Goal: Task Accomplishment & Management: Manage account settings

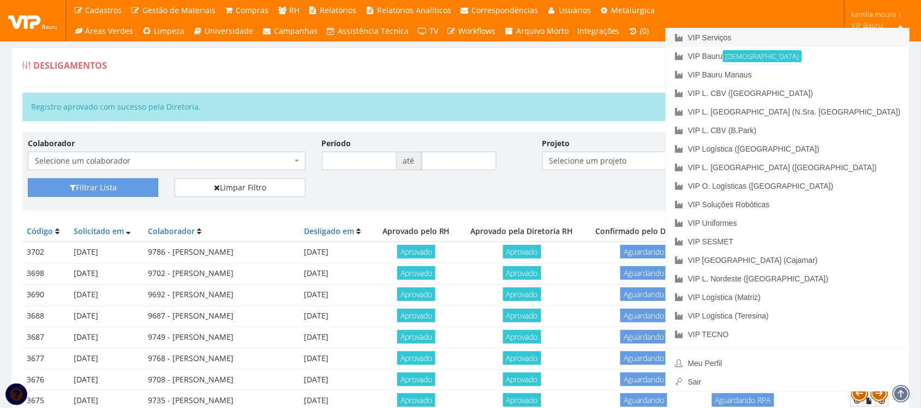
click at [827, 37] on link "VIP Serviços" at bounding box center [787, 37] width 243 height 19
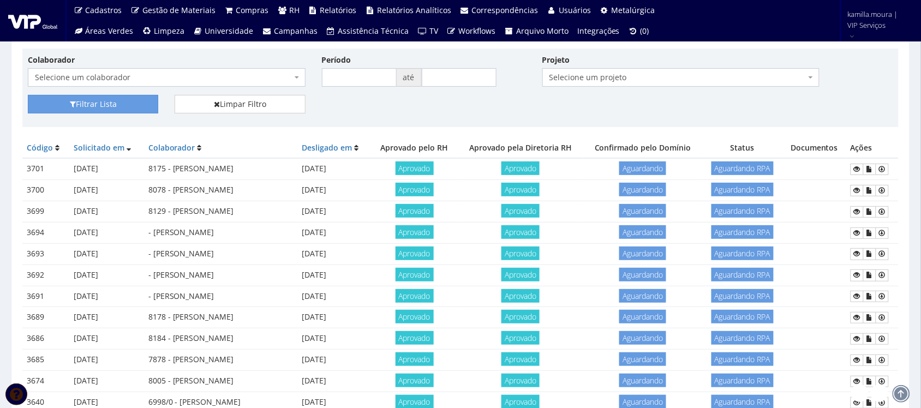
scroll to position [68, 0]
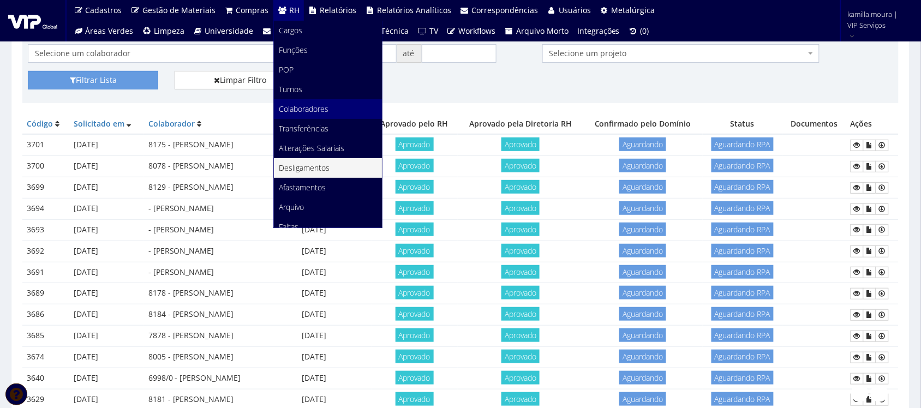
click at [310, 112] on span "Colaboradores" at bounding box center [304, 109] width 50 height 10
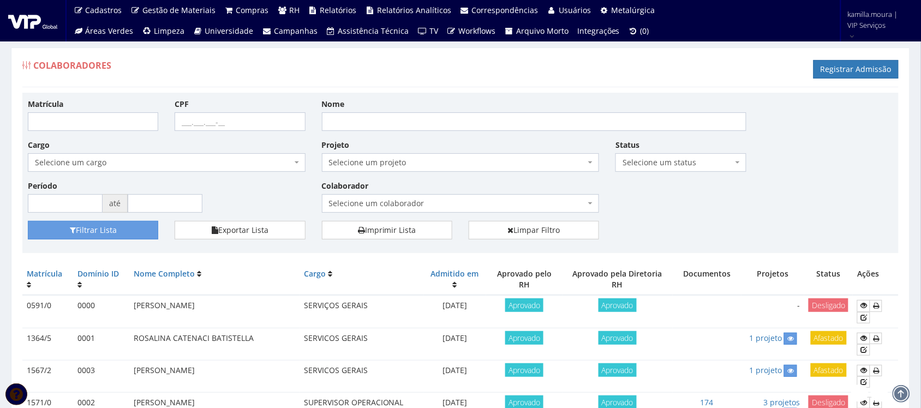
click at [678, 173] on div "Matrícula CPF Nome Cargo Selecione um cargo G0610 D0029 - 4110-05 - AGENTE DE A…" at bounding box center [461, 159] width 882 height 123
click at [669, 165] on span "Selecione um status" at bounding box center [678, 162] width 110 height 11
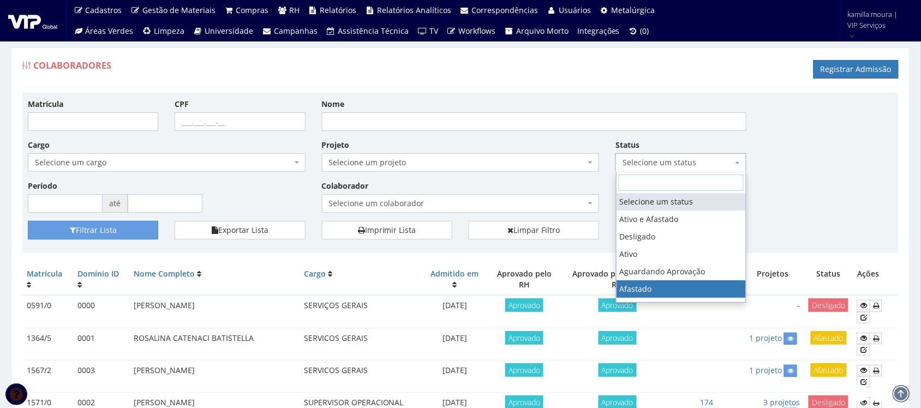
select select "3"
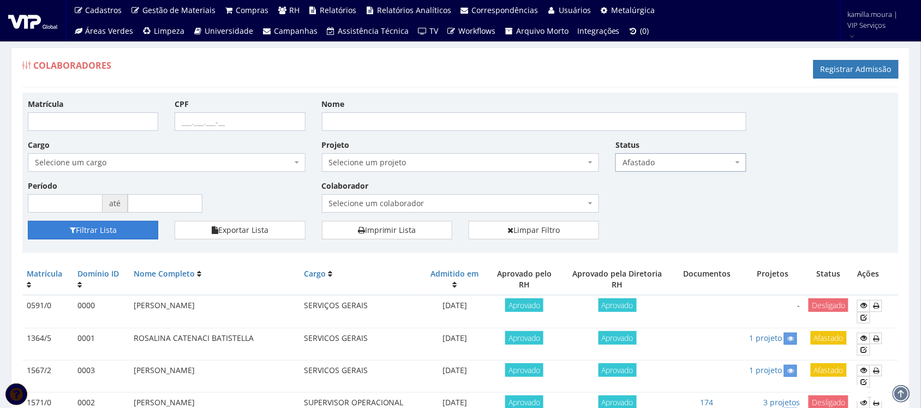
click at [140, 234] on button "Filtrar Lista" at bounding box center [93, 230] width 130 height 19
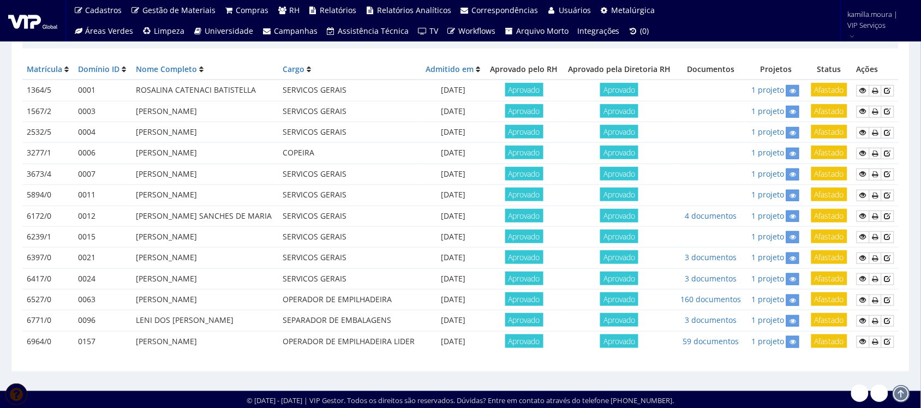
scroll to position [208, 0]
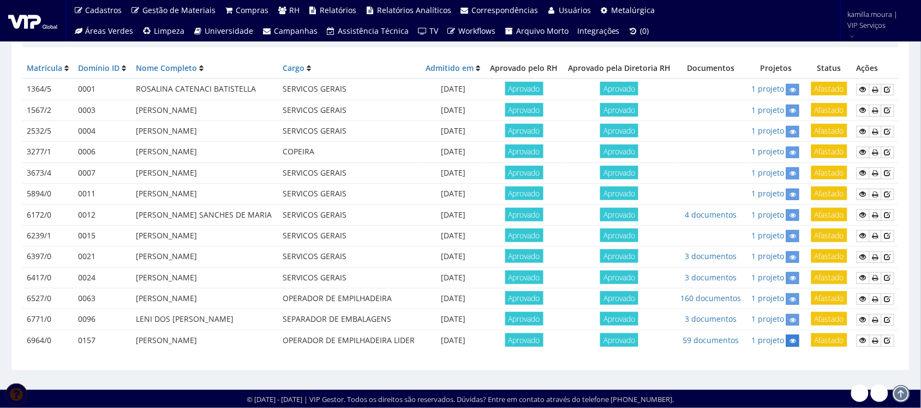
click at [791, 337] on icon at bounding box center [792, 341] width 7 height 8
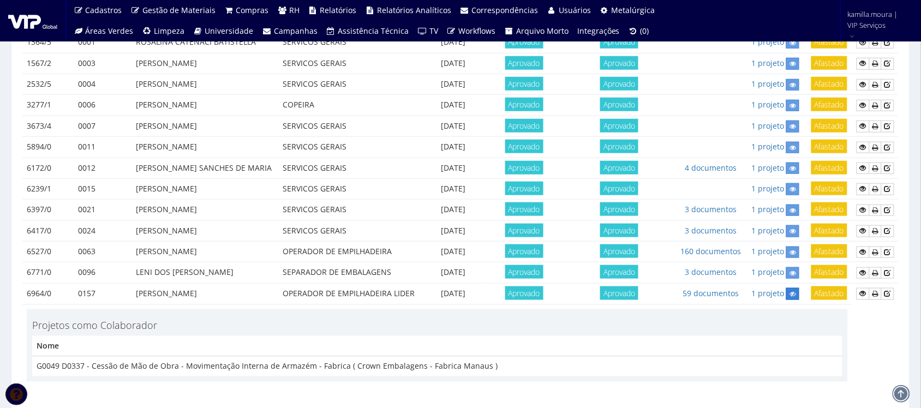
scroll to position [301, 0]
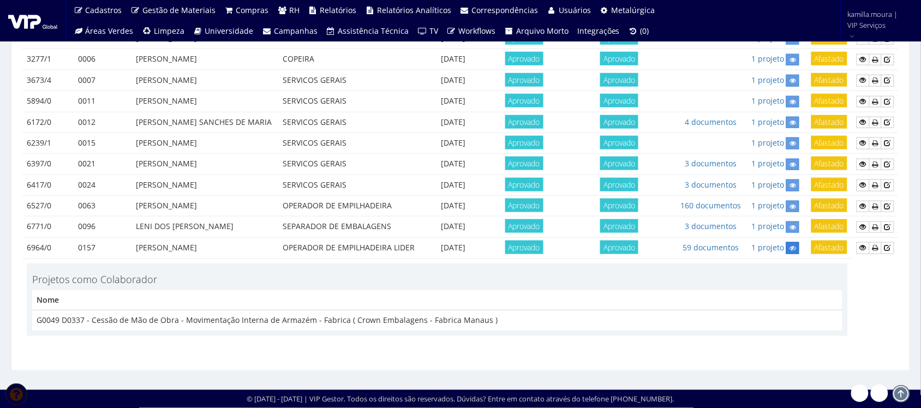
click at [790, 253] on link at bounding box center [792, 247] width 13 height 11
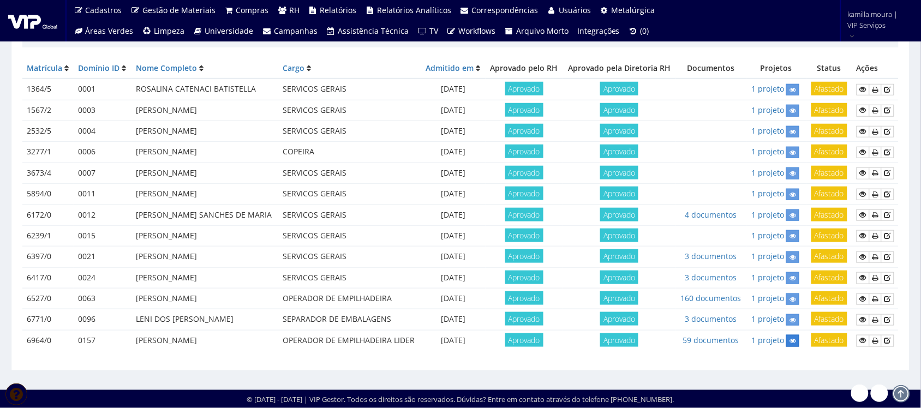
scroll to position [208, 0]
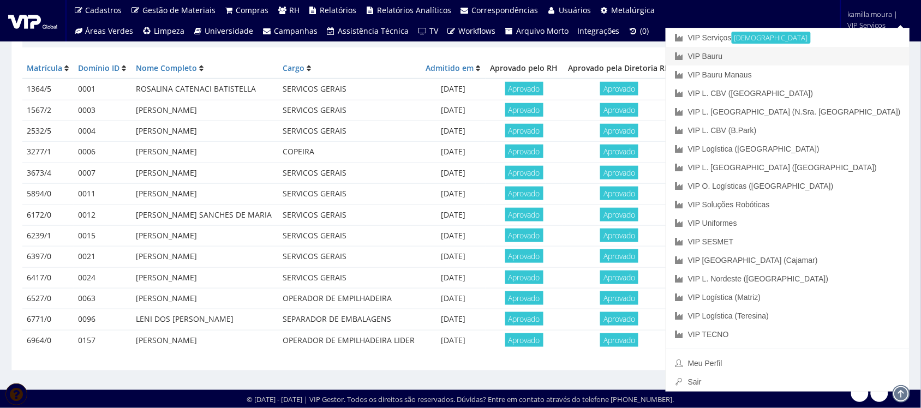
click at [833, 53] on link "VIP Bauru" at bounding box center [787, 56] width 243 height 19
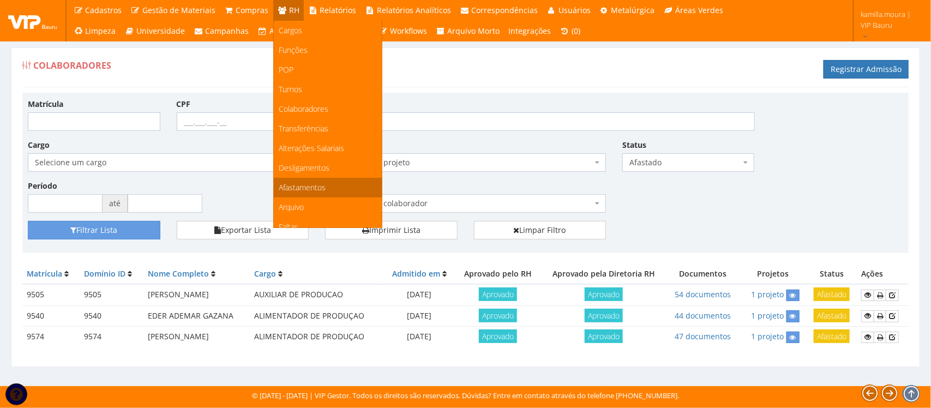
click at [312, 179] on link "Afastamentos" at bounding box center [328, 188] width 108 height 20
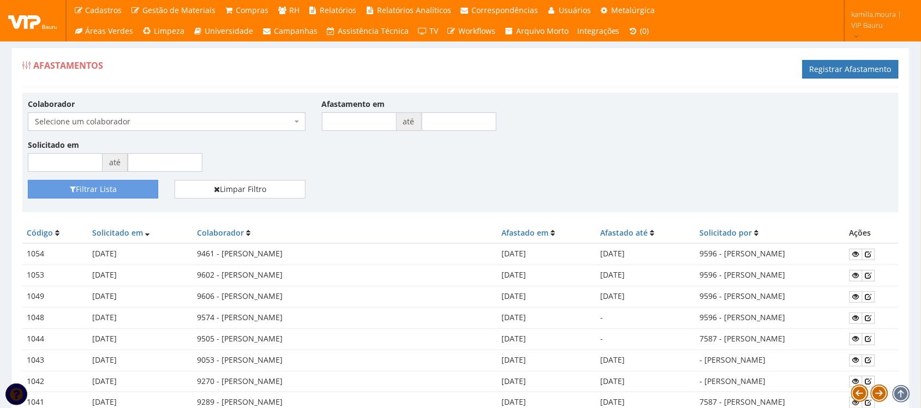
click at [292, 123] on span "Selecione um colaborador" at bounding box center [167, 121] width 278 height 19
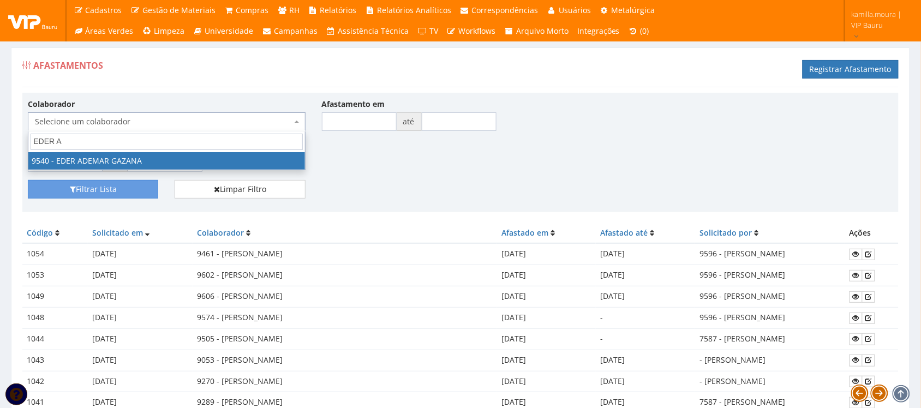
type input "EDER AD"
select select "3656"
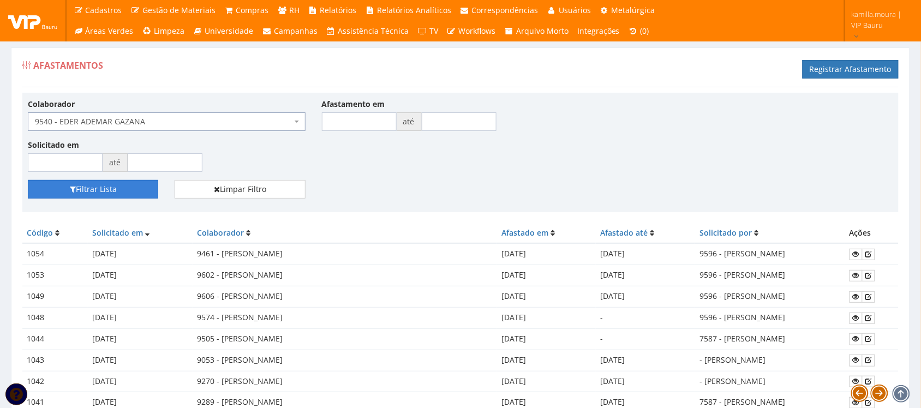
click at [130, 192] on button "Filtrar Lista" at bounding box center [93, 189] width 130 height 19
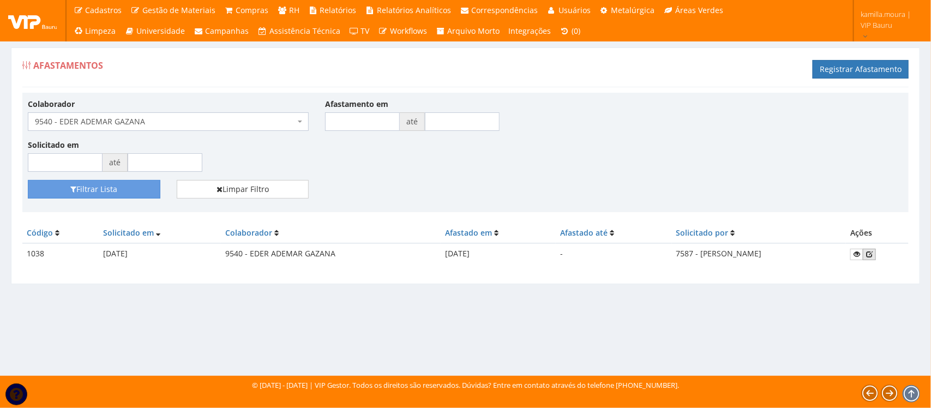
click at [873, 255] on icon at bounding box center [869, 254] width 7 height 8
click at [871, 251] on icon at bounding box center [869, 254] width 7 height 8
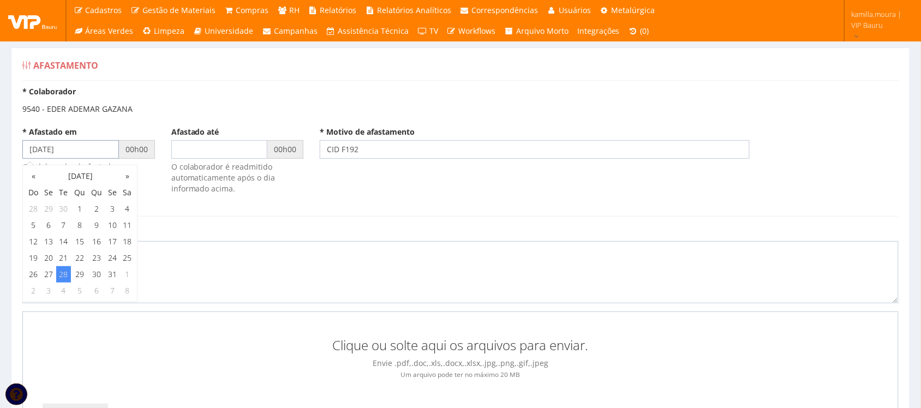
drag, startPoint x: 94, startPoint y: 154, endPoint x: 0, endPoint y: 146, distance: 94.7
click at [0, 146] on div "Afastamento * Colaborador 9540 - EDER ADEMAR GAZANA * Afastado em 28/05/2024 00…" at bounding box center [460, 307] width 921 height 561
click at [454, 201] on div "* Afastado em 00h00 O colaborador é afastado automaticamente após o dia informa…" at bounding box center [460, 166] width 893 height 79
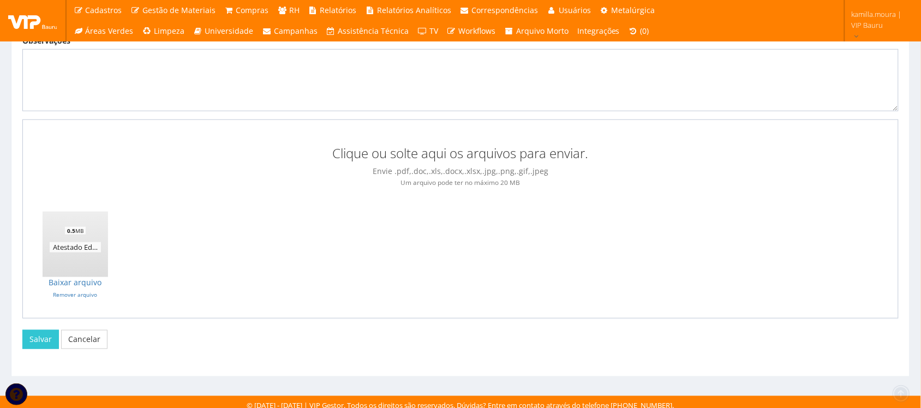
scroll to position [199, 0]
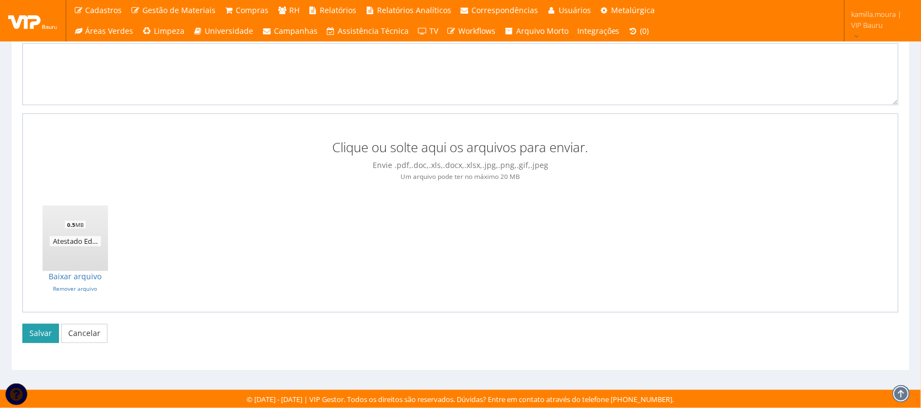
click at [49, 336] on button "Salvar" at bounding box center [40, 333] width 37 height 19
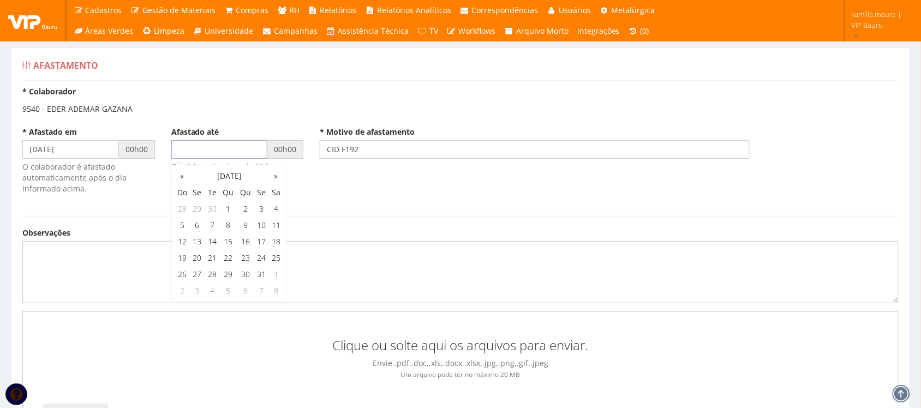
click at [184, 151] on input "text" at bounding box center [219, 149] width 97 height 19
type input "29/05/2024"
click at [397, 165] on div "* Afastado em 28/05/2024 00h00 O colaborador é afastado automaticamente após o …" at bounding box center [460, 166] width 893 height 79
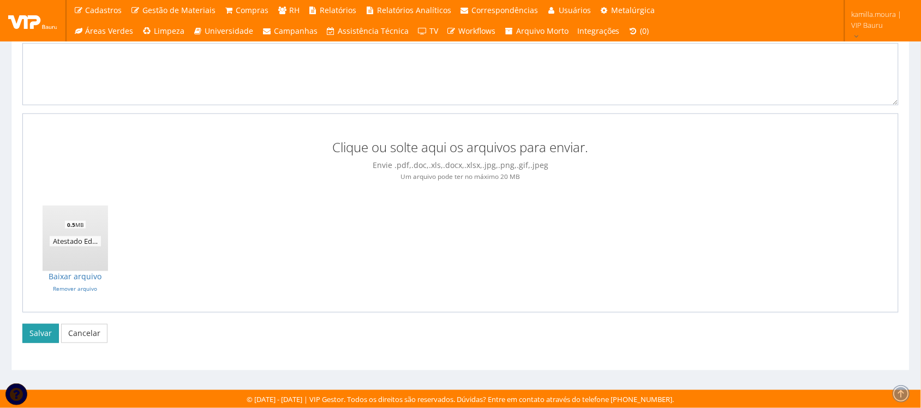
click at [41, 334] on button "Salvar" at bounding box center [40, 333] width 37 height 19
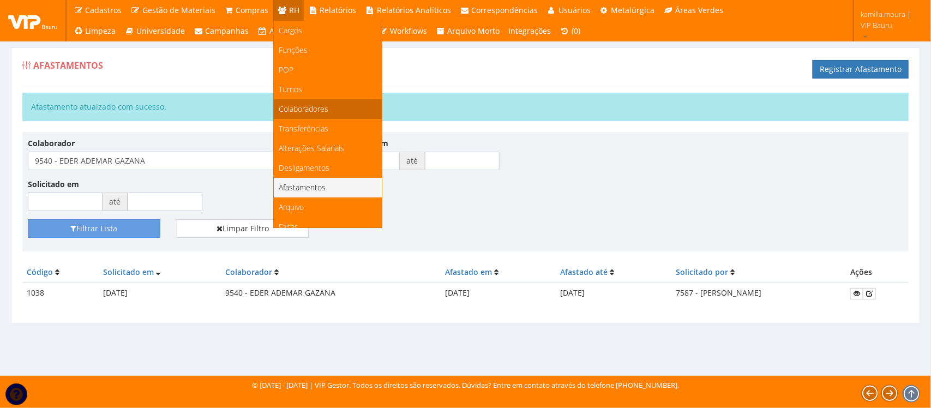
click at [298, 109] on span "Colaboradores" at bounding box center [304, 109] width 50 height 10
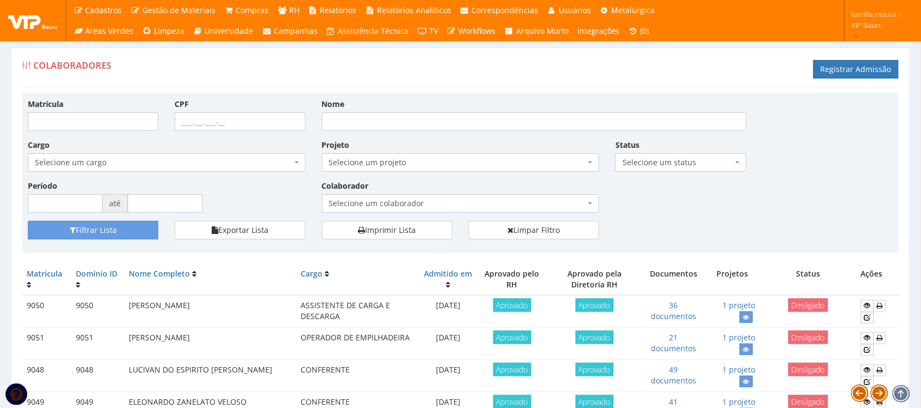
click at [629, 159] on span "Selecione um status" at bounding box center [678, 162] width 110 height 11
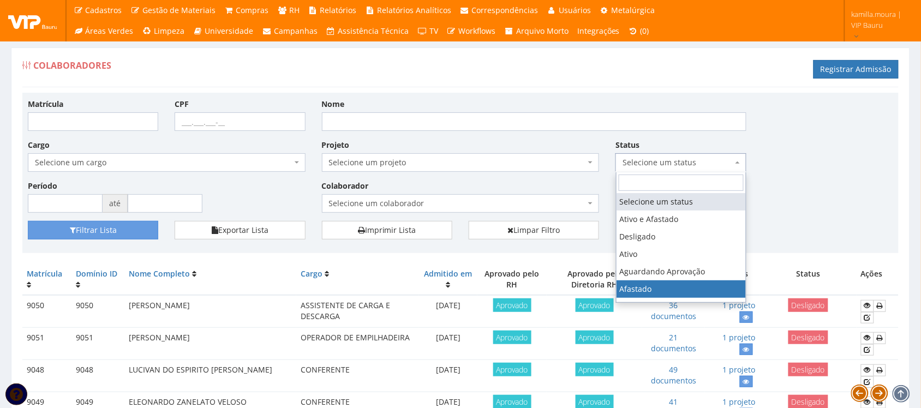
select select "3"
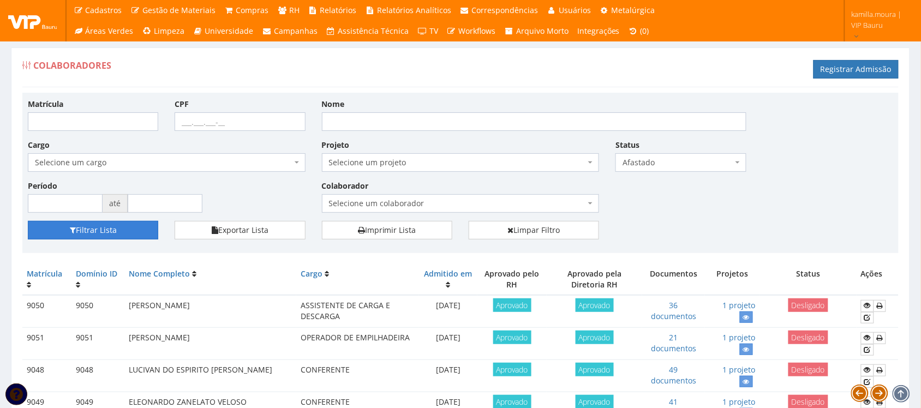
click at [110, 227] on button "Filtrar Lista" at bounding box center [93, 230] width 130 height 19
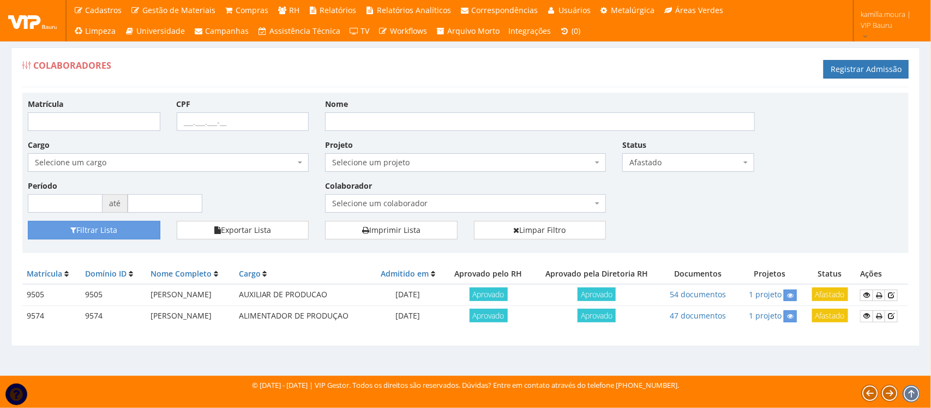
click at [406, 200] on span "Selecione um colaborador" at bounding box center [462, 203] width 260 height 11
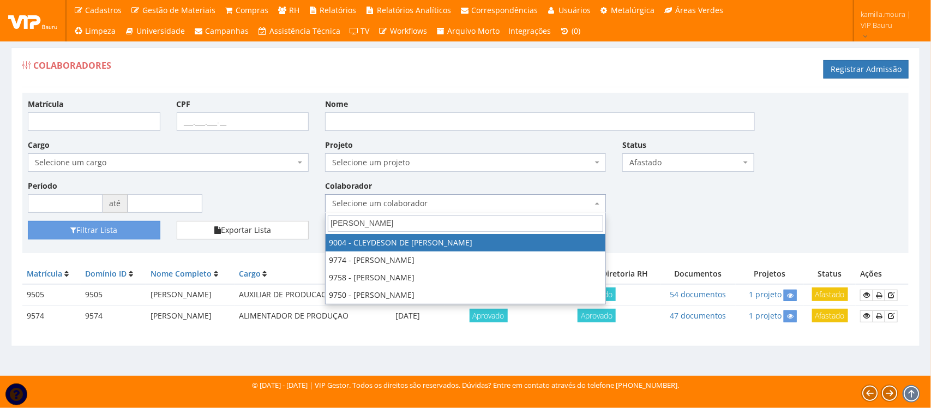
type input "J"
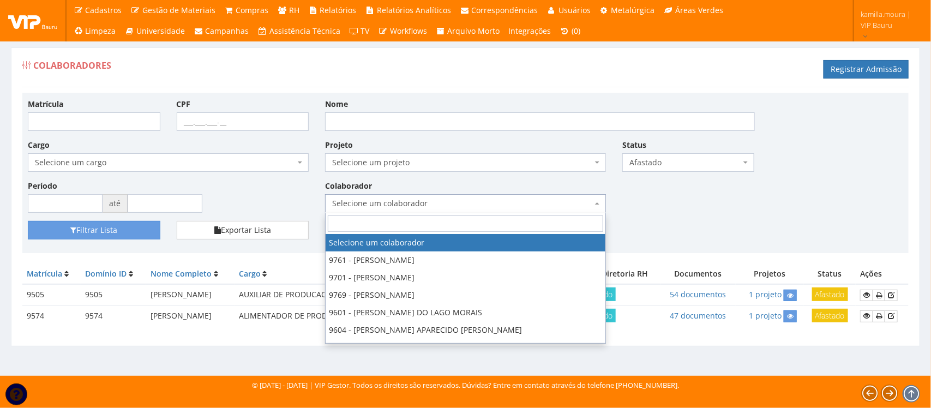
click at [848, 195] on div "Matrícula CPF Nome Cargo Selecione um cargo G1225 D0029 - 4110-05 - AGENTE DE A…" at bounding box center [466, 159] width 892 height 123
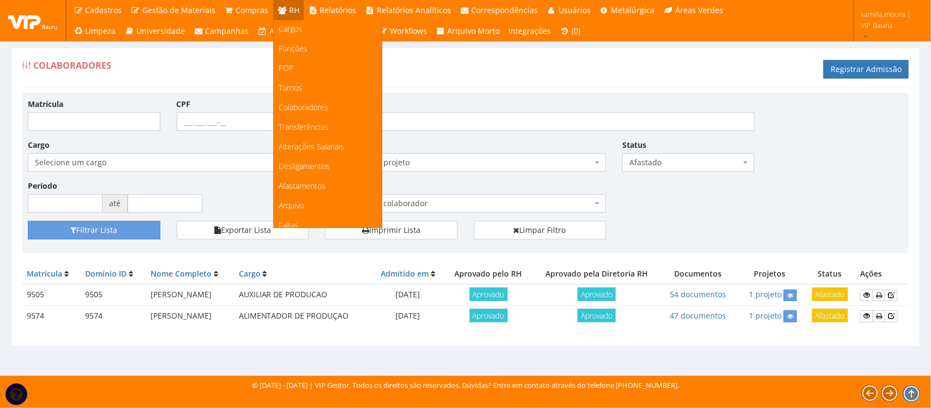
scroll to position [1, 0]
click at [317, 183] on span "Afastamentos" at bounding box center [302, 186] width 47 height 10
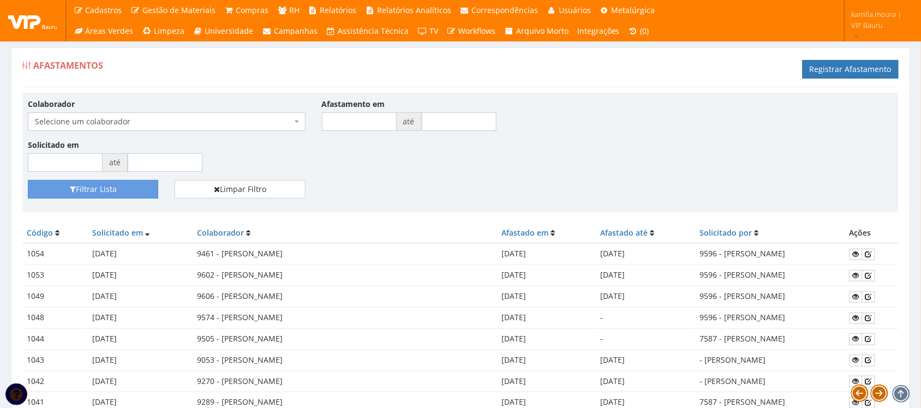
click at [290, 122] on span "Selecione um colaborador" at bounding box center [163, 121] width 257 height 11
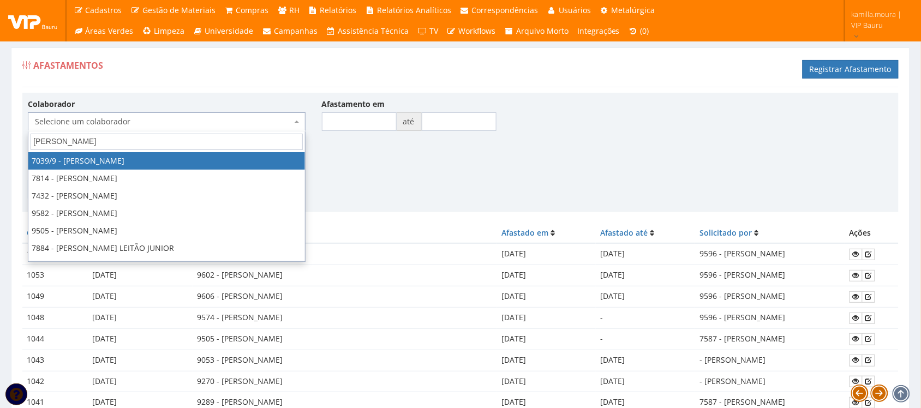
type input "JOELI"
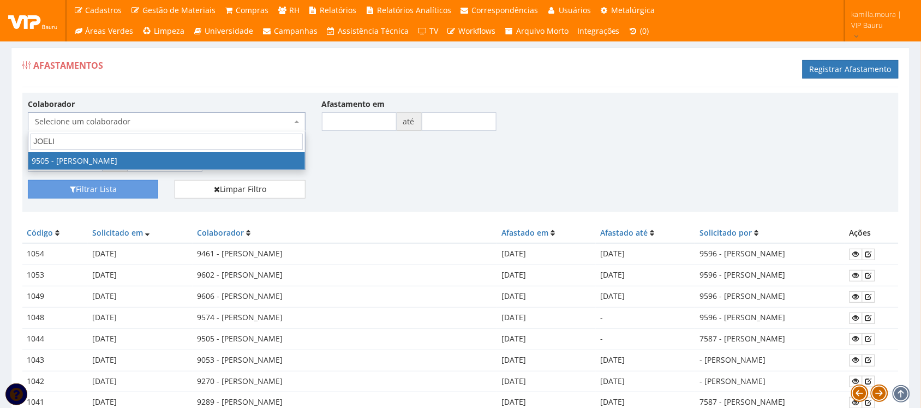
select select "3613"
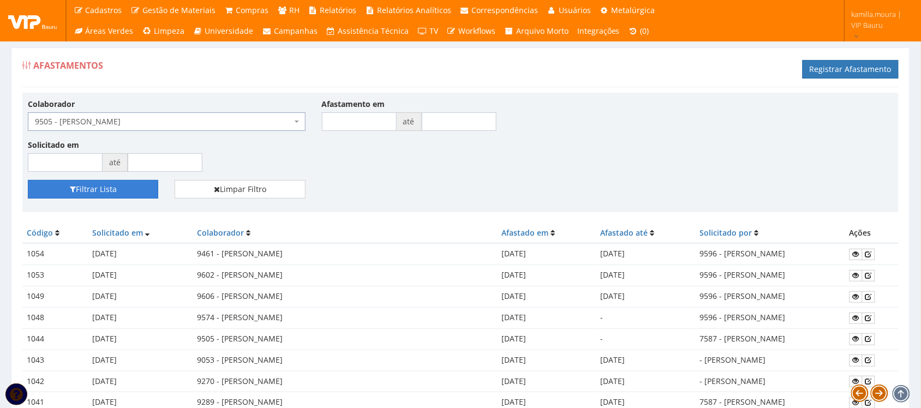
click at [128, 187] on button "Filtrar Lista" at bounding box center [93, 189] width 130 height 19
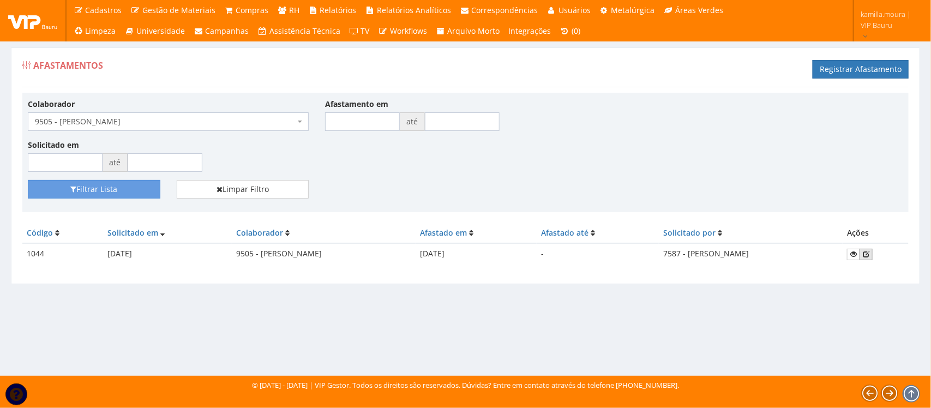
click at [870, 252] on icon at bounding box center [866, 254] width 7 height 8
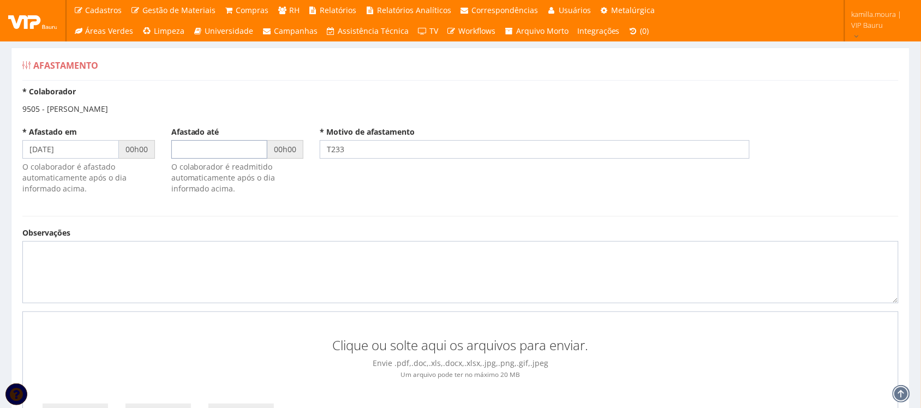
click at [189, 154] on input "text" at bounding box center [219, 149] width 97 height 19
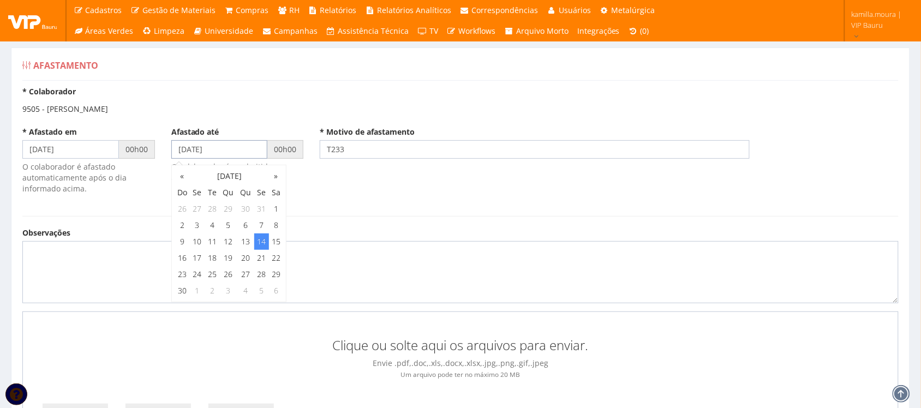
type input "[DATE]"
click at [465, 211] on form "* Colaborador 9505 - JOELINE CARLA DA SILVA * Afastado em 13/06/2024 00h00 O co…" at bounding box center [460, 323] width 876 height 474
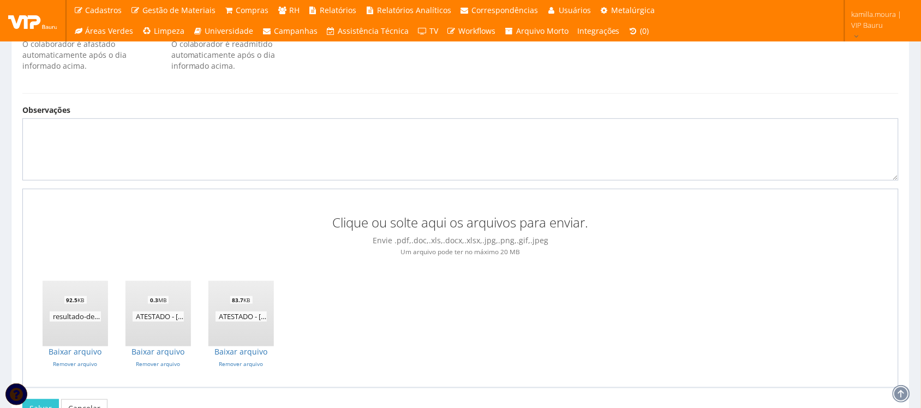
scroll to position [199, 0]
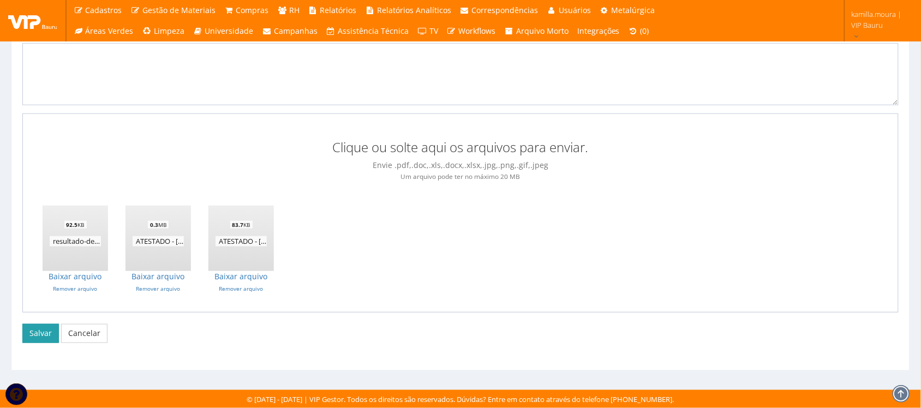
click at [47, 336] on button "Salvar" at bounding box center [40, 333] width 37 height 19
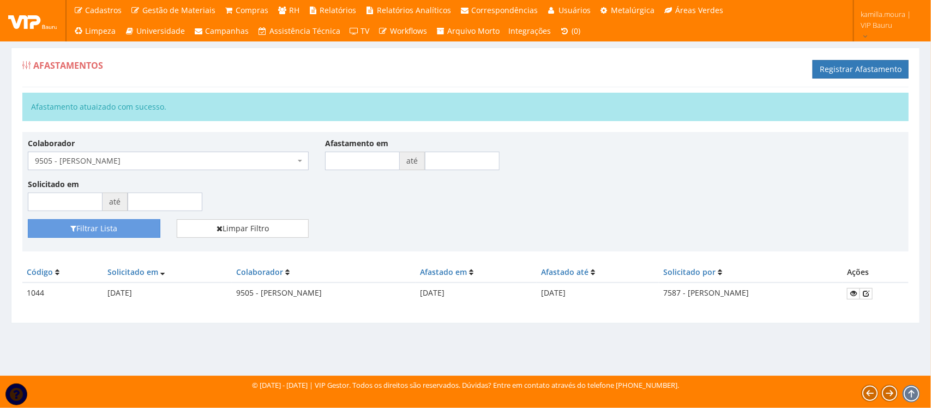
click at [265, 158] on span "9505 - JOELINE CARLA DA SILVA" at bounding box center [165, 160] width 260 height 11
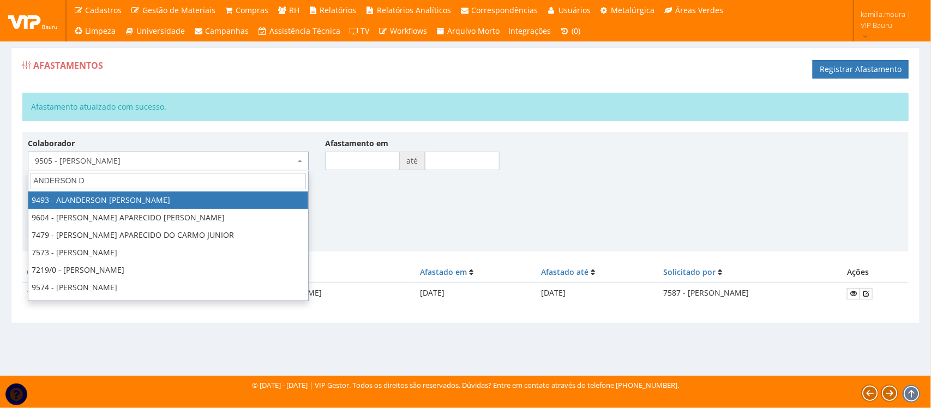
type input "ANDERSON DE"
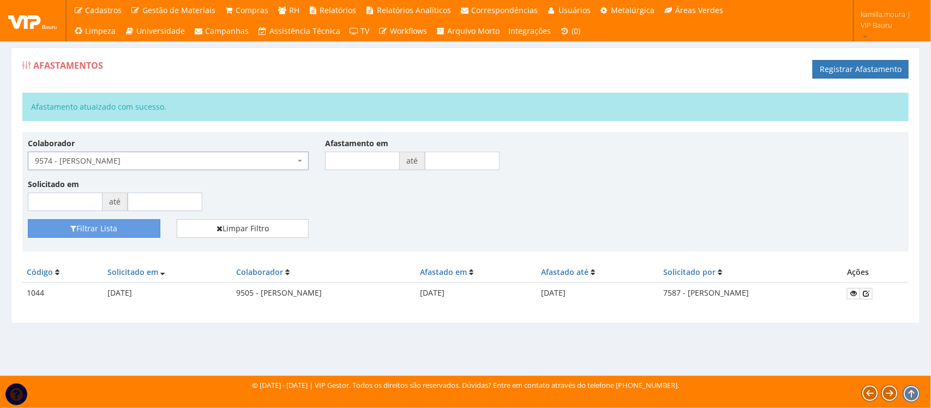
select select "3708"
click at [137, 231] on button "Filtrar Lista" at bounding box center [94, 228] width 133 height 19
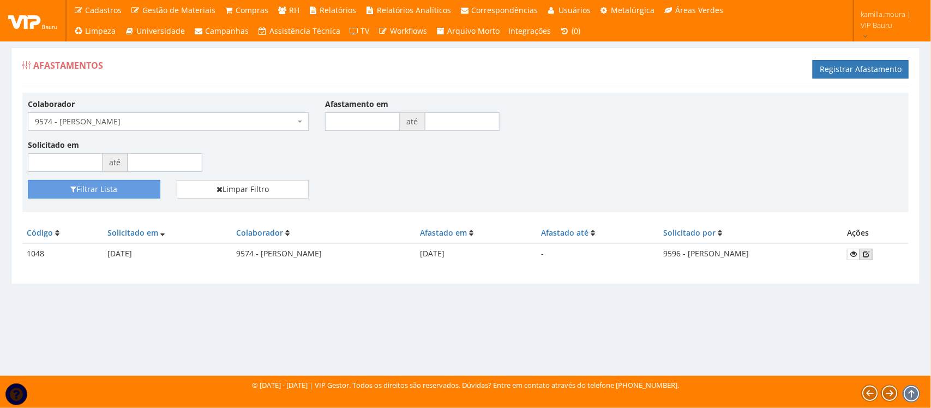
click at [870, 252] on icon at bounding box center [866, 254] width 7 height 8
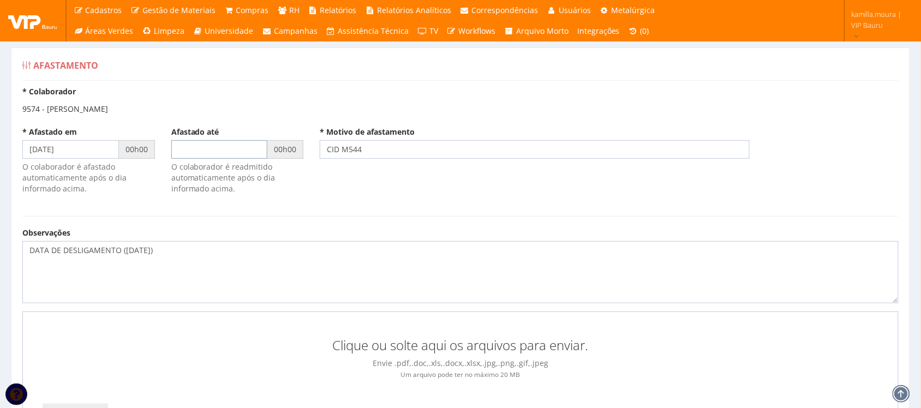
click at [198, 146] on input "text" at bounding box center [219, 149] width 97 height 19
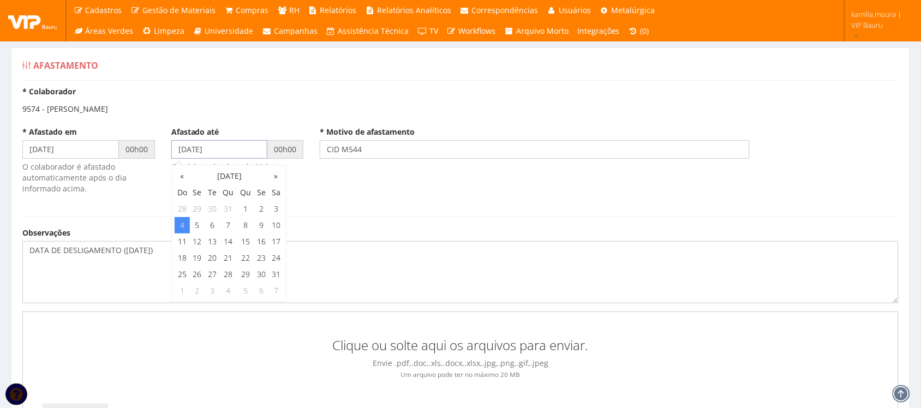
type input "[DATE]"
click at [336, 175] on div "* Afastado em [DATE] 00h00 O colaborador é afastado automaticamente após o dia …" at bounding box center [460, 166] width 893 height 79
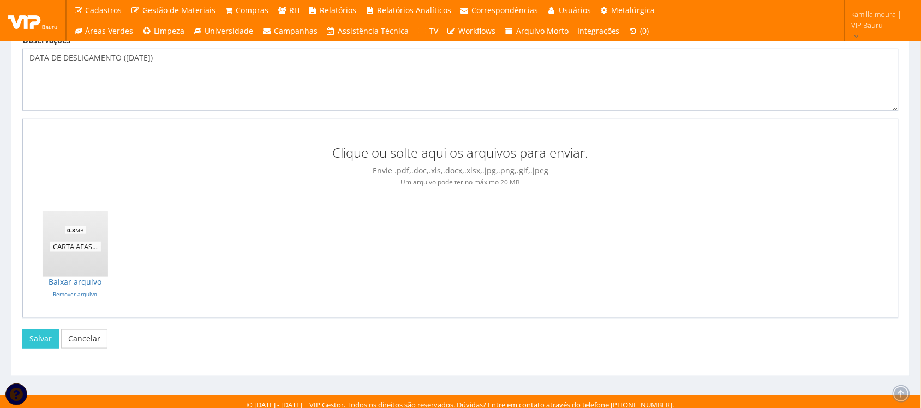
scroll to position [199, 0]
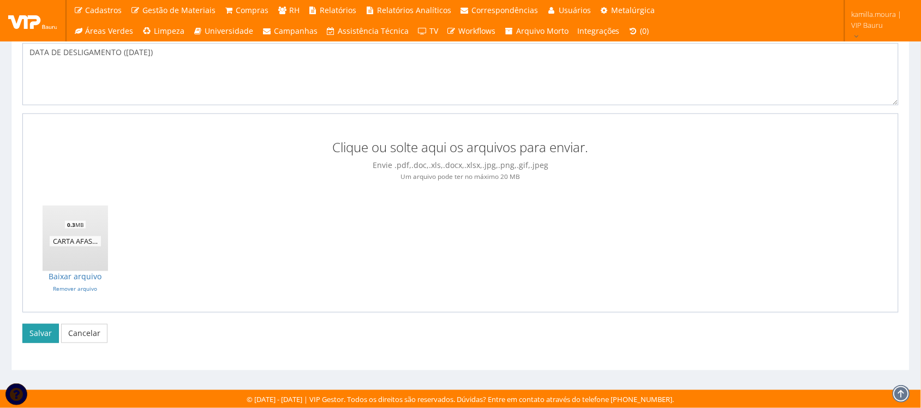
click at [48, 337] on button "Salvar" at bounding box center [40, 333] width 37 height 19
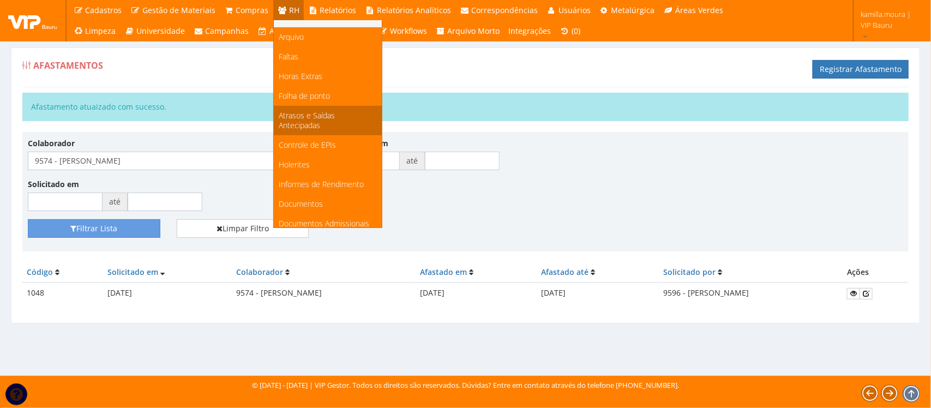
scroll to position [205, 0]
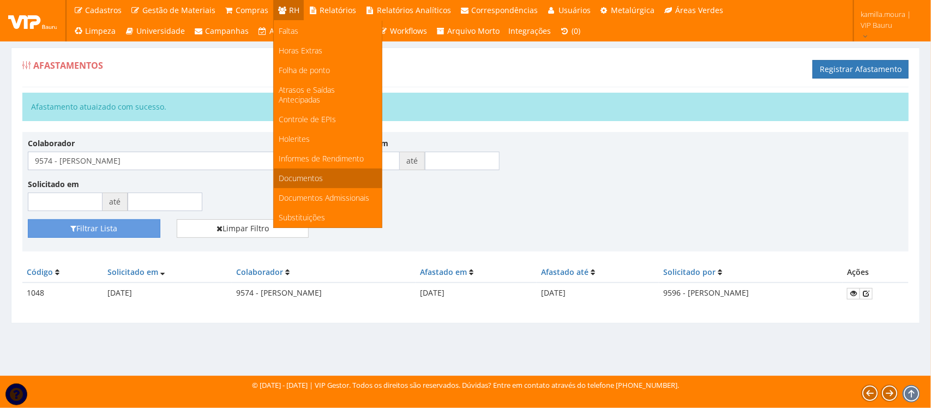
click at [317, 169] on link "Documentos" at bounding box center [328, 179] width 108 height 20
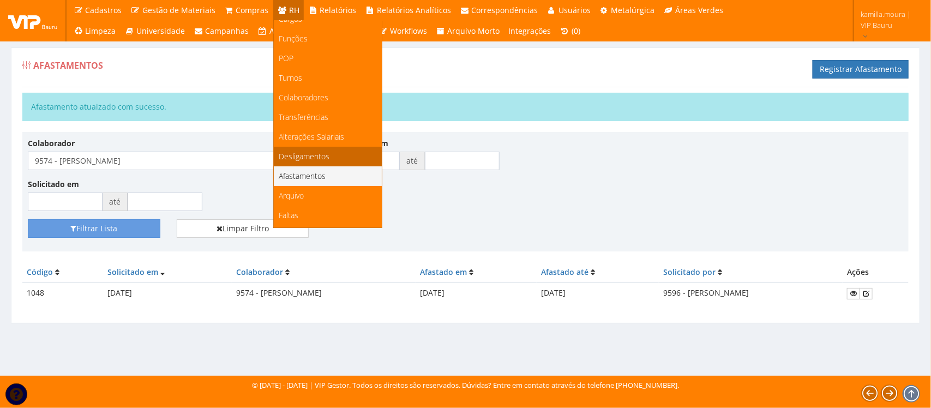
scroll to position [0, 0]
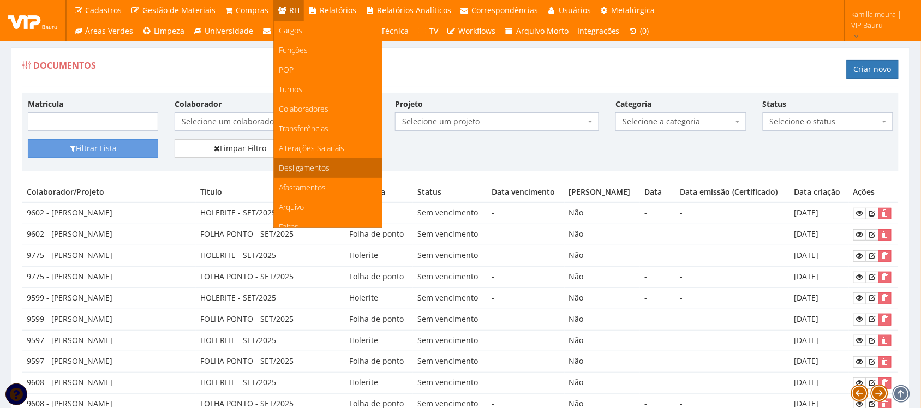
click at [302, 164] on span "Desligamentos" at bounding box center [304, 168] width 51 height 10
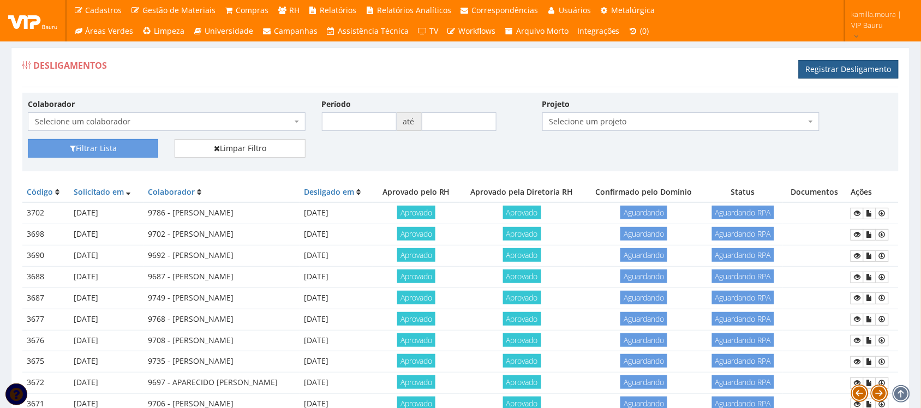
click at [828, 70] on link "Registrar Desligamento" at bounding box center [849, 69] width 100 height 19
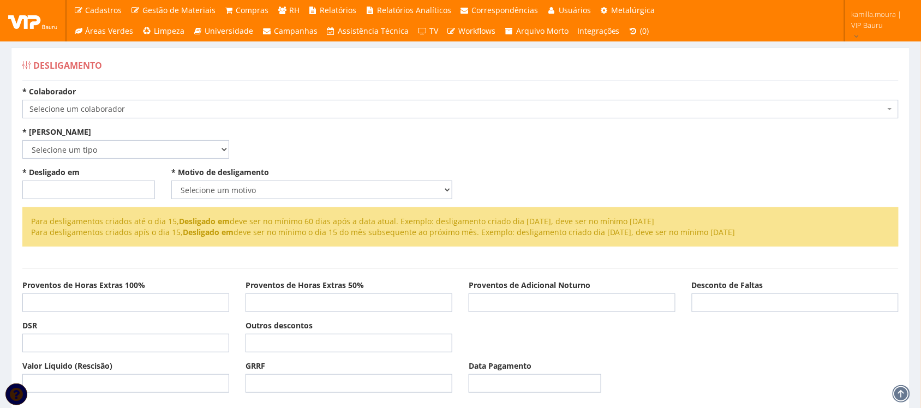
click at [295, 106] on span "Selecione um colaborador" at bounding box center [456, 109] width 855 height 11
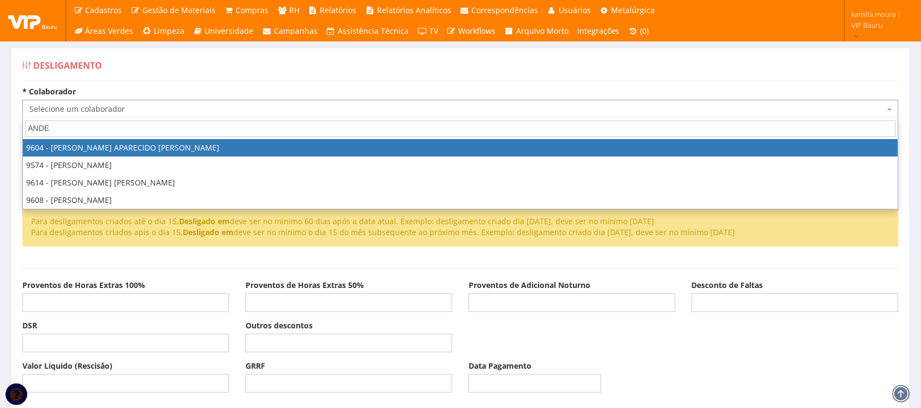
type input "ANDER"
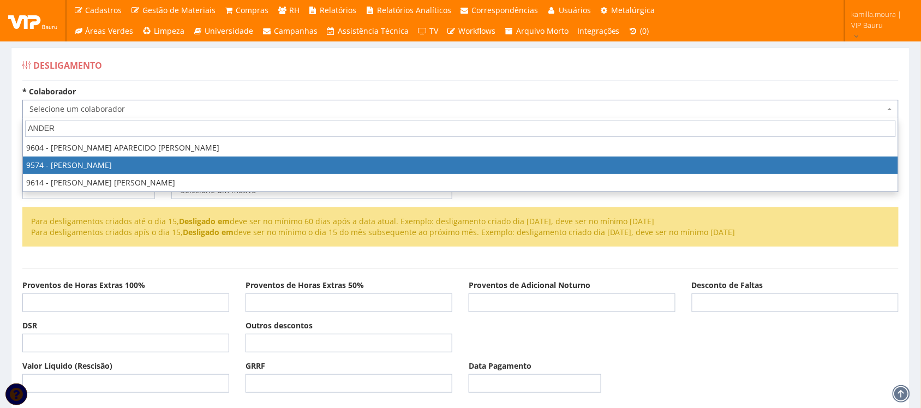
select select "3708"
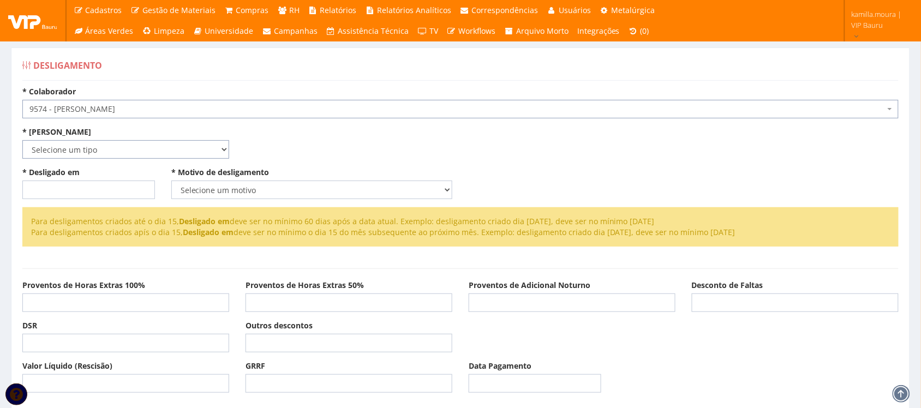
drag, startPoint x: 82, startPoint y: 158, endPoint x: 82, endPoint y: 151, distance: 7.6
click at [82, 158] on select "Selecione um tipo Indenizado Trabalhando" at bounding box center [125, 149] width 207 height 19
click at [83, 148] on select "Selecione um tipo Indenizado Trabalhando" at bounding box center [125, 149] width 207 height 19
click at [83, 151] on select "Selecione um tipo Indenizado Trabalhando" at bounding box center [125, 149] width 207 height 19
select select "indenizado"
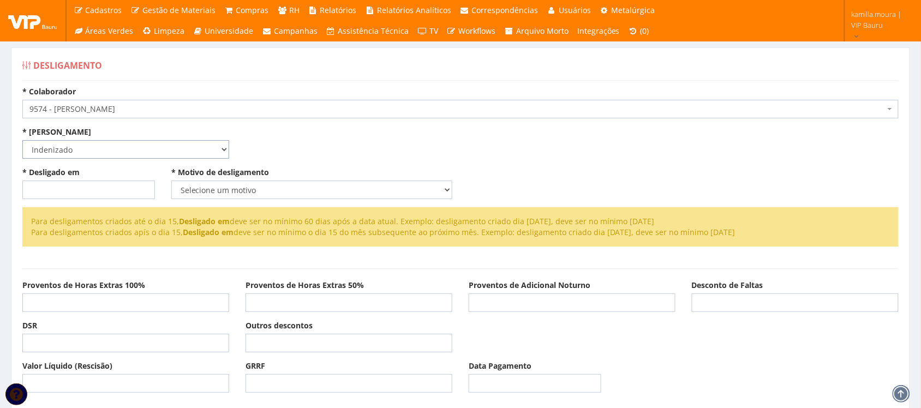
click at [22, 140] on select "Selecione um tipo Indenizado Trabalhando" at bounding box center [125, 149] width 207 height 19
click at [75, 185] on input "* Desligado em" at bounding box center [88, 190] width 133 height 19
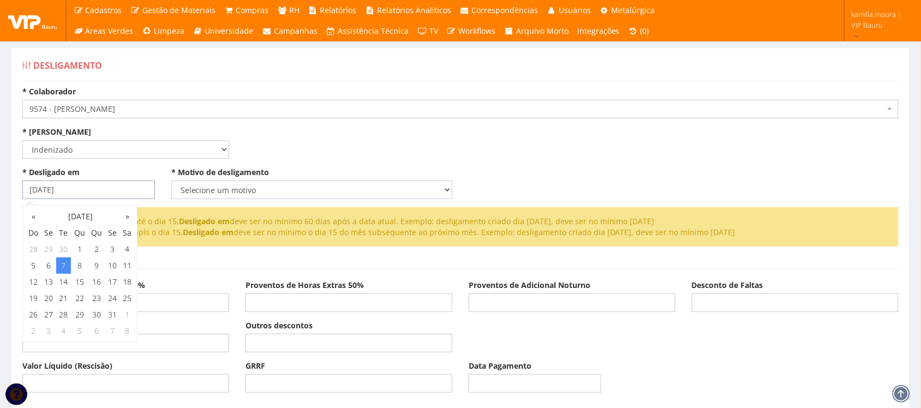
type input "07/10/2025"
click at [237, 192] on select "Selecione um motivo Com Justa Causa Sem Justa Causa Pedido de Demissão Término …" at bounding box center [311, 190] width 281 height 19
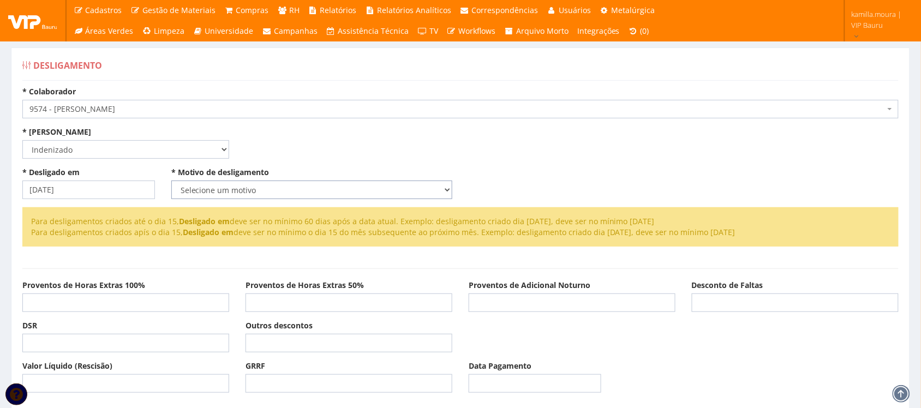
select select "termino_contrato"
click at [171, 181] on select "Selecione um motivo Com Justa Causa Sem Justa Causa Pedido de Demissão Término …" at bounding box center [311, 190] width 281 height 19
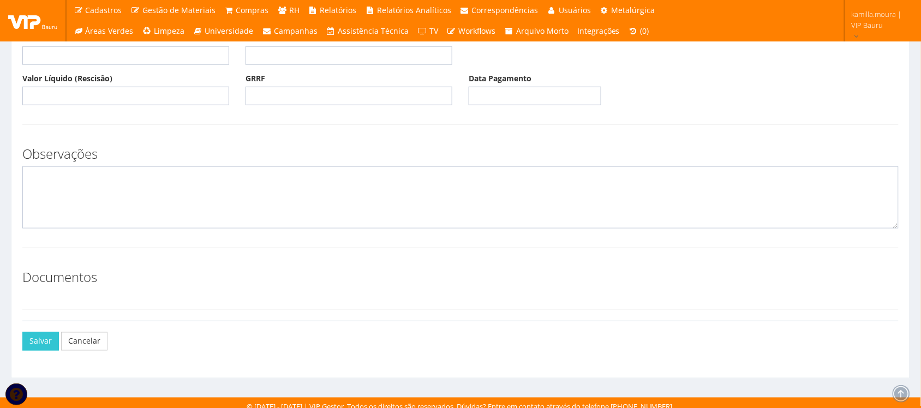
scroll to position [296, 0]
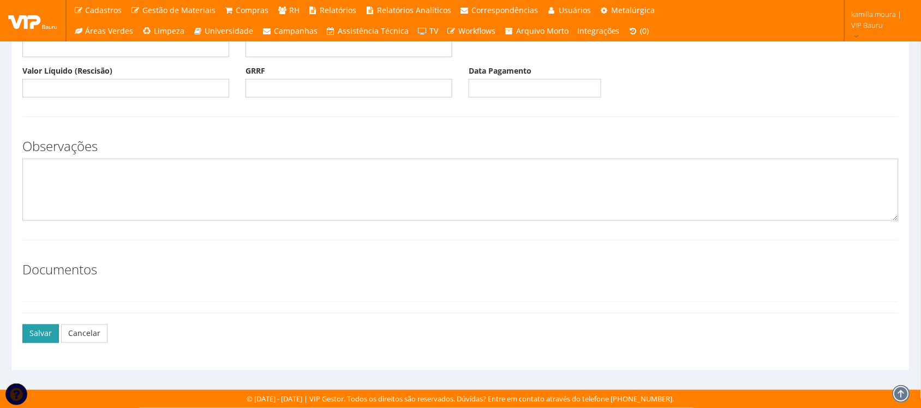
click at [40, 328] on button "Salvar" at bounding box center [40, 334] width 37 height 19
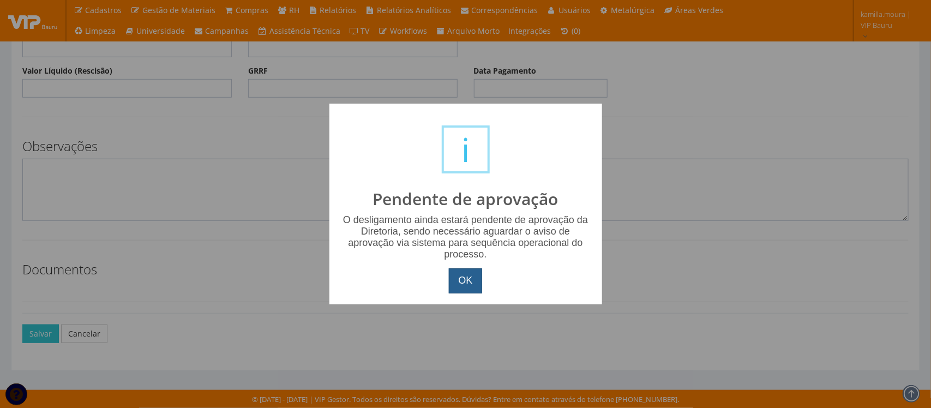
click at [459, 279] on button "OK" at bounding box center [465, 280] width 33 height 25
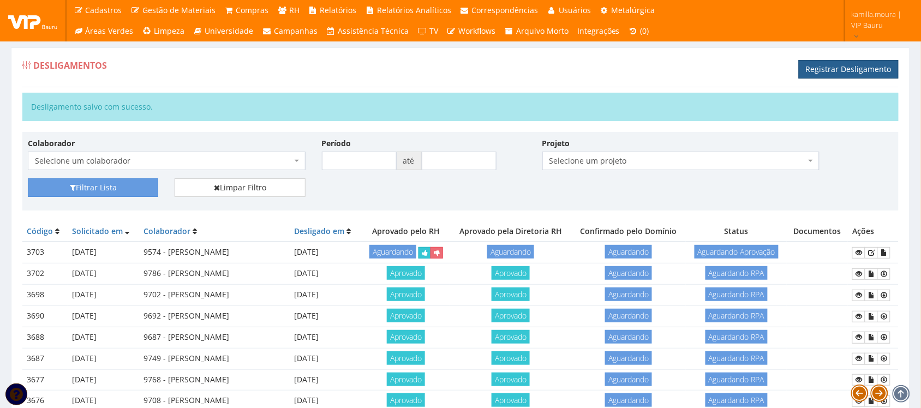
click at [822, 70] on link "Registrar Desligamento" at bounding box center [849, 69] width 100 height 19
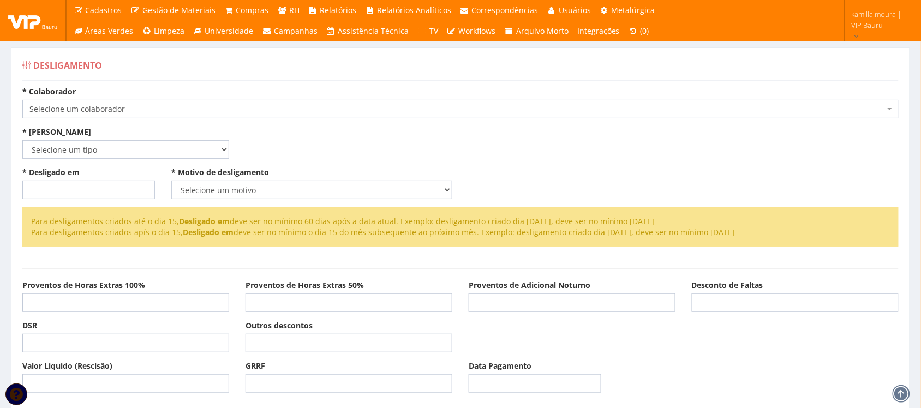
click at [233, 113] on span "Selecione um colaborador" at bounding box center [456, 109] width 855 height 11
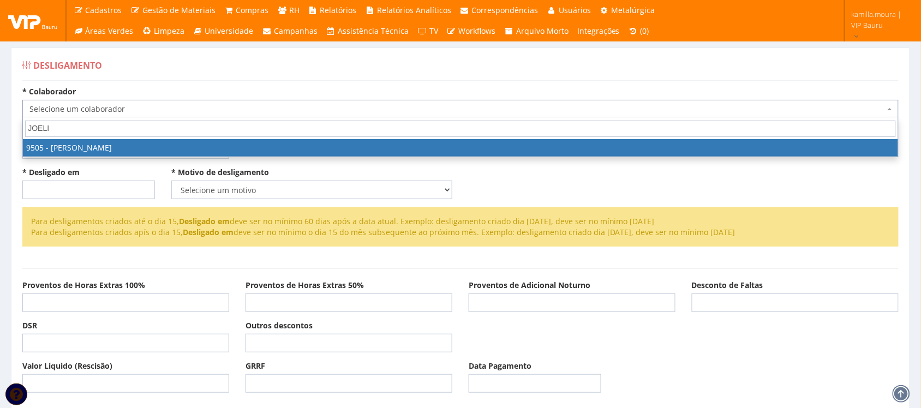
type input "JOELIN"
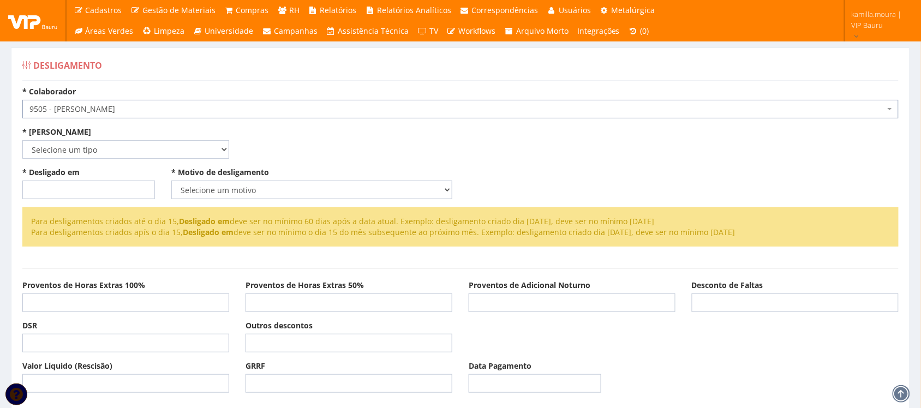
select select "3613"
click at [140, 152] on select "Selecione um tipo Indenizado Trabalhando" at bounding box center [125, 149] width 207 height 19
select select "indenizado"
click at [22, 140] on select "Selecione um tipo Indenizado Trabalhando" at bounding box center [125, 149] width 207 height 19
click at [64, 186] on input "* Desligado em" at bounding box center [88, 190] width 133 height 19
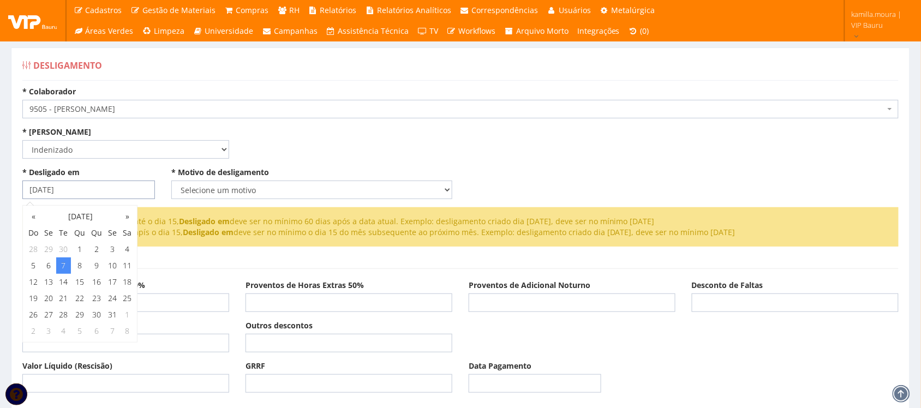
type input "[DATE]"
click at [241, 195] on select "Selecione um motivo Com Justa Causa Sem Justa Causa Pedido de Demissão Término …" at bounding box center [311, 190] width 281 height 19
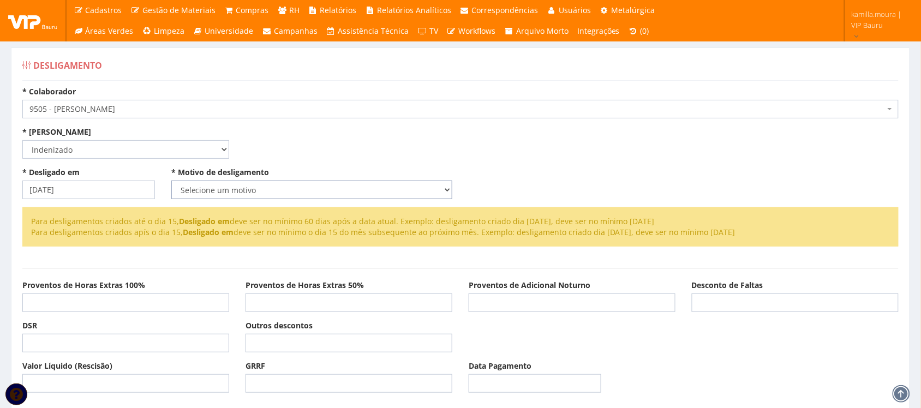
select select "termino_contrato"
click at [171, 181] on select "Selecione um motivo Com Justa Causa Sem Justa Causa Pedido de Demissão Término …" at bounding box center [311, 190] width 281 height 19
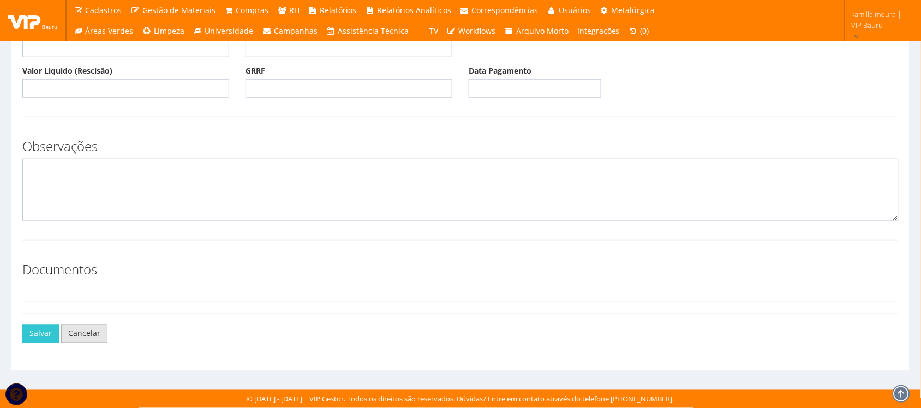
click at [63, 331] on link "Cancelar" at bounding box center [84, 334] width 46 height 19
click at [39, 328] on button "Salvar" at bounding box center [40, 334] width 37 height 19
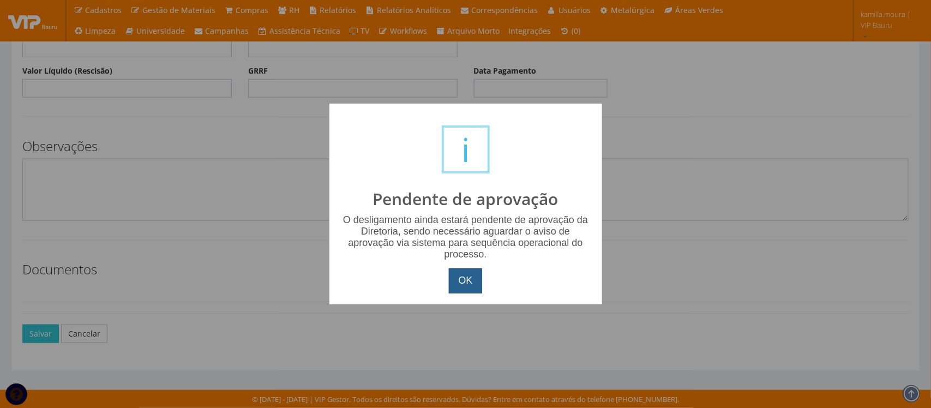
click at [468, 273] on button "OK" at bounding box center [465, 280] width 33 height 25
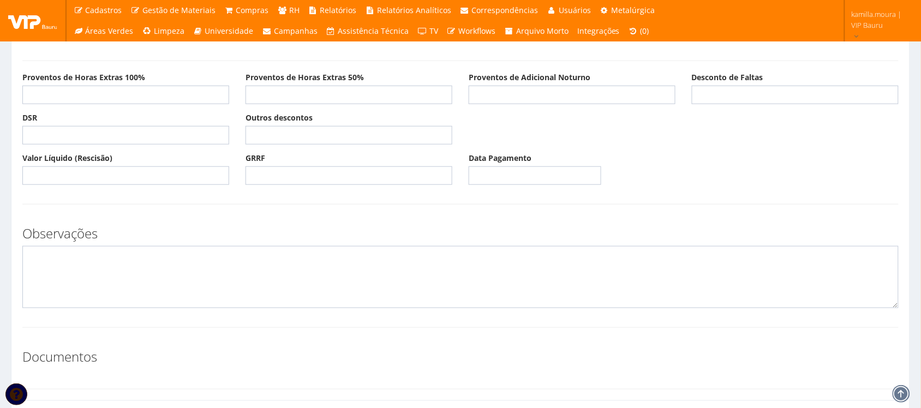
scroll to position [92, 0]
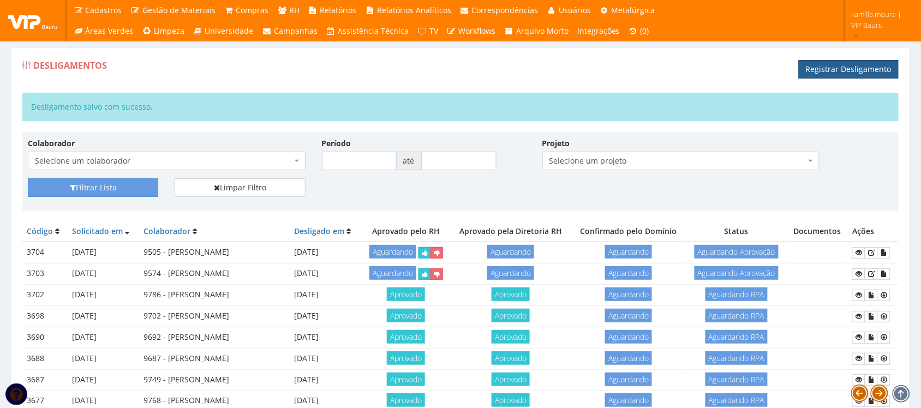
click at [855, 69] on link "Registrar Desligamento" at bounding box center [849, 69] width 100 height 19
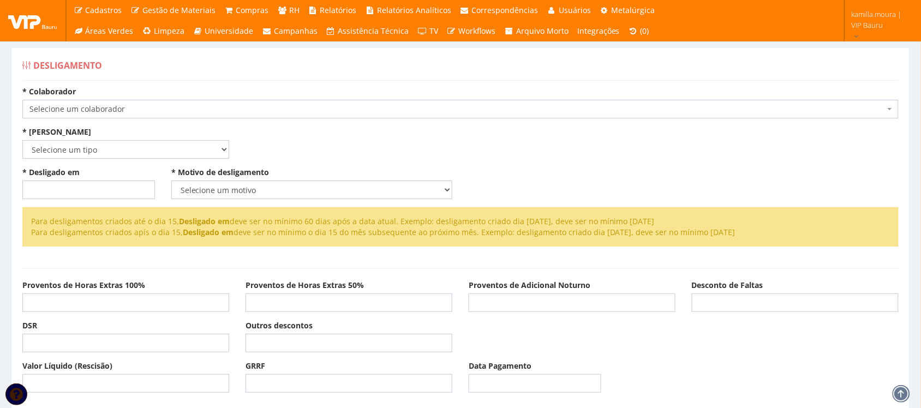
click at [154, 113] on span "Selecione um colaborador" at bounding box center [456, 109] width 855 height 11
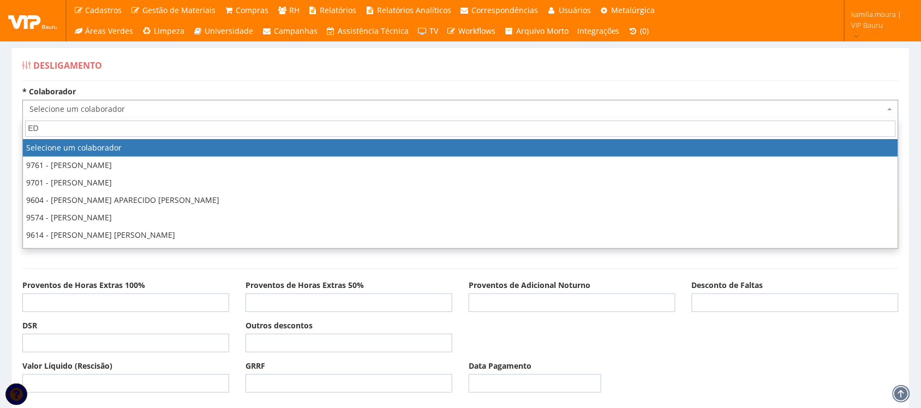
type input "EDE"
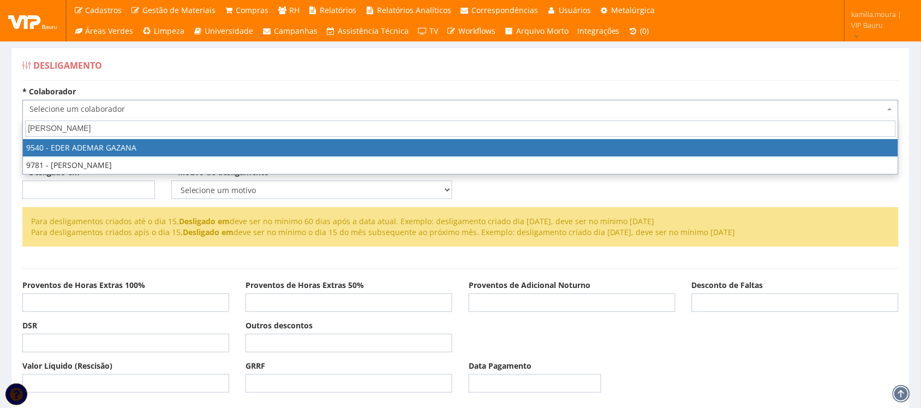
select select "3656"
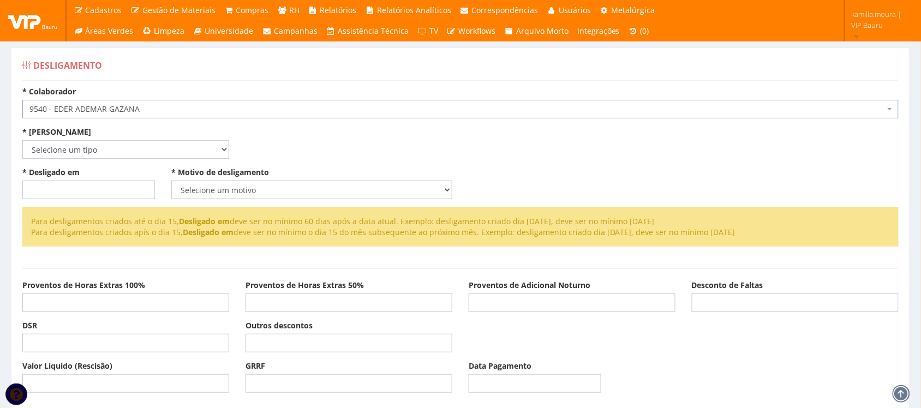
click at [107, 167] on div "* Desligado em" at bounding box center [88, 183] width 149 height 32
click at [107, 153] on select "Selecione um tipo Indenizado Trabalhando" at bounding box center [125, 149] width 207 height 19
select select "indenizado"
click at [22, 140] on select "Selecione um tipo Indenizado Trabalhando" at bounding box center [125, 149] width 207 height 19
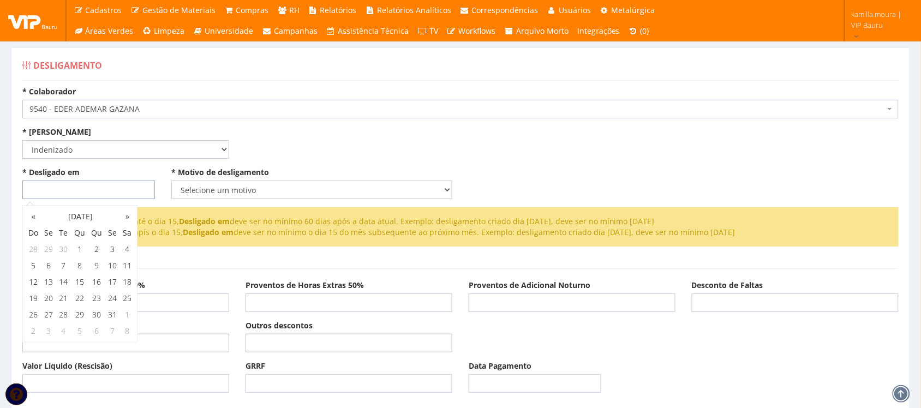
click at [86, 190] on input "* Desligado em" at bounding box center [88, 190] width 133 height 19
type input "[DATE]"
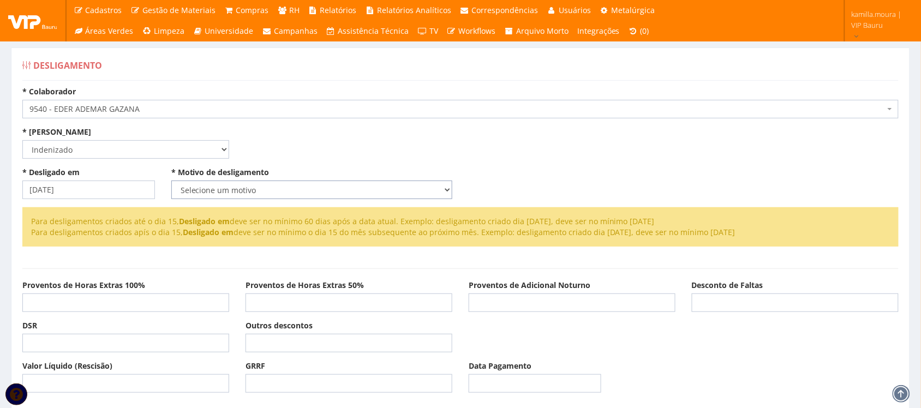
click at [231, 189] on select "Selecione um motivo Com Justa Causa Sem Justa Causa Pedido de Demissão Término …" at bounding box center [311, 190] width 281 height 19
select select "termino_contrato"
click at [171, 181] on select "Selecione um motivo Com Justa Causa Sem Justa Causa Pedido de Demissão Término …" at bounding box center [311, 190] width 281 height 19
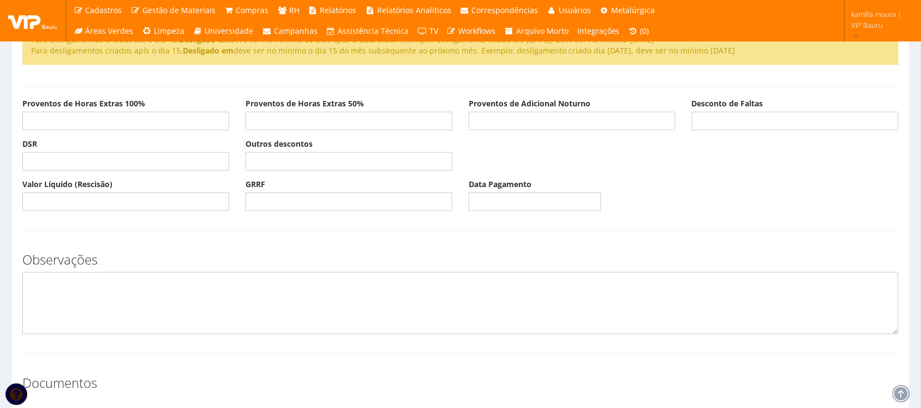
scroll to position [296, 0]
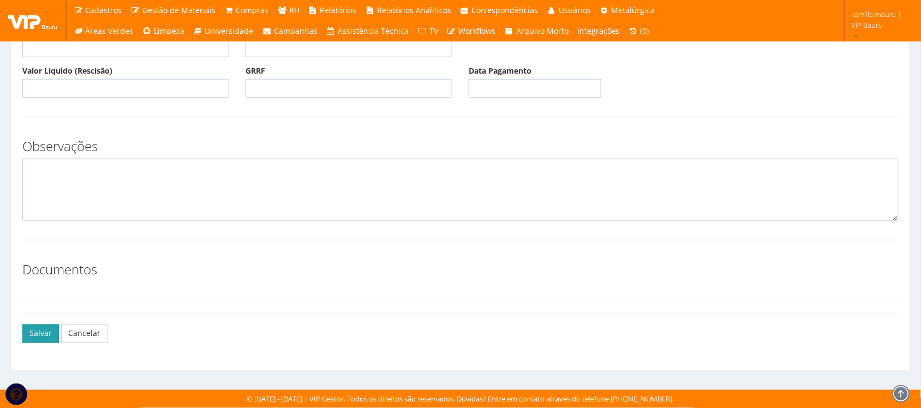
click at [47, 334] on button "Salvar" at bounding box center [40, 334] width 37 height 19
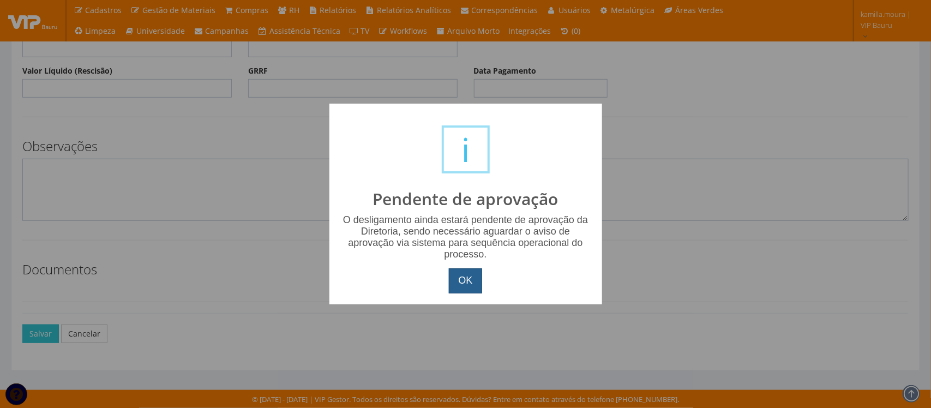
click at [471, 278] on button "OK" at bounding box center [465, 280] width 33 height 25
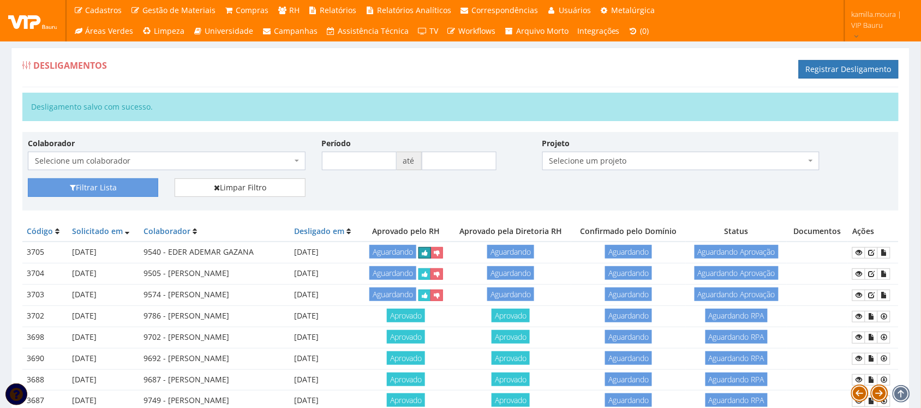
drag, startPoint x: 457, startPoint y: 252, endPoint x: 508, endPoint y: 49, distance: 208.8
click at [428, 252] on icon "submit" at bounding box center [425, 253] width 6 height 8
click at [532, 253] on icon "submit" at bounding box center [529, 253] width 6 height 8
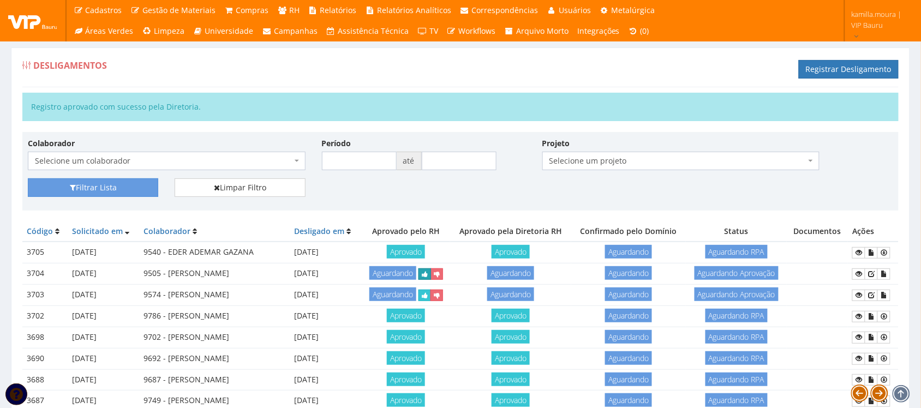
click at [428, 276] on icon "submit" at bounding box center [425, 275] width 6 height 8
drag, startPoint x: 552, startPoint y: 276, endPoint x: 526, endPoint y: 51, distance: 226.7
click at [536, 276] on button "submit" at bounding box center [529, 273] width 13 height 11
click at [431, 296] on button "submit" at bounding box center [424, 295] width 13 height 11
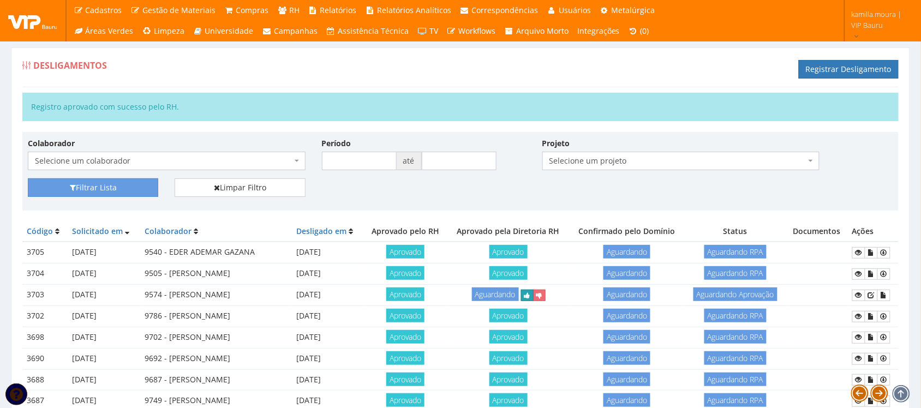
click at [534, 292] on button "submit" at bounding box center [527, 295] width 13 height 11
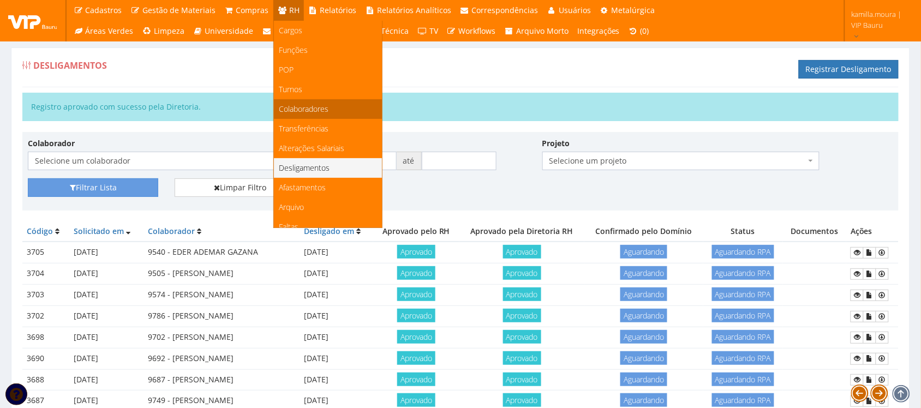
click at [327, 101] on link "Colaboradores" at bounding box center [328, 109] width 108 height 20
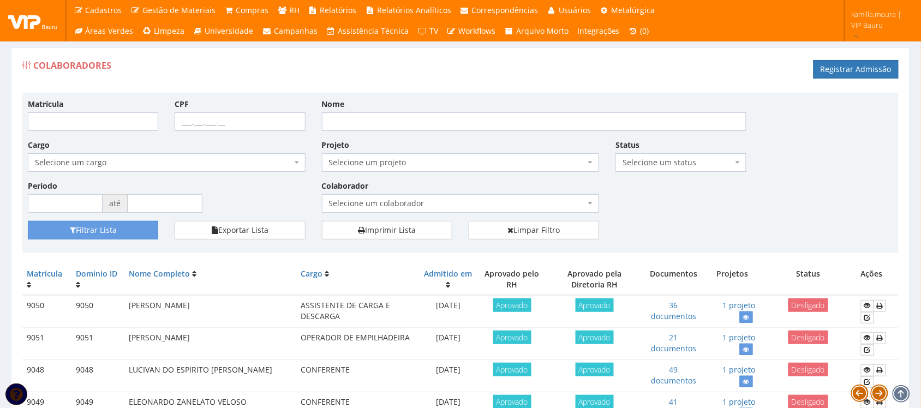
click at [670, 167] on span "Selecione um status" at bounding box center [678, 162] width 110 height 11
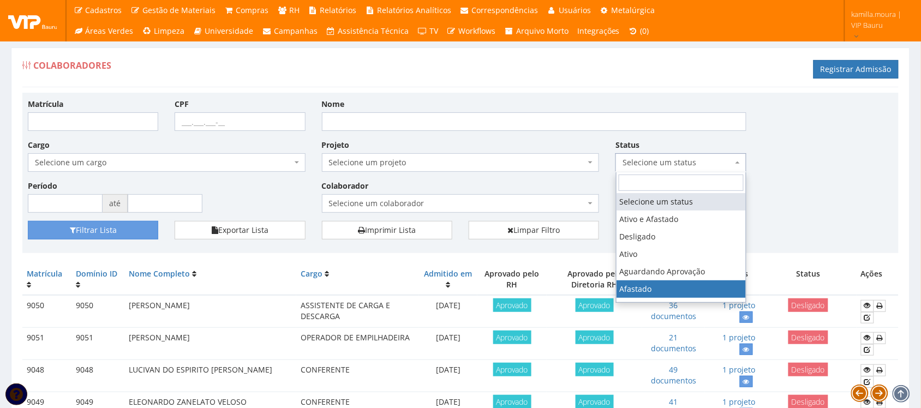
select select "3"
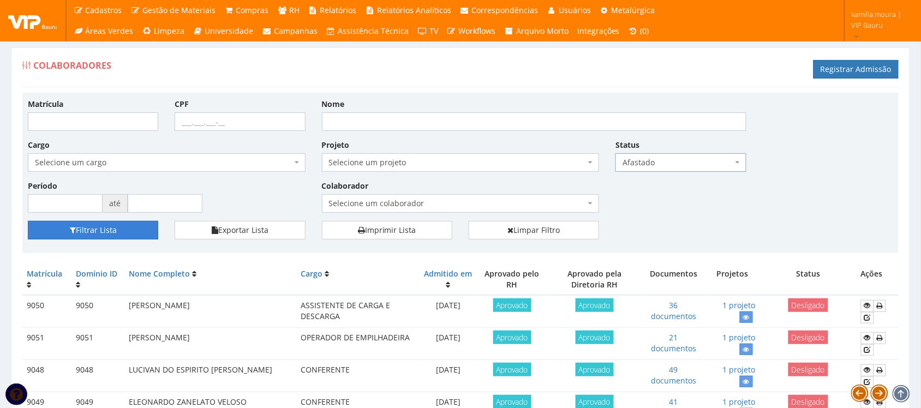
click at [125, 224] on button "Filtrar Lista" at bounding box center [93, 230] width 130 height 19
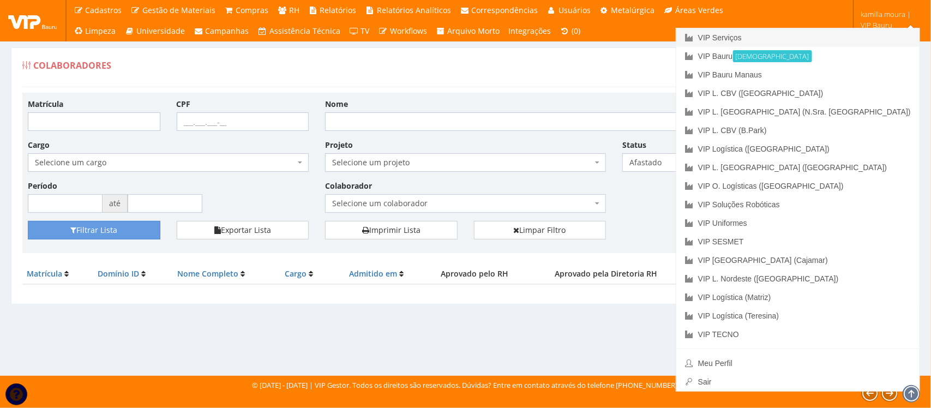
click at [851, 34] on link "VIP Serviços" at bounding box center [798, 37] width 243 height 19
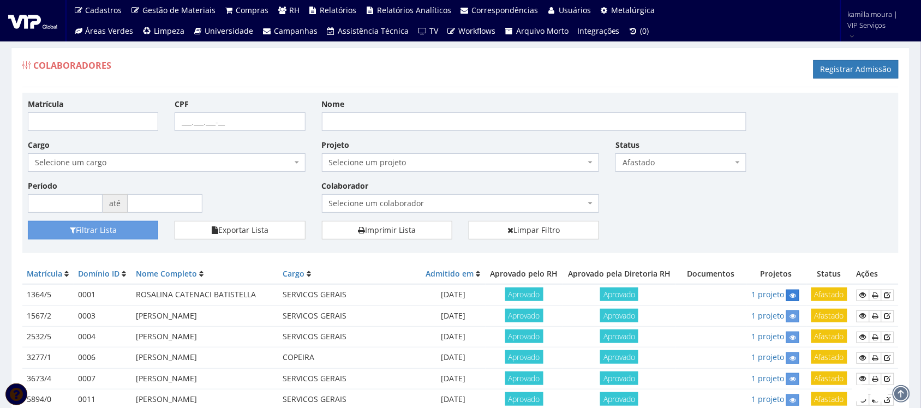
click at [789, 294] on icon at bounding box center [792, 296] width 7 height 8
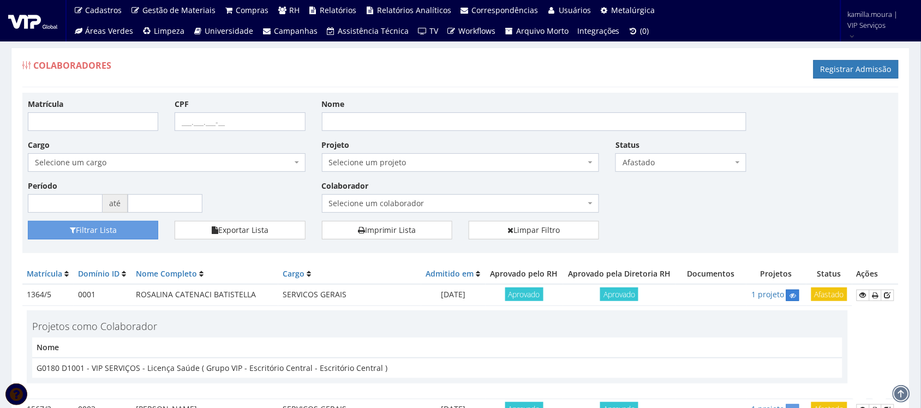
click at [789, 294] on icon at bounding box center [792, 296] width 7 height 8
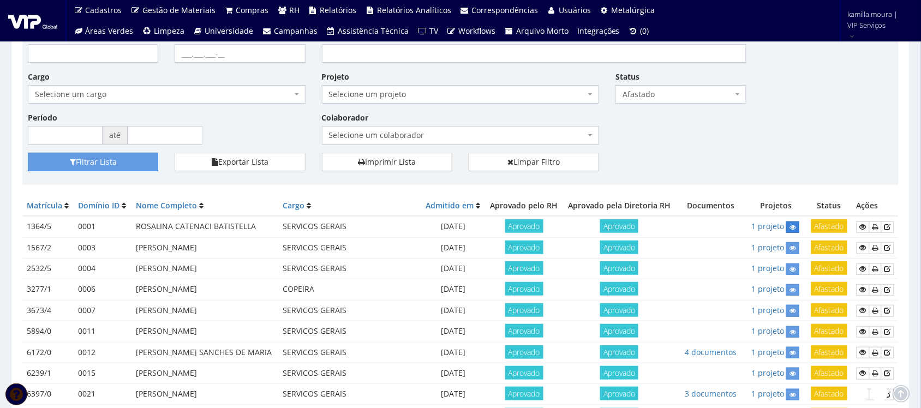
scroll to position [205, 0]
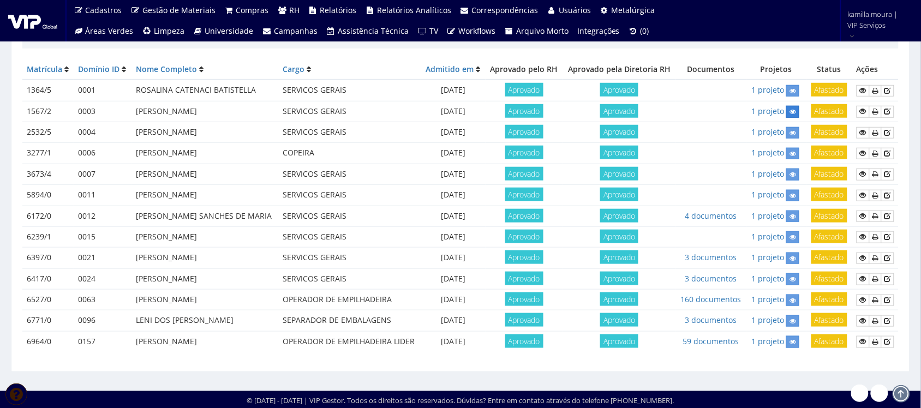
click at [786, 106] on link at bounding box center [792, 111] width 13 height 11
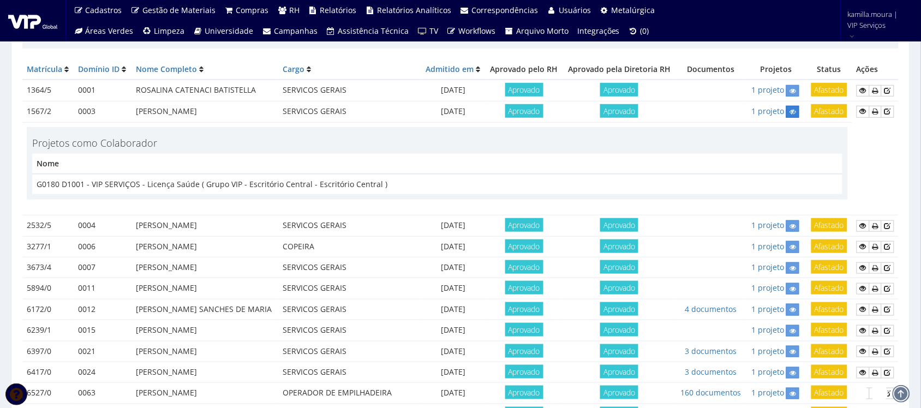
click at [792, 110] on icon at bounding box center [792, 112] width 7 height 8
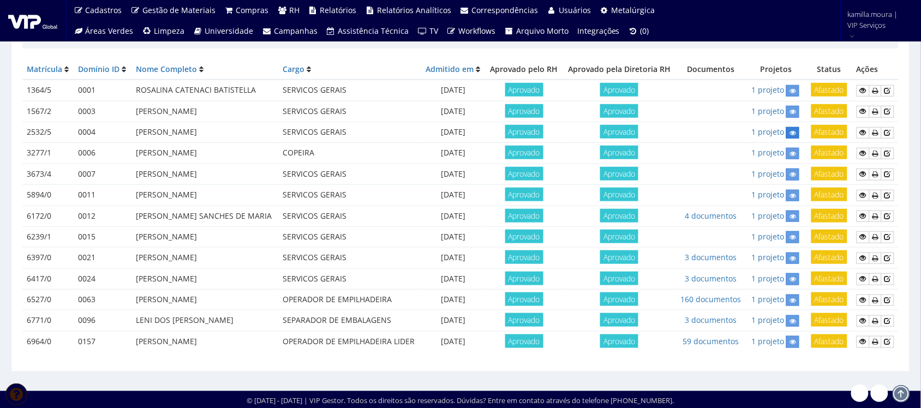
click at [792, 134] on icon at bounding box center [792, 133] width 7 height 8
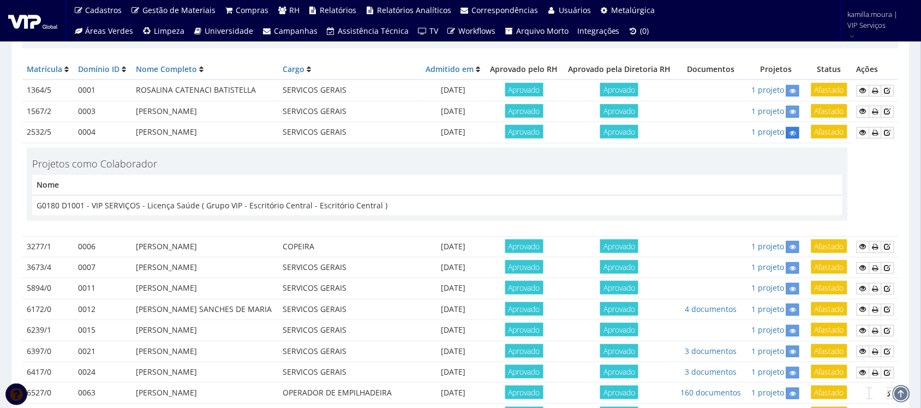
click at [792, 134] on icon at bounding box center [792, 133] width 7 height 8
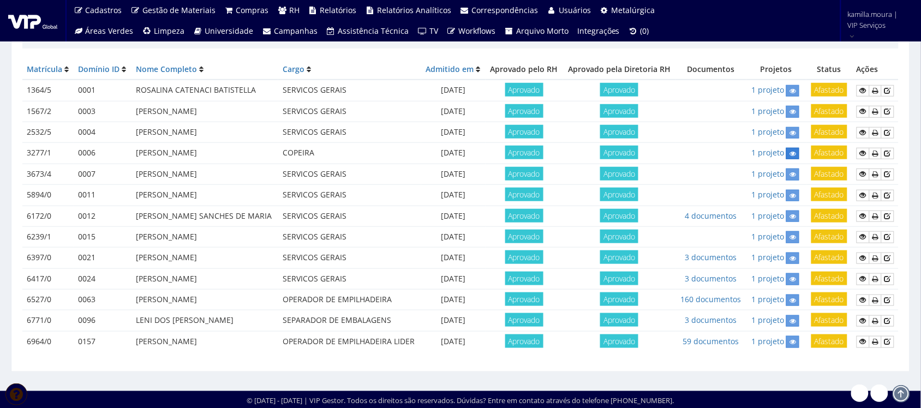
click at [792, 156] on icon at bounding box center [792, 154] width 7 height 8
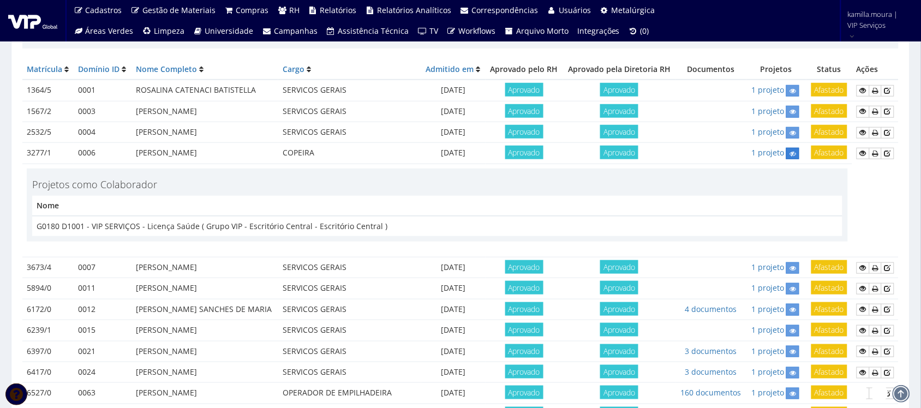
click at [792, 156] on icon at bounding box center [792, 154] width 7 height 8
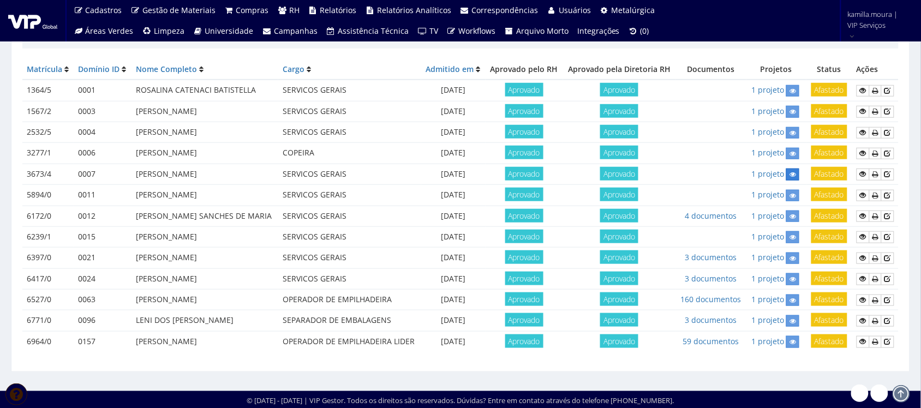
click at [791, 176] on icon at bounding box center [792, 175] width 7 height 8
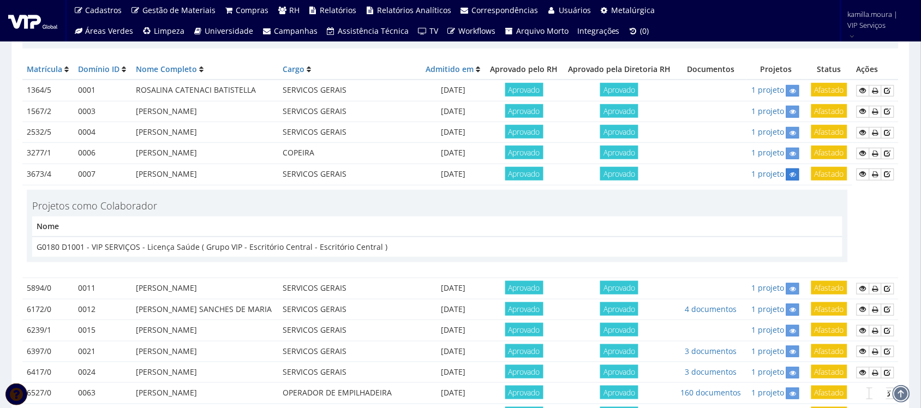
click at [791, 176] on icon at bounding box center [792, 175] width 7 height 8
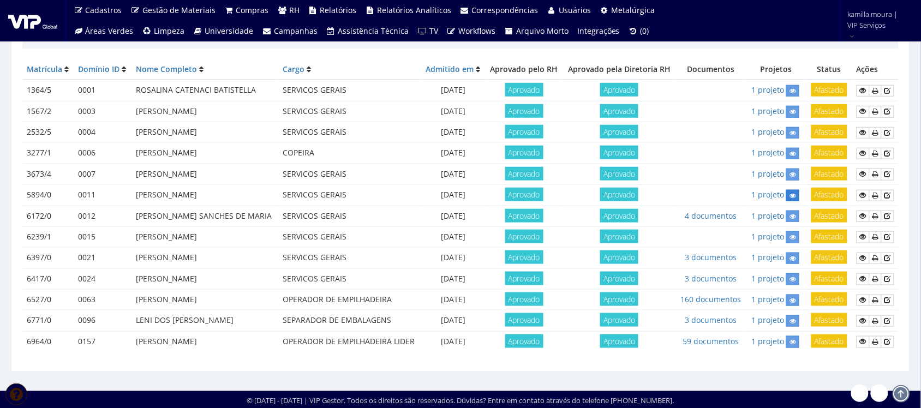
click at [791, 194] on icon at bounding box center [792, 196] width 7 height 8
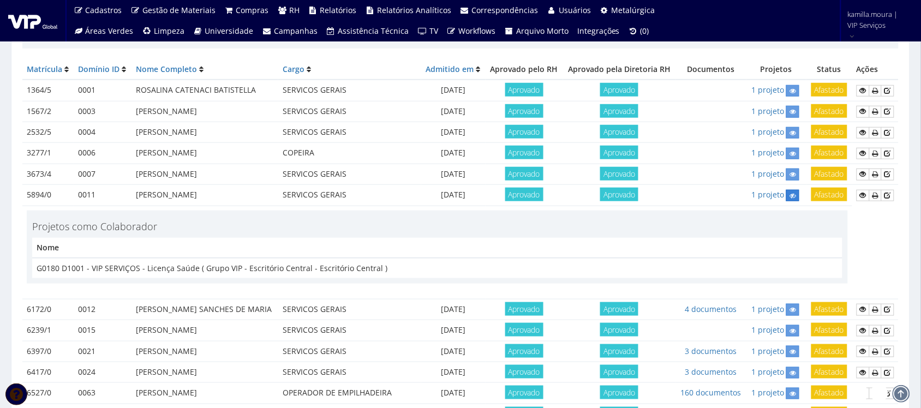
click at [791, 194] on icon at bounding box center [792, 196] width 7 height 8
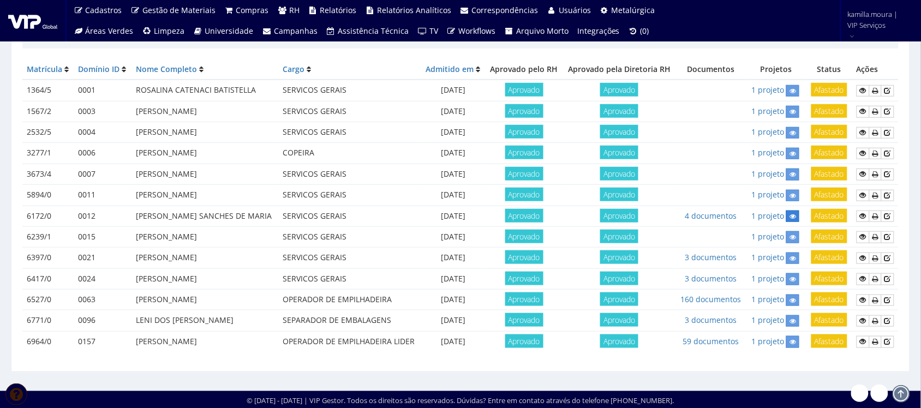
click at [792, 216] on icon at bounding box center [792, 217] width 7 height 8
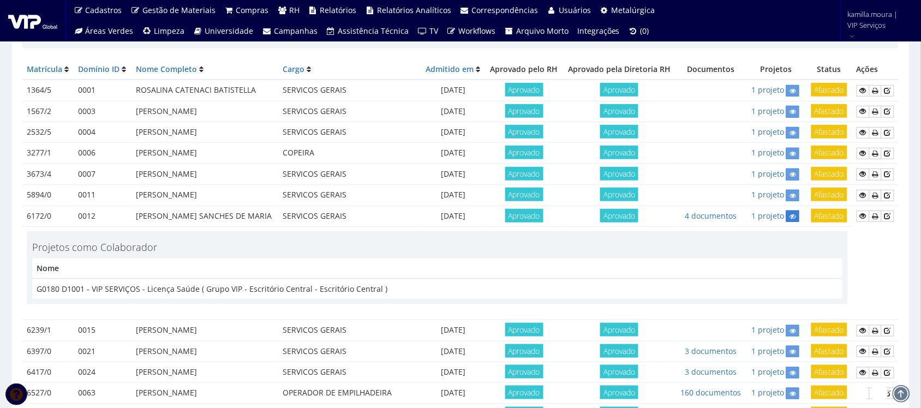
click at [792, 216] on icon at bounding box center [792, 217] width 7 height 8
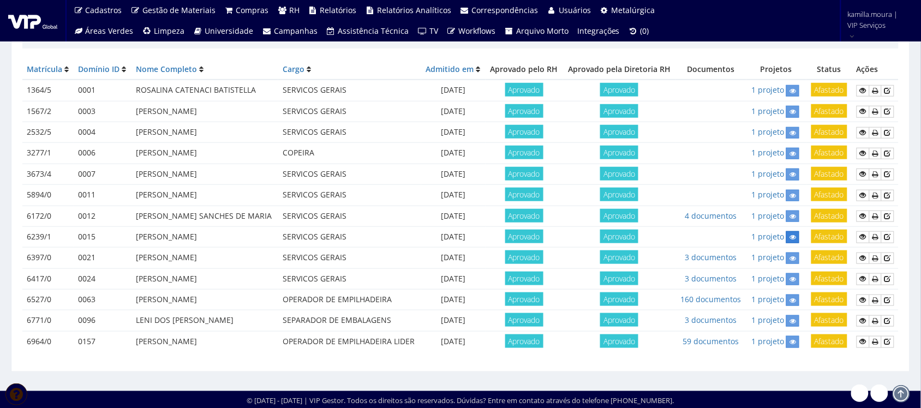
click at [789, 236] on icon at bounding box center [792, 238] width 7 height 8
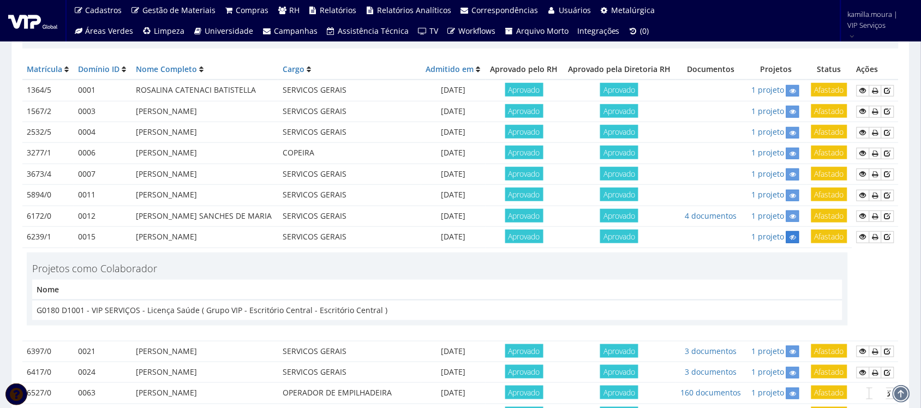
click at [789, 236] on icon at bounding box center [792, 238] width 7 height 8
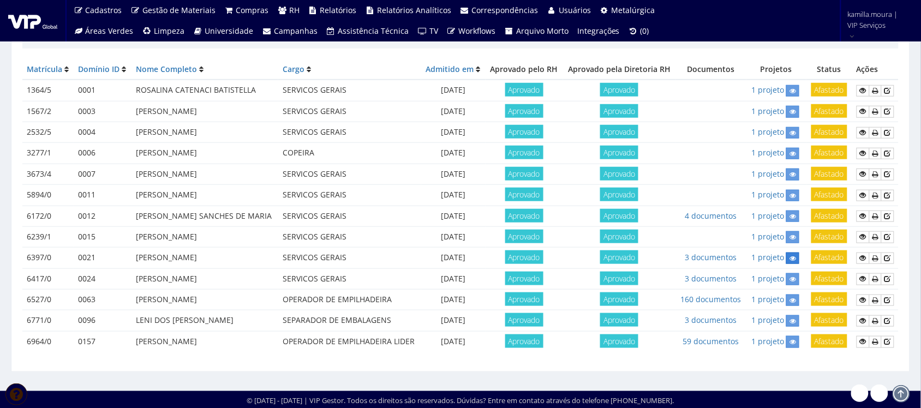
click at [794, 261] on icon at bounding box center [792, 259] width 7 height 8
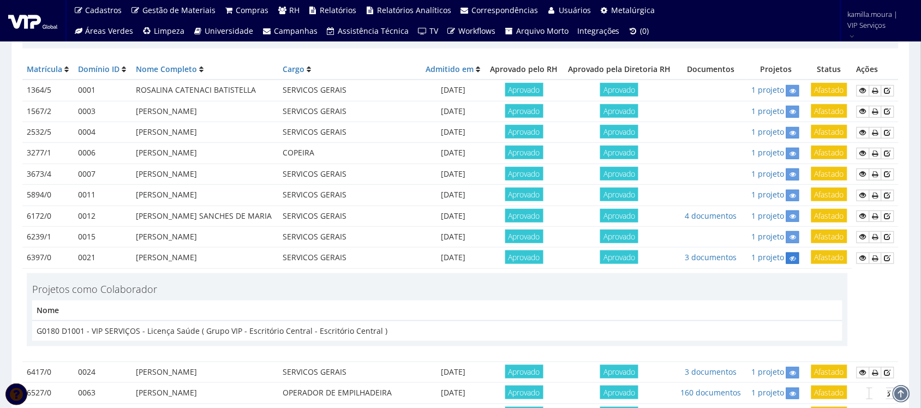
click at [794, 261] on icon at bounding box center [792, 259] width 7 height 8
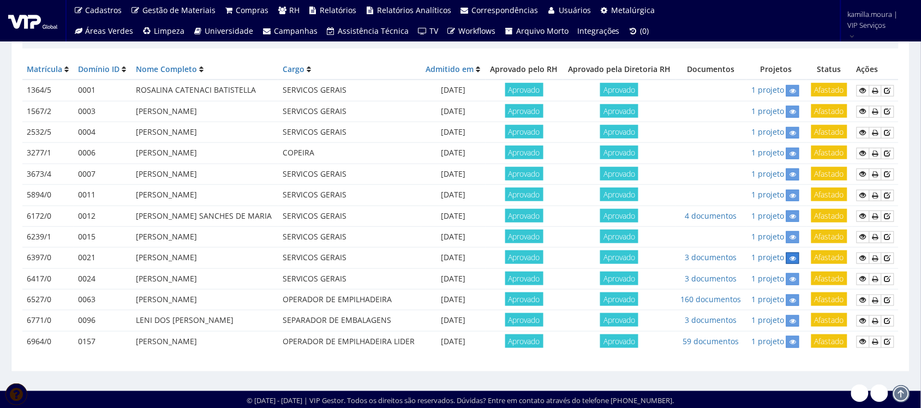
scroll to position [208, 0]
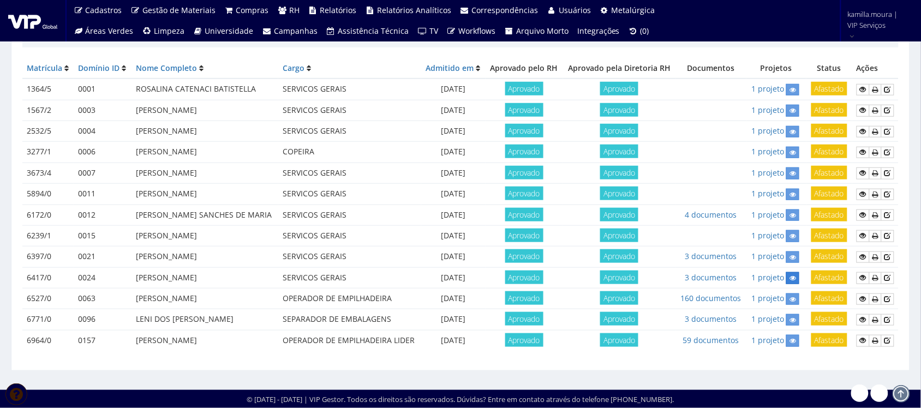
click at [792, 274] on icon at bounding box center [792, 278] width 7 height 8
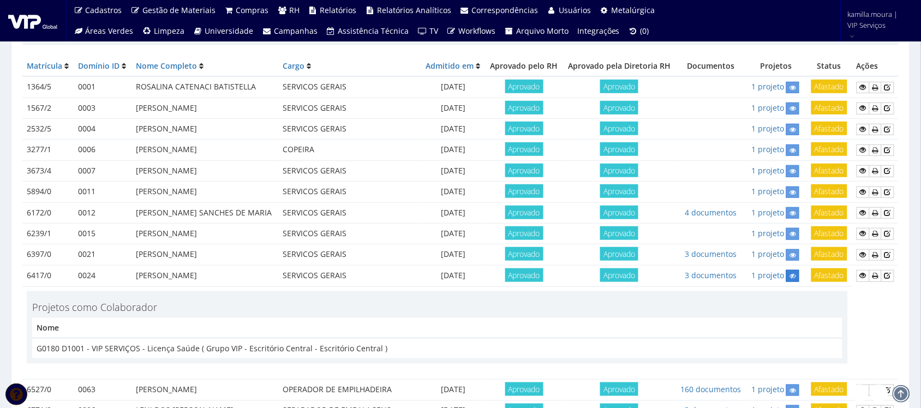
click at [792, 274] on icon at bounding box center [792, 276] width 7 height 8
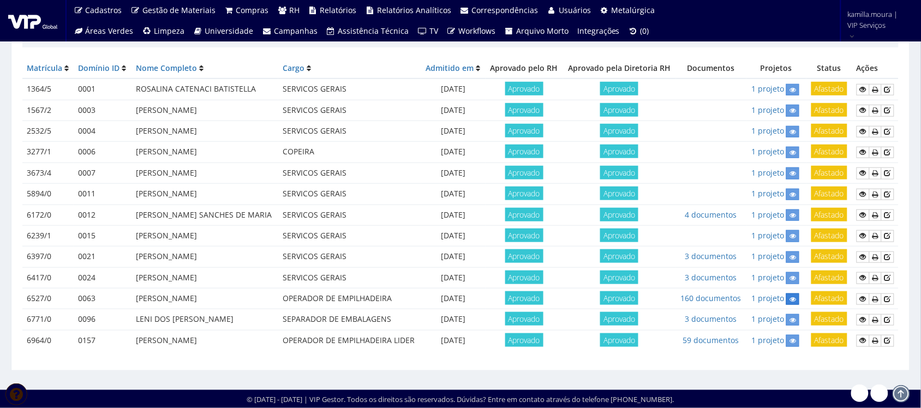
click at [788, 301] on link at bounding box center [792, 299] width 13 height 11
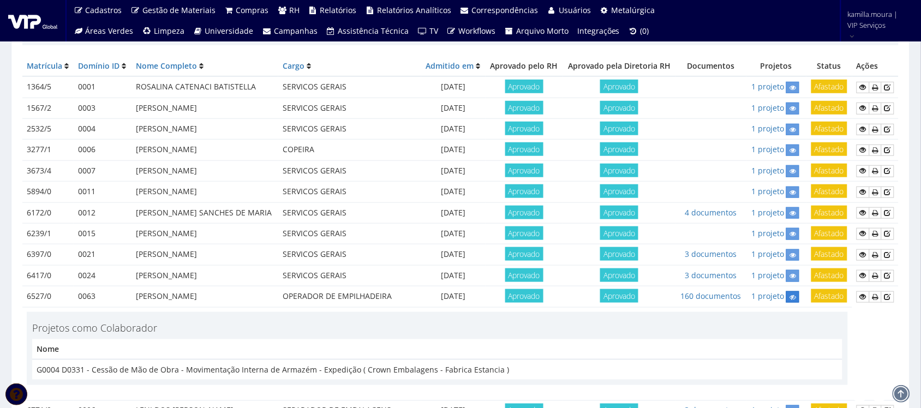
click at [788, 301] on link at bounding box center [792, 296] width 13 height 11
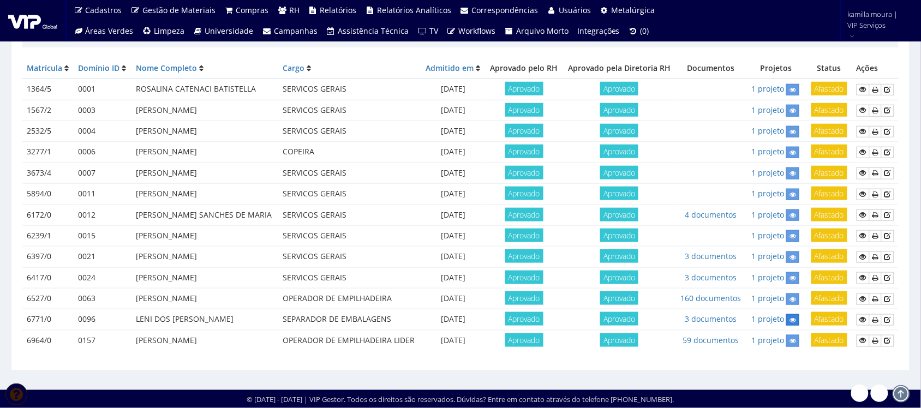
click at [788, 320] on link at bounding box center [792, 319] width 13 height 11
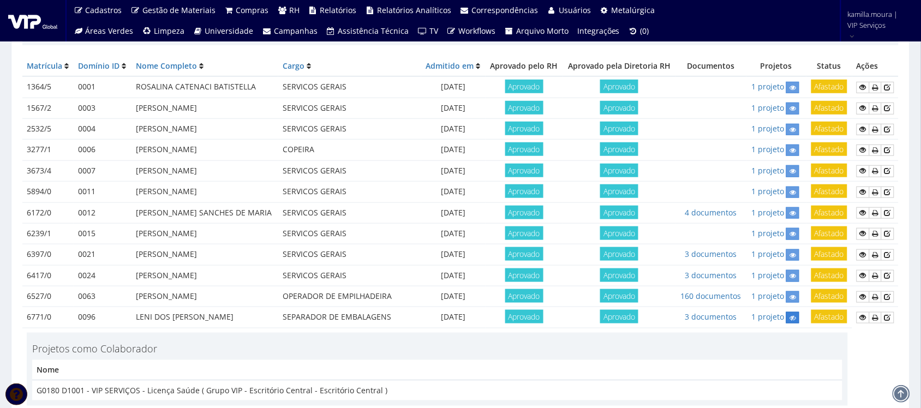
click at [788, 320] on link at bounding box center [792, 317] width 13 height 11
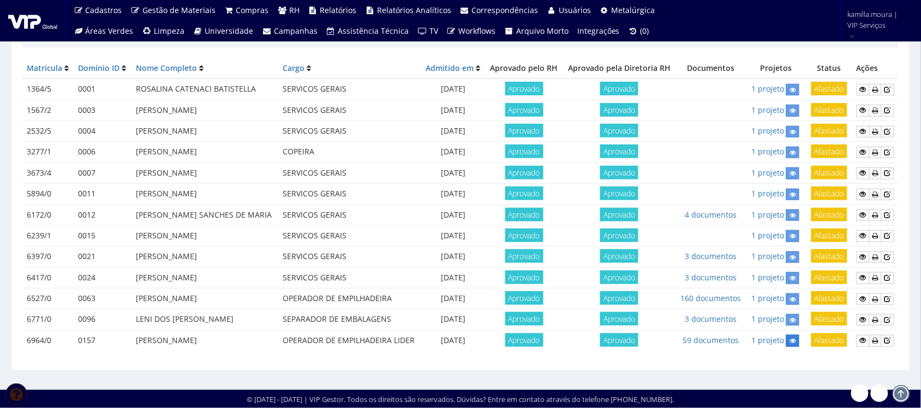
click at [795, 341] on icon at bounding box center [792, 341] width 7 height 8
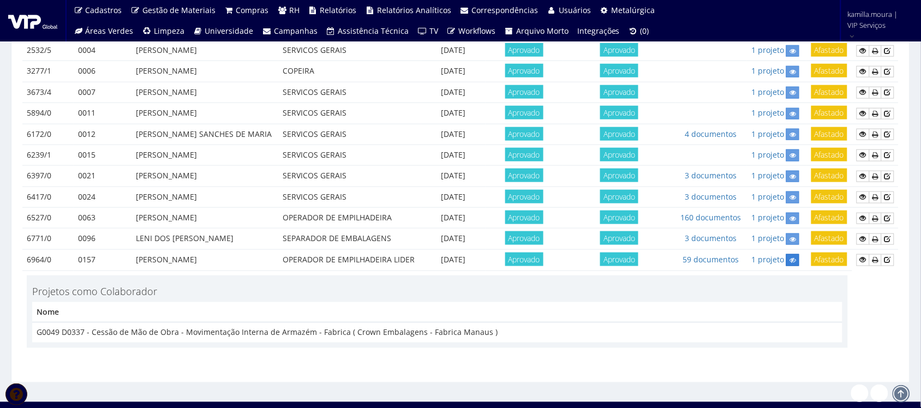
scroll to position [301, 0]
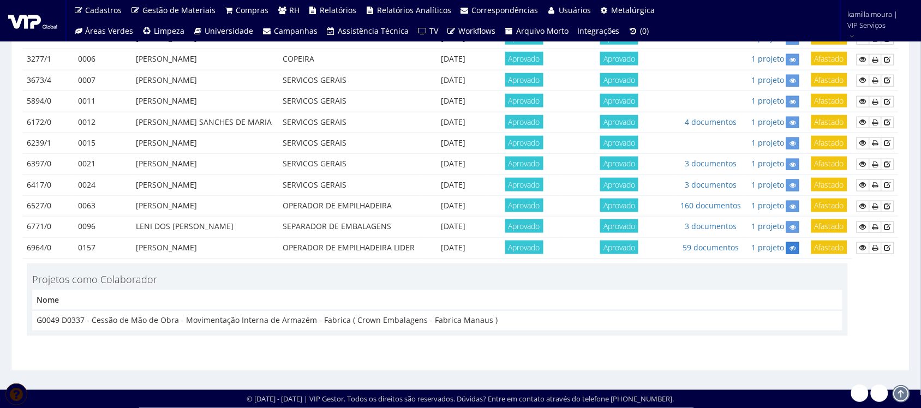
click at [793, 248] on icon at bounding box center [792, 248] width 7 height 8
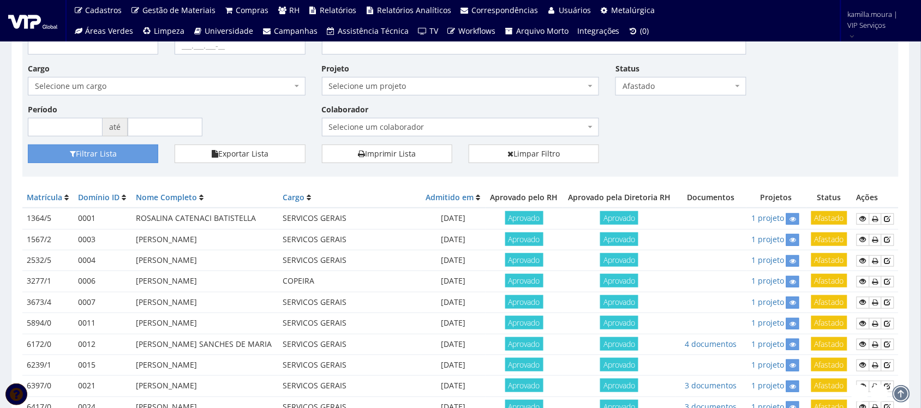
scroll to position [0, 0]
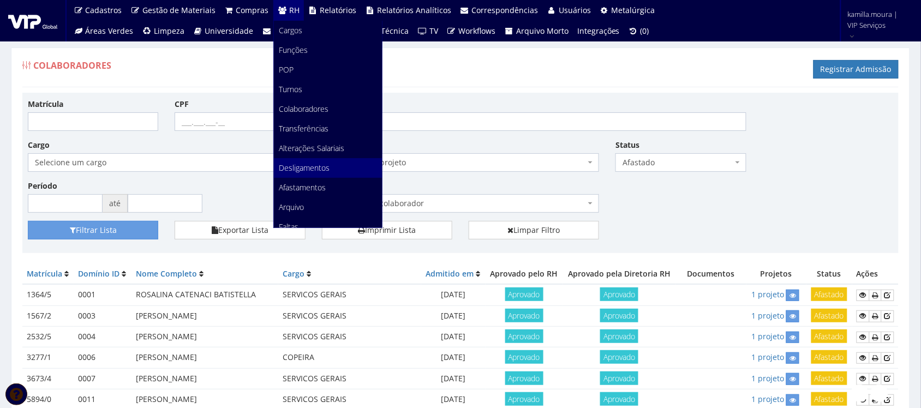
click at [314, 167] on span "Desligamentos" at bounding box center [304, 168] width 51 height 10
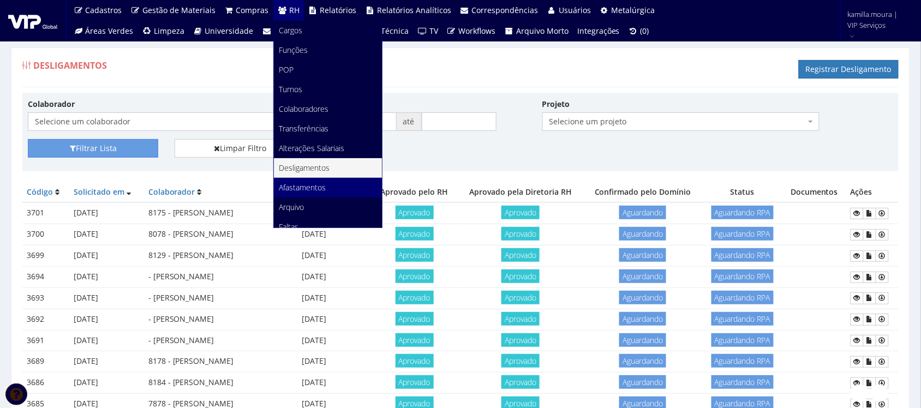
click at [306, 181] on link "Afastamentos" at bounding box center [328, 188] width 108 height 20
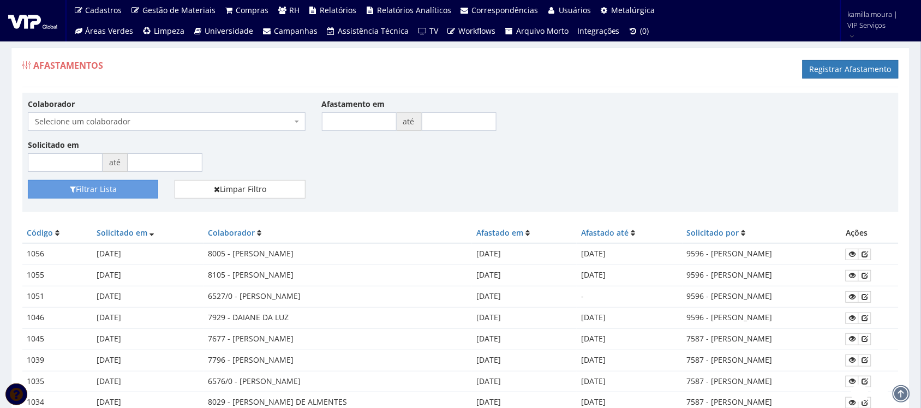
click at [292, 125] on span "Selecione um colaborador" at bounding box center [167, 121] width 278 height 19
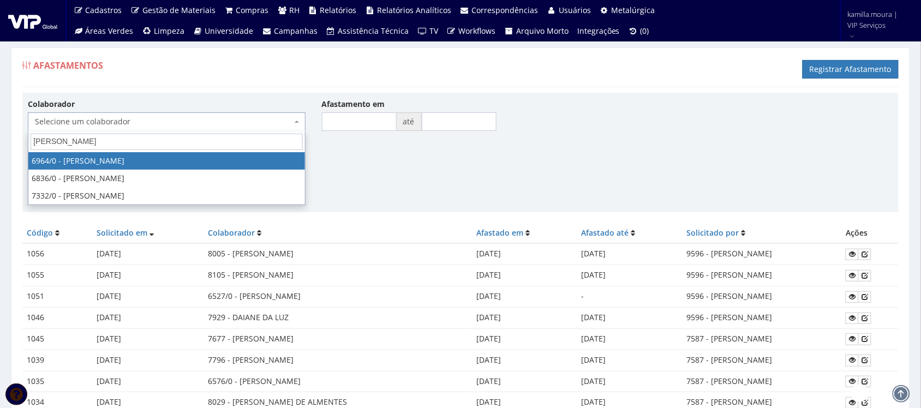
type input "ANTONIO FE"
select select "283"
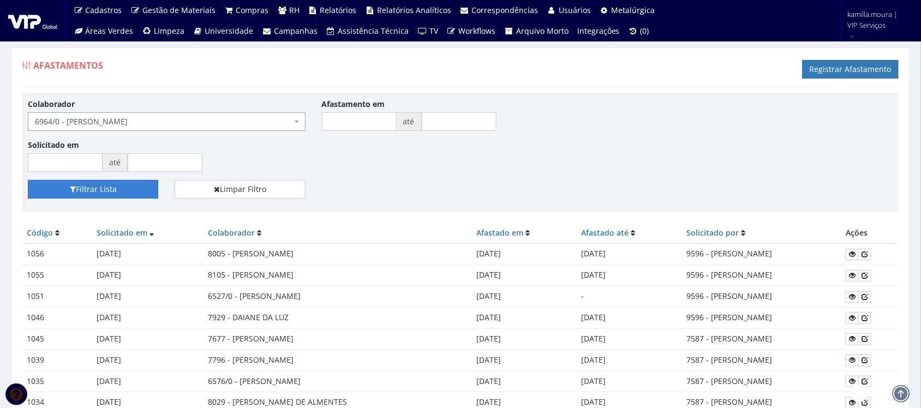
click at [130, 198] on button "Filtrar Lista" at bounding box center [93, 189] width 130 height 19
click at [486, 165] on div "Solicitado em até" at bounding box center [461, 159] width 882 height 41
click at [129, 189] on button "Filtrar Lista" at bounding box center [93, 189] width 130 height 19
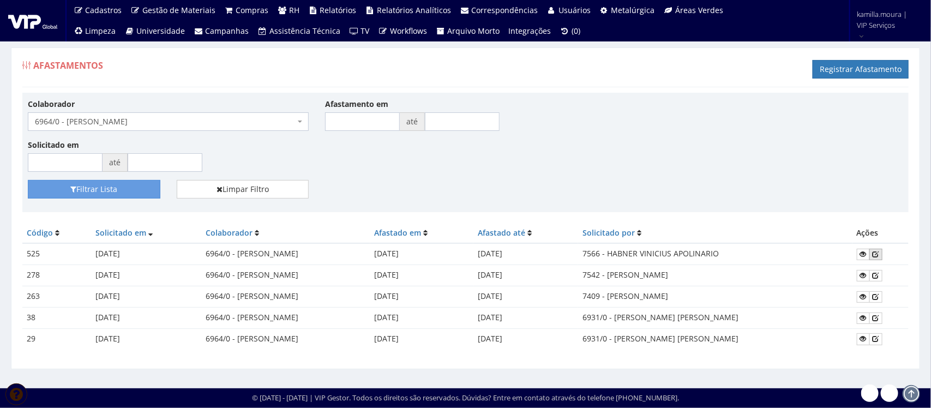
click at [879, 255] on icon at bounding box center [876, 254] width 7 height 8
click at [879, 254] on icon at bounding box center [876, 254] width 7 height 8
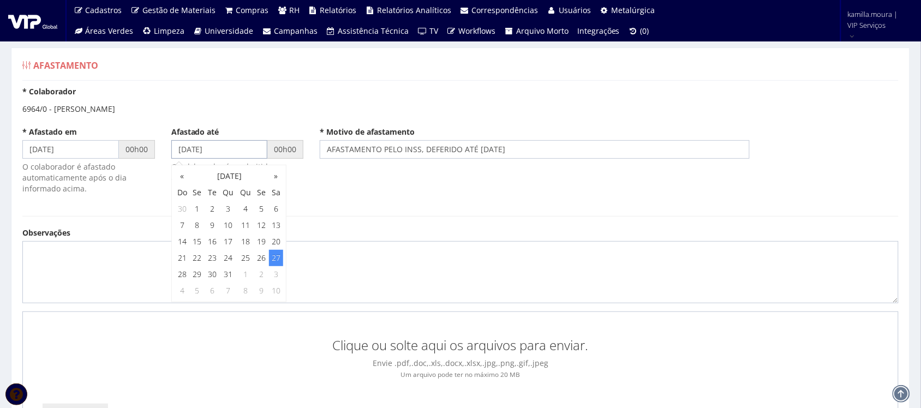
drag, startPoint x: 246, startPoint y: 148, endPoint x: 154, endPoint y: 147, distance: 91.7
click at [154, 147] on div "* Afastado em [DATE] 00h00 O colaborador é afastado automaticamente após o dia …" at bounding box center [460, 166] width 893 height 79
type input "[DATE]"
click at [394, 178] on div "* Afastado em [DATE] 00h00 O colaborador é afastado automaticamente após o dia …" at bounding box center [460, 166] width 893 height 79
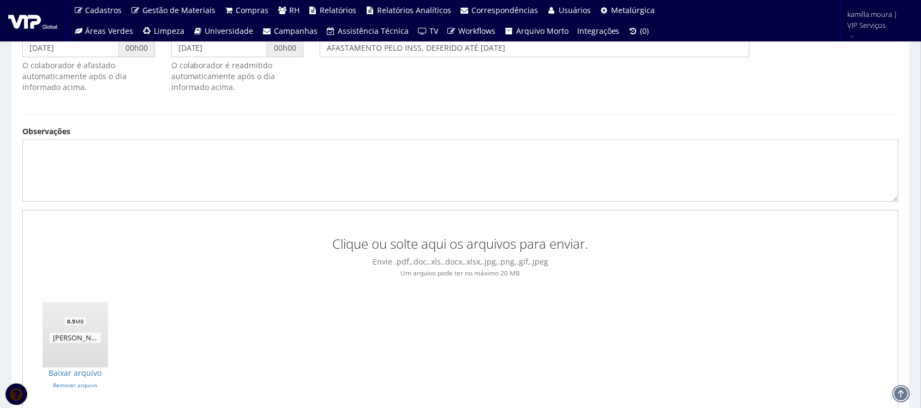
scroll to position [199, 0]
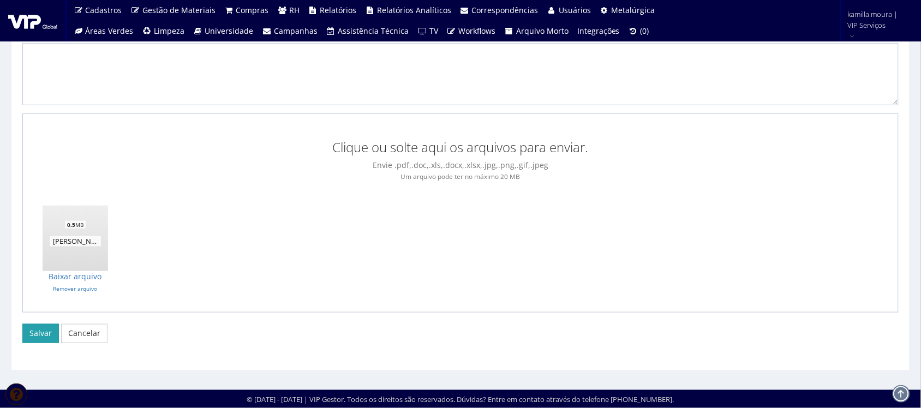
click at [49, 333] on button "Salvar" at bounding box center [40, 333] width 37 height 19
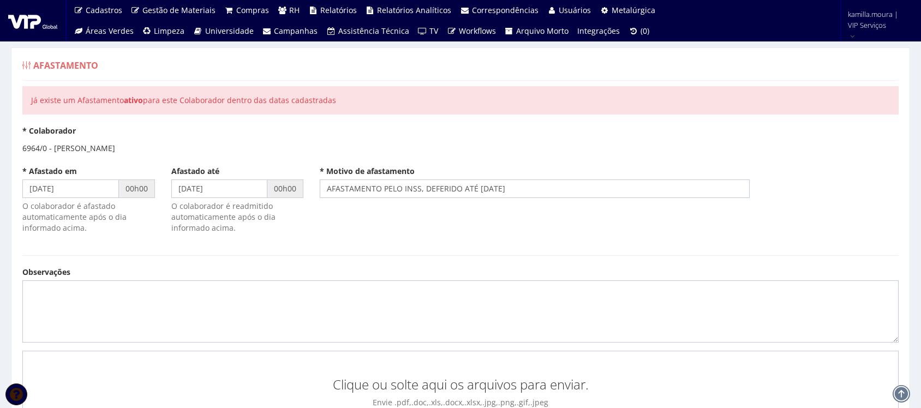
scroll to position [238, 0]
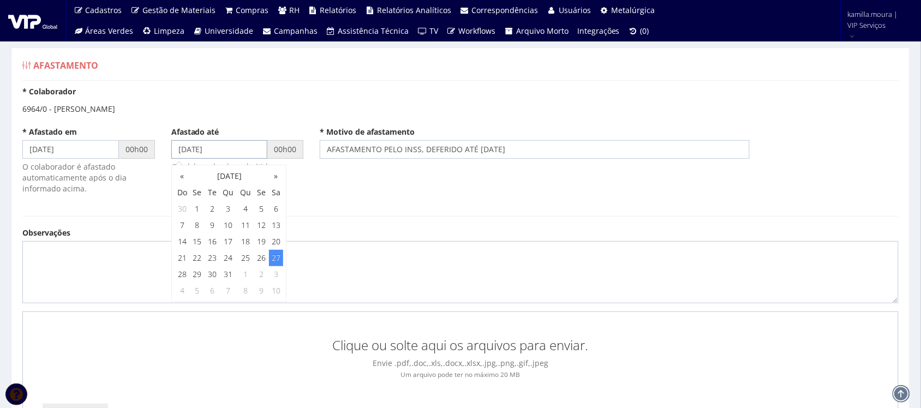
drag, startPoint x: 248, startPoint y: 151, endPoint x: 64, endPoint y: 137, distance: 184.3
click at [66, 137] on div "* Afastado em [DATE] 00h00 O colaborador é afastado automaticamente após o dia …" at bounding box center [460, 166] width 893 height 79
type input "[DATE]"
click at [374, 183] on div "* Afastado em [DATE] 00h00 O colaborador é afastado automaticamente após o dia …" at bounding box center [460, 166] width 893 height 79
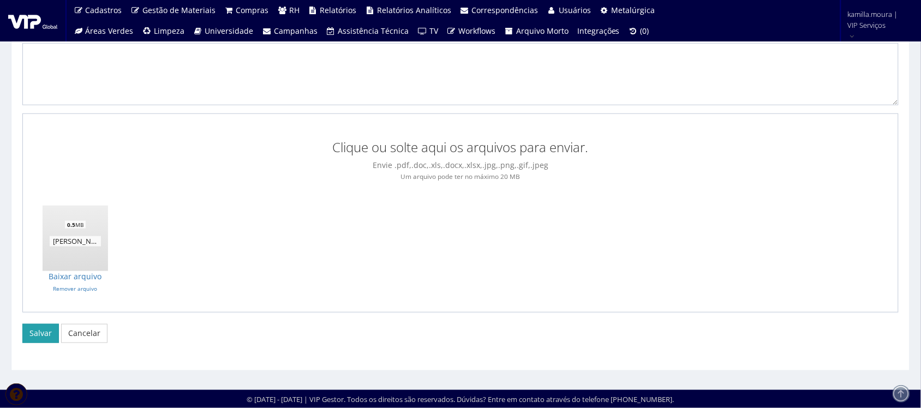
click at [45, 331] on button "Salvar" at bounding box center [40, 333] width 37 height 19
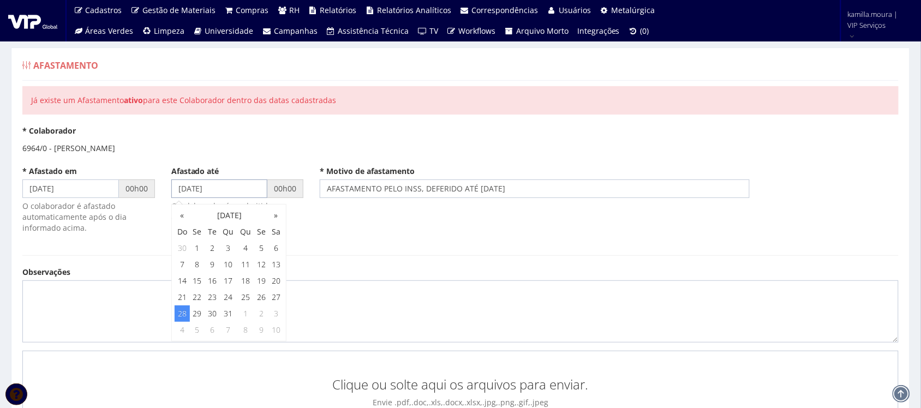
drag, startPoint x: 217, startPoint y: 189, endPoint x: 53, endPoint y: 189, distance: 163.1
click at [53, 189] on div "* Afastado em 28/05/2021 00h00 O colaborador é afastado automaticamente após o …" at bounding box center [460, 205] width 893 height 79
type input "01/01/2024"
click at [377, 250] on form "* Colaborador 6964/0 - ANTONIO FELIX DE VASCONCELOS * Afastado em 28/05/2021 00…" at bounding box center [460, 362] width 876 height 474
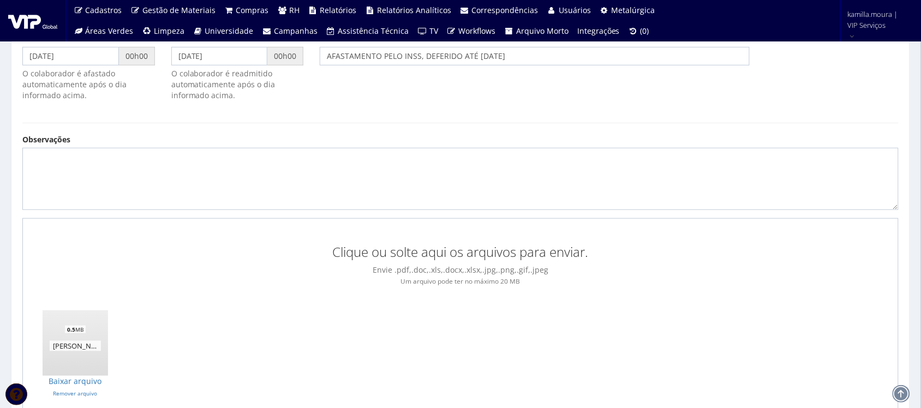
scroll to position [238, 0]
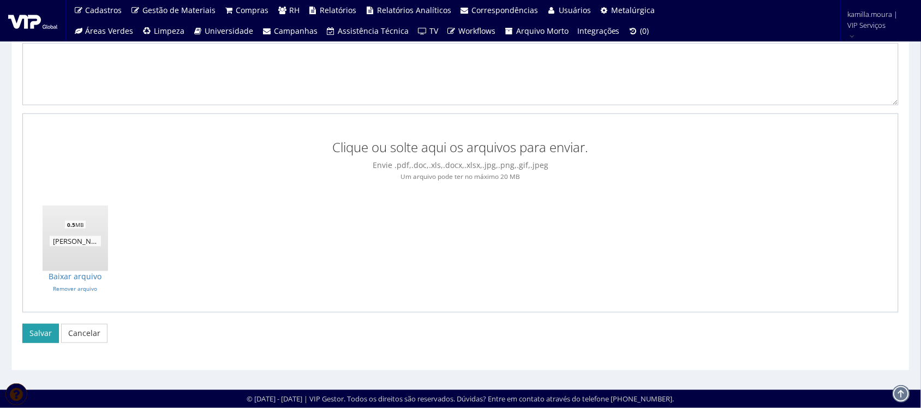
click at [47, 328] on button "Salvar" at bounding box center [40, 333] width 37 height 19
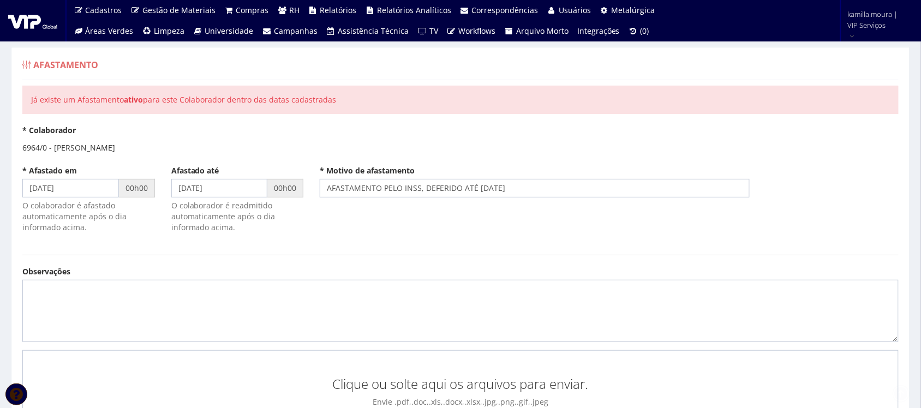
scroll to position [0, 0]
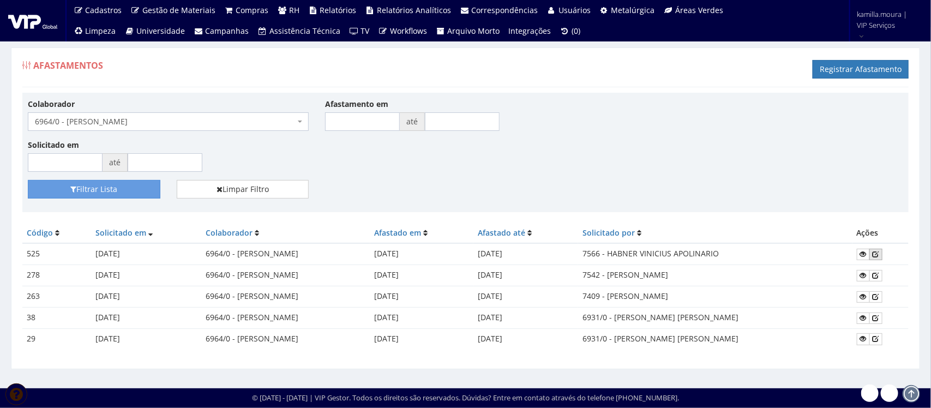
click at [879, 252] on icon at bounding box center [876, 254] width 7 height 8
click at [879, 255] on icon at bounding box center [876, 254] width 7 height 8
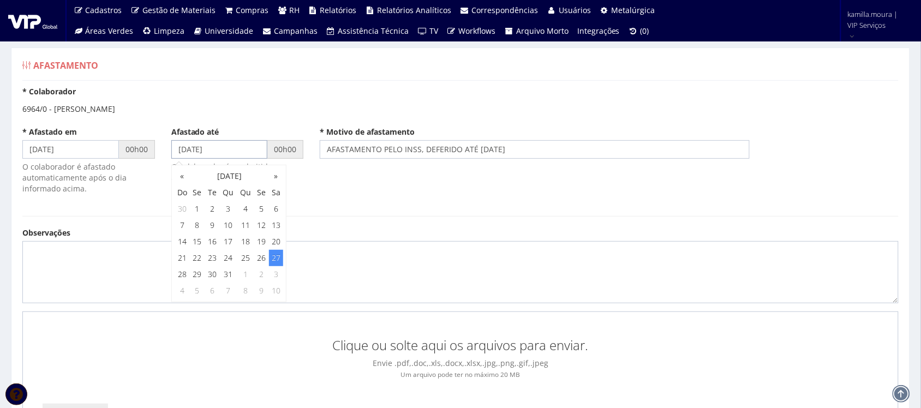
drag, startPoint x: 224, startPoint y: 153, endPoint x: 97, endPoint y: 151, distance: 127.7
click at [97, 151] on div "* Afastado em [DATE] 00h00 O colaborador é afastado automaticamente após o dia …" at bounding box center [460, 166] width 893 height 79
type input "[DATE]"
click at [367, 186] on div "* Afastado em [DATE] 00h00 O colaborador é afastado automaticamente após o dia …" at bounding box center [460, 166] width 893 height 79
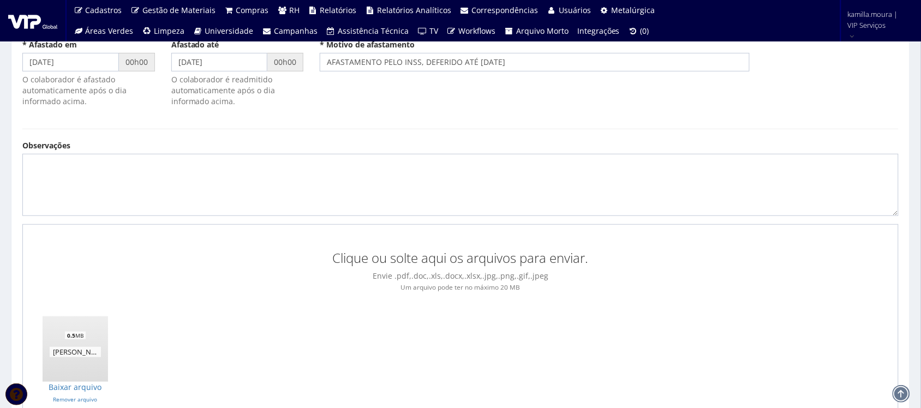
scroll to position [199, 0]
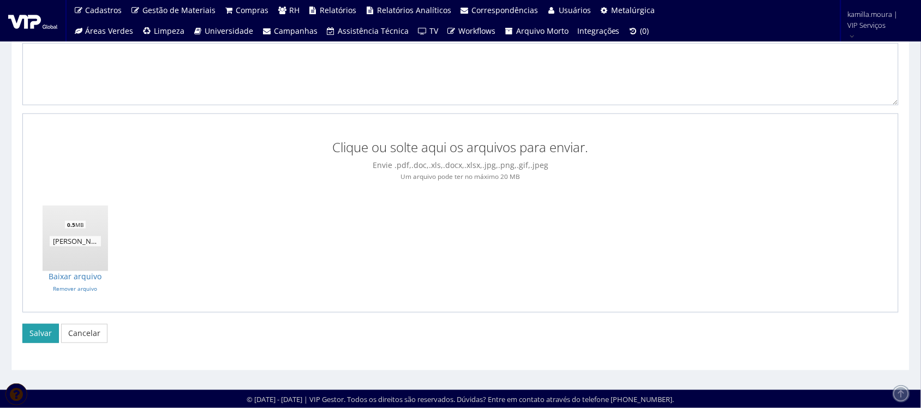
click at [35, 332] on button "Salvar" at bounding box center [40, 333] width 37 height 19
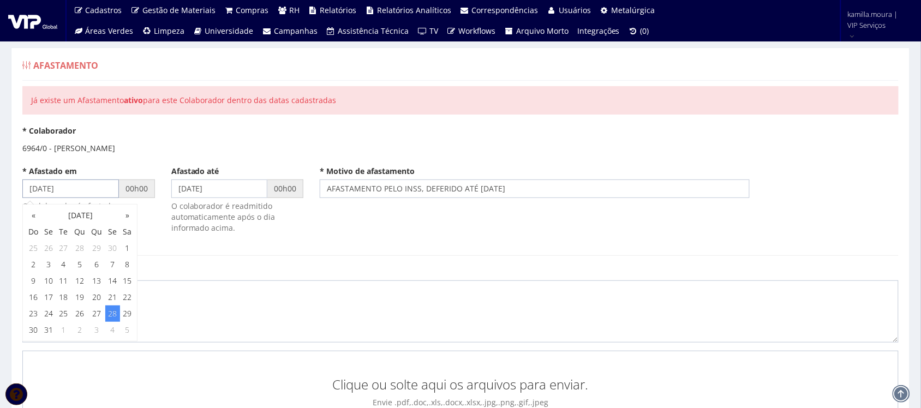
drag, startPoint x: 85, startPoint y: 191, endPoint x: 0, endPoint y: 197, distance: 85.3
click at [0, 197] on div "Afastamento Já existe um Afastamento ativo para este Colaborador dentro das dat…" at bounding box center [460, 327] width 921 height 600
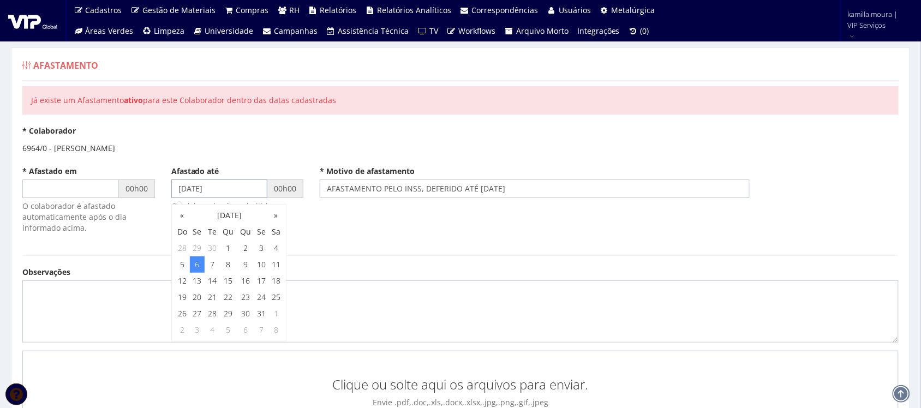
drag, startPoint x: 222, startPoint y: 198, endPoint x: 117, endPoint y: 218, distance: 106.2
click at [117, 218] on div "* Afastado em 00h00 O colaborador é afastado automaticamente após o dia informa…" at bounding box center [460, 205] width 893 height 79
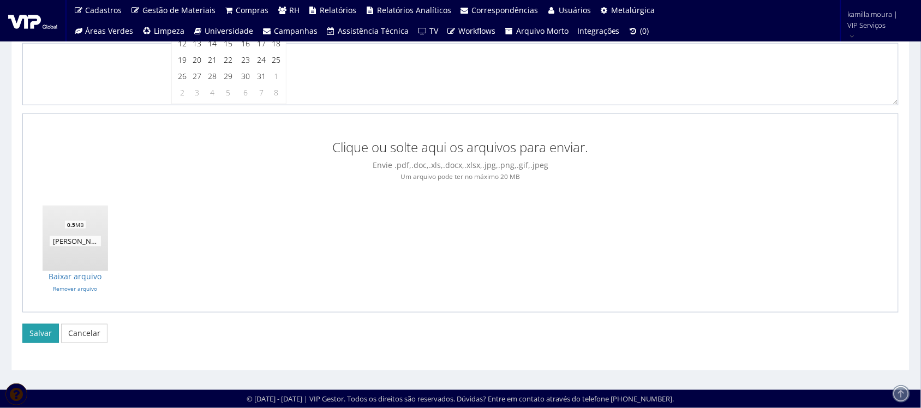
click at [39, 339] on button "Salvar" at bounding box center [40, 333] width 37 height 19
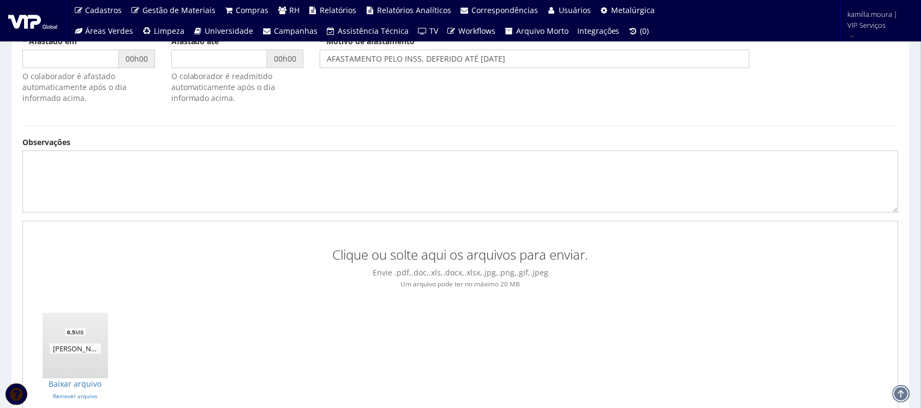
scroll to position [0, 0]
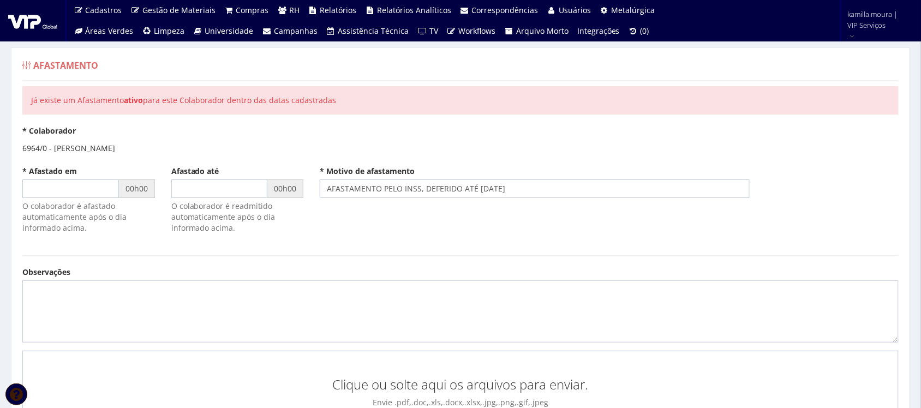
click at [69, 177] on label "* Afastado em" at bounding box center [49, 171] width 55 height 11
click at [69, 179] on input "* Afastado em" at bounding box center [70, 188] width 97 height 19
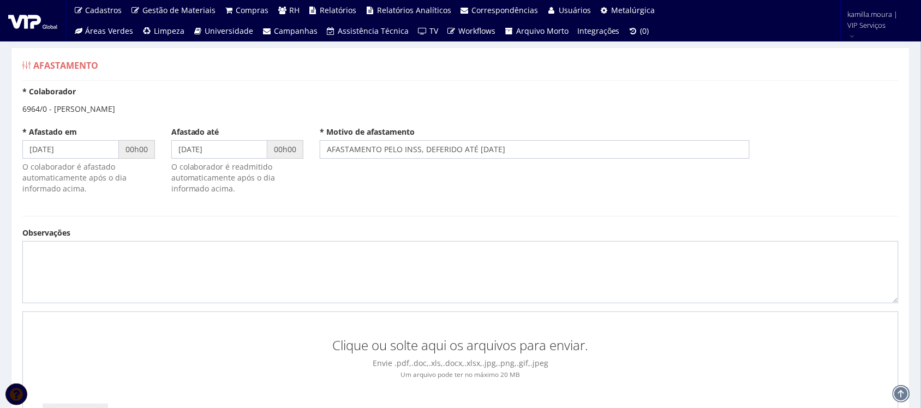
scroll to position [199, 0]
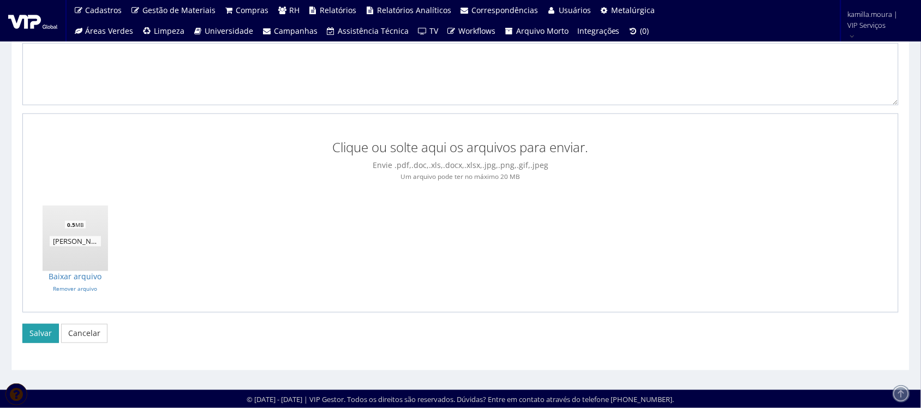
click at [44, 333] on button "Salvar" at bounding box center [40, 333] width 37 height 19
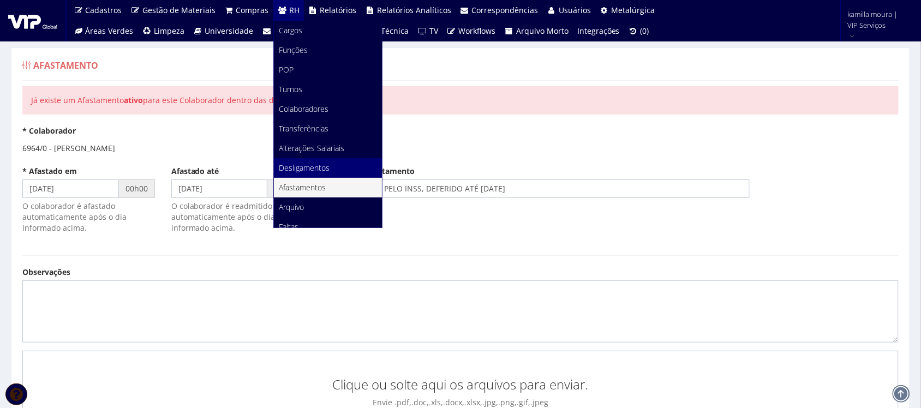
click at [322, 164] on span "Desligamentos" at bounding box center [304, 168] width 51 height 10
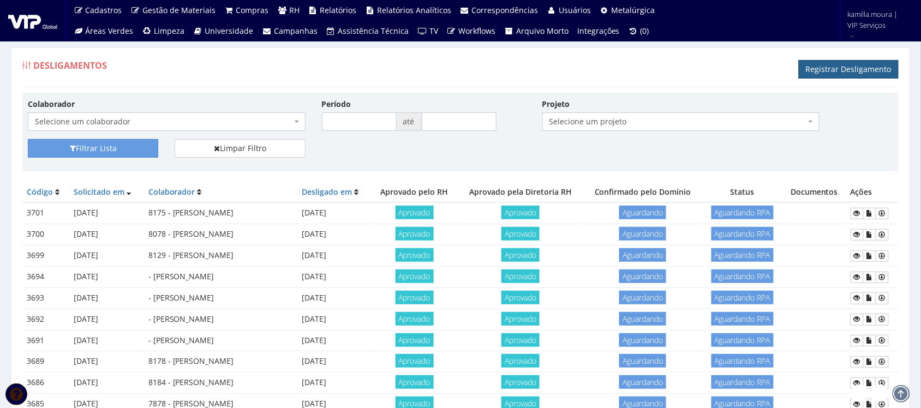
click at [846, 69] on link "Registrar Desligamento" at bounding box center [849, 69] width 100 height 19
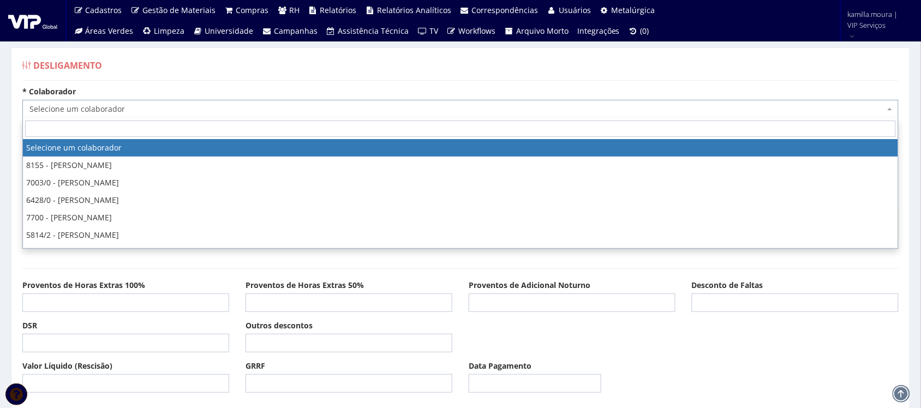
click at [251, 107] on span "Selecione um colaborador" at bounding box center [456, 109] width 855 height 11
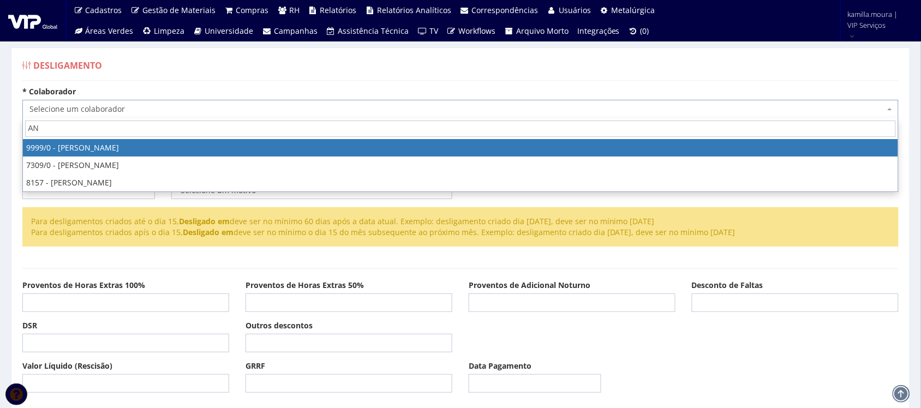
type input "A"
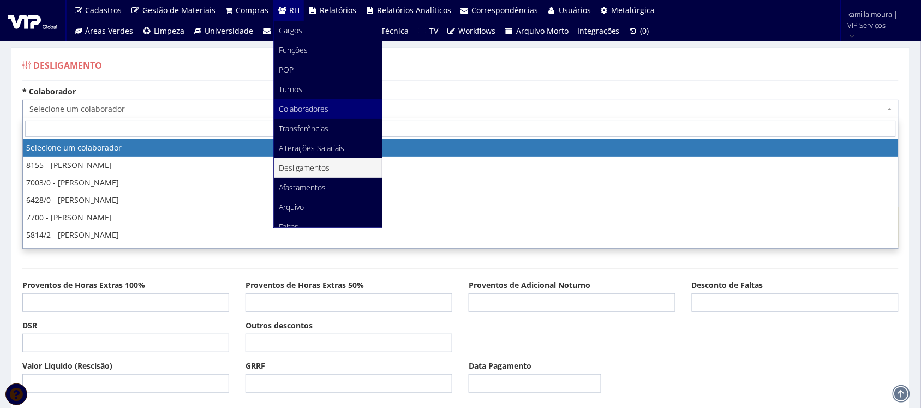
click at [307, 112] on span "Colaboradores" at bounding box center [304, 109] width 50 height 10
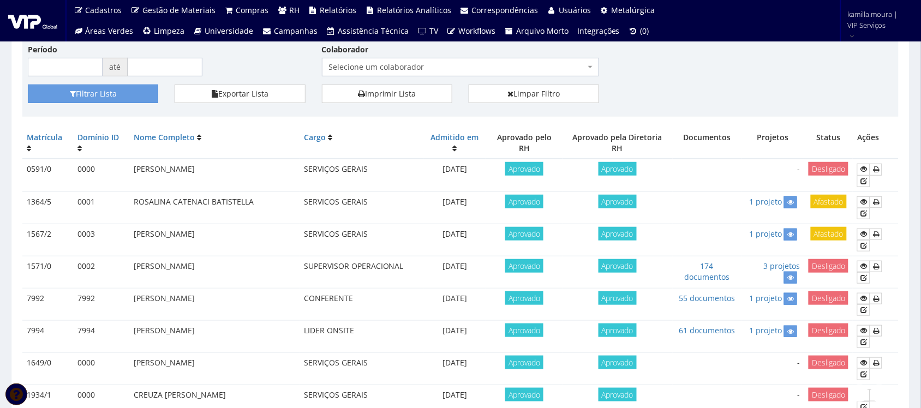
scroll to position [68, 0]
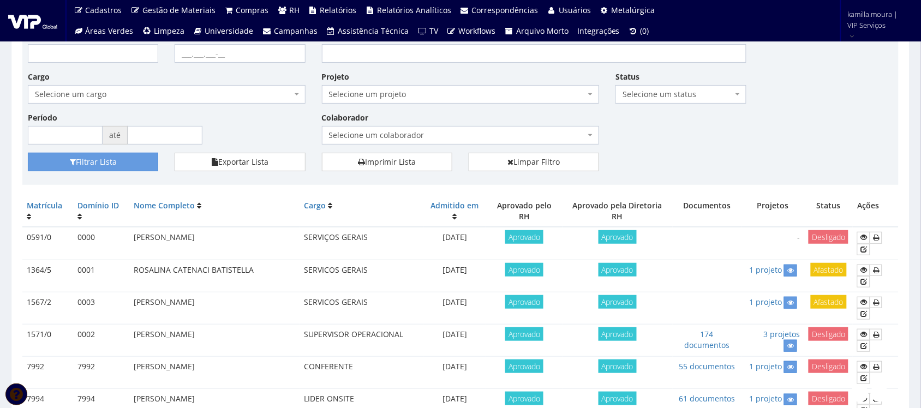
click at [677, 95] on span "Selecione um status" at bounding box center [678, 94] width 110 height 11
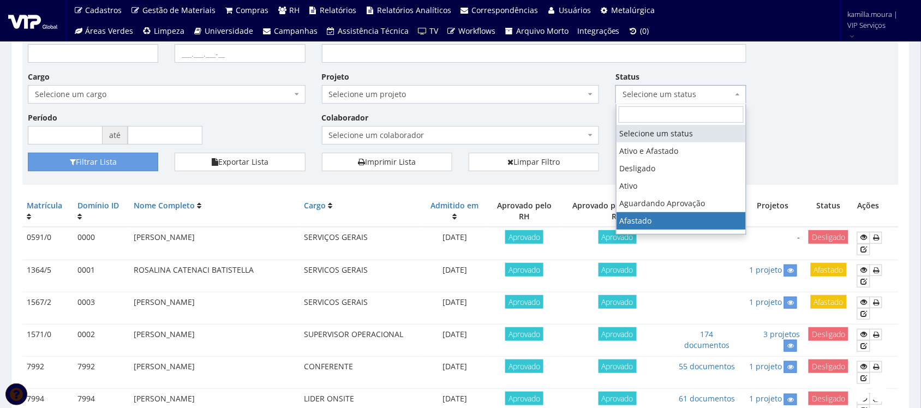
select select "3"
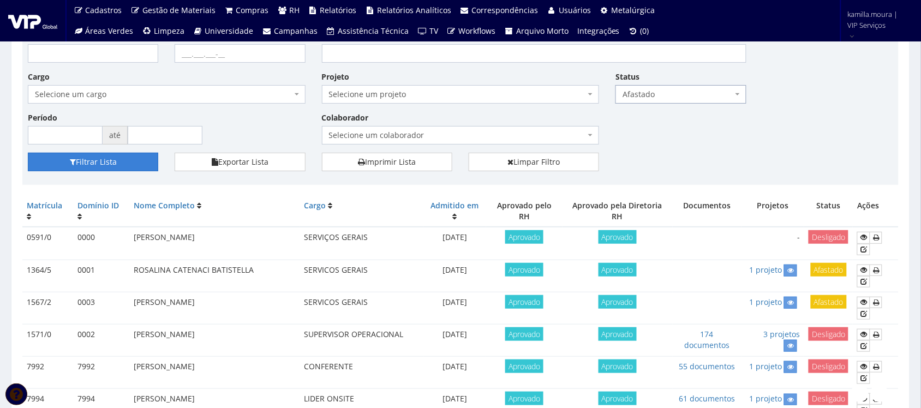
click at [131, 167] on button "Filtrar Lista" at bounding box center [93, 162] width 130 height 19
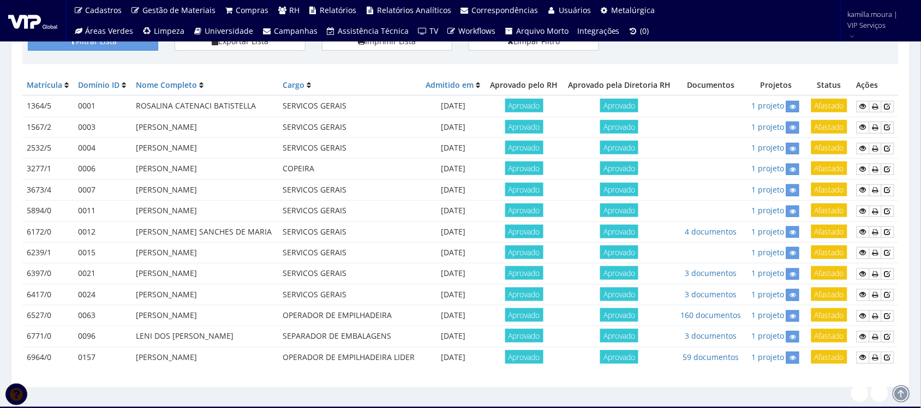
scroll to position [208, 0]
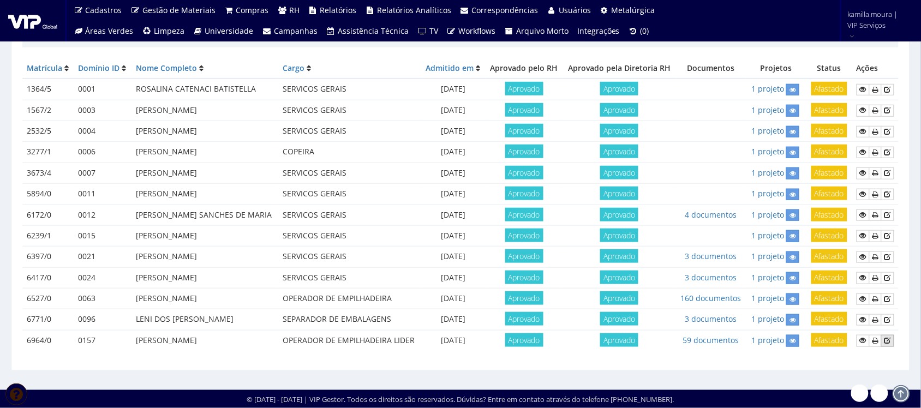
click at [890, 339] on icon at bounding box center [887, 341] width 7 height 8
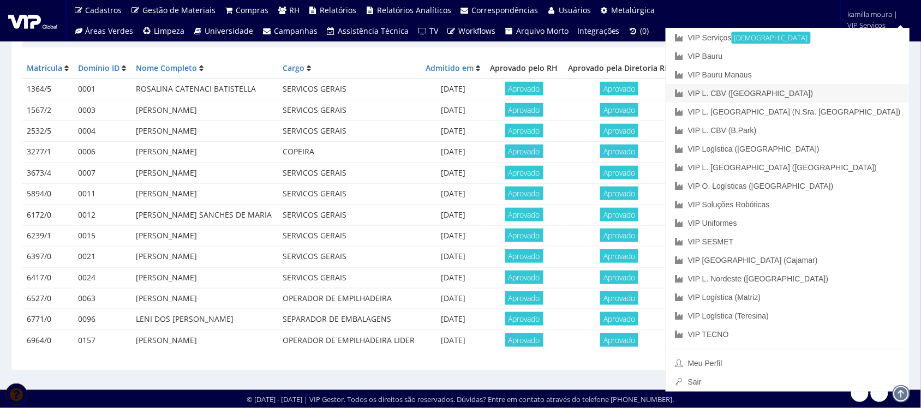
click at [836, 94] on link "VIP L. CBV ([GEOGRAPHIC_DATA])" at bounding box center [787, 93] width 243 height 19
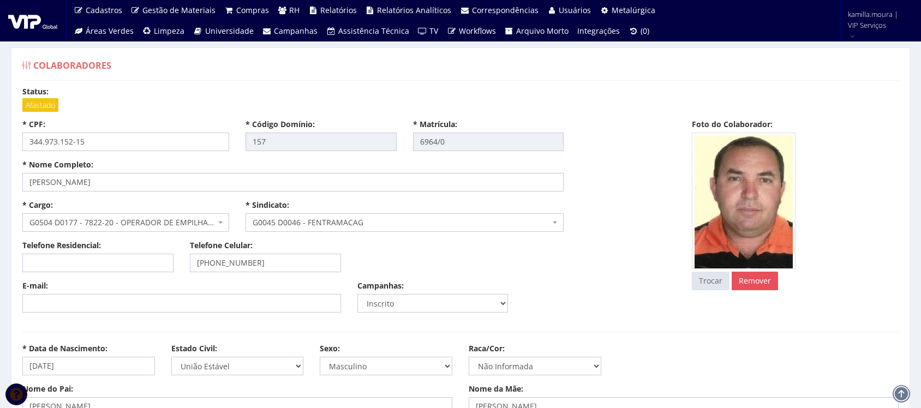
select select
click at [40, 104] on span "Afastado" at bounding box center [40, 105] width 36 height 14
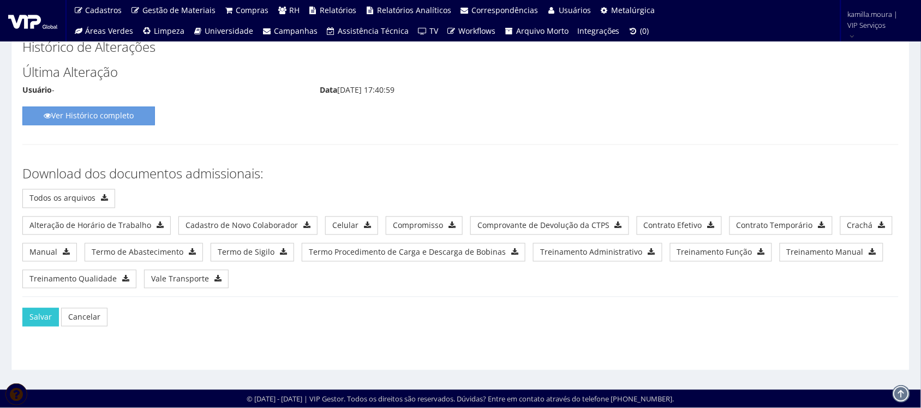
scroll to position [7915, 0]
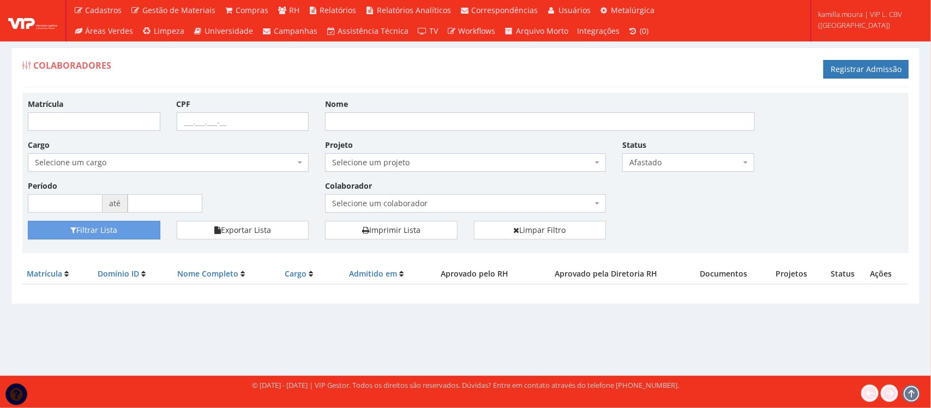
drag, startPoint x: 674, startPoint y: 0, endPoint x: 635, endPoint y: 216, distance: 219.6
click at [635, 216] on div "Matrícula CPF Nome Cargo Selecione um cargo G1537 D0029 - 4110-05 - AGENTE DE A…" at bounding box center [466, 159] width 892 height 123
click at [110, 234] on button "Filtrar Lista" at bounding box center [94, 230] width 133 height 19
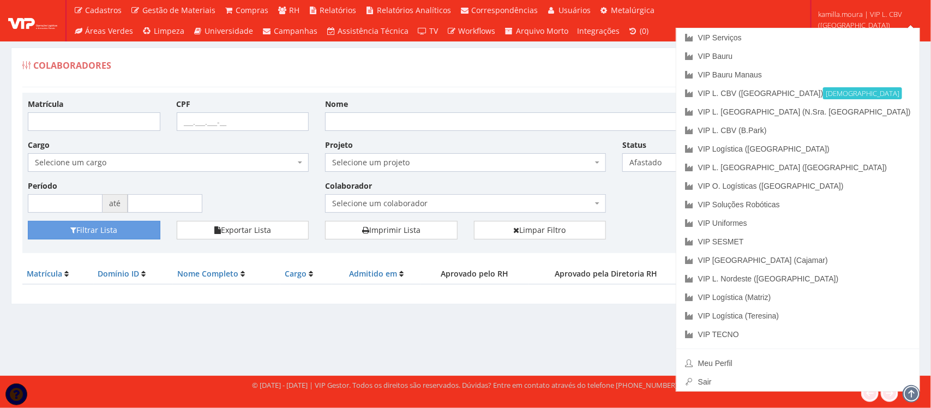
click at [855, 15] on span "kamilla.moura | VIP L. CBV ([GEOGRAPHIC_DATA])" at bounding box center [867, 20] width 99 height 22
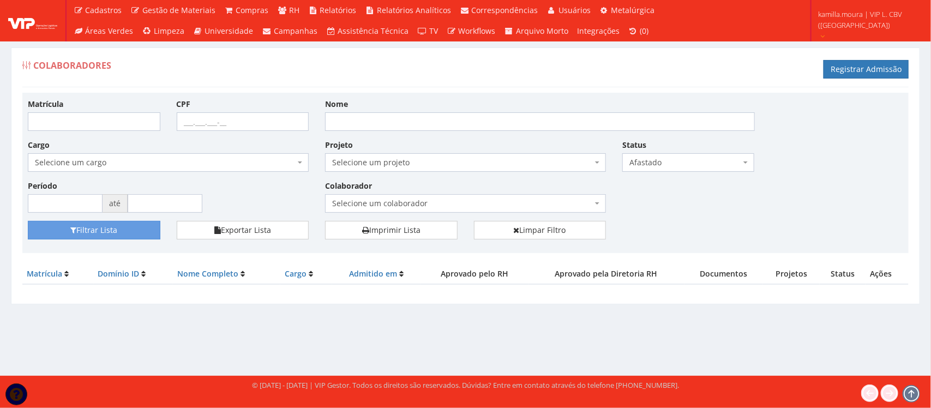
click at [855, 15] on span "kamilla.moura | VIP L. CBV ([GEOGRAPHIC_DATA])" at bounding box center [867, 20] width 99 height 22
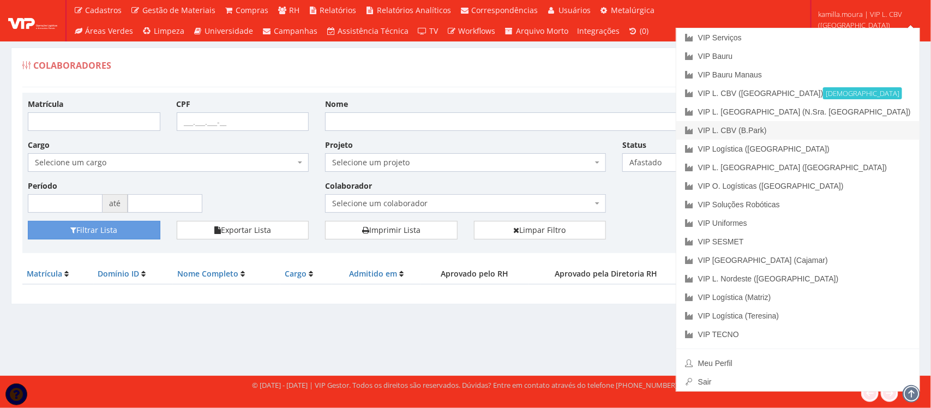
click at [865, 127] on link "VIP L. CBV (B.Park)" at bounding box center [798, 130] width 243 height 19
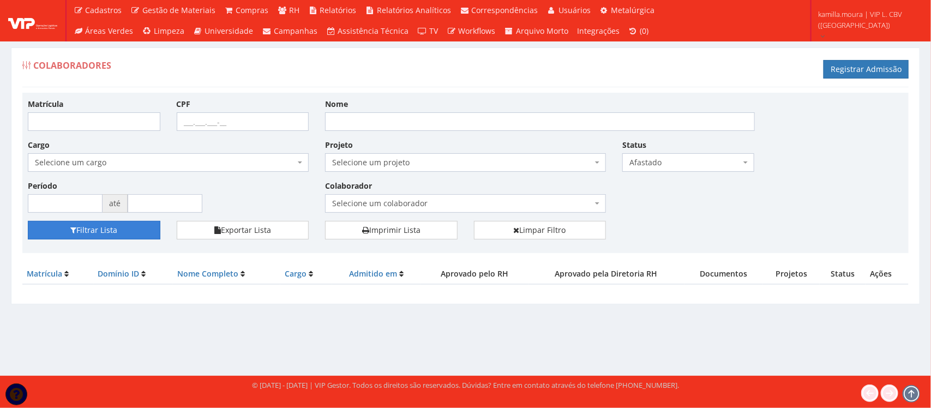
click at [72, 232] on icon "submit" at bounding box center [73, 230] width 6 height 8
click at [131, 231] on button "Filtrar Lista" at bounding box center [94, 230] width 133 height 19
click at [655, 165] on span "Afastado" at bounding box center [686, 162] width 112 height 11
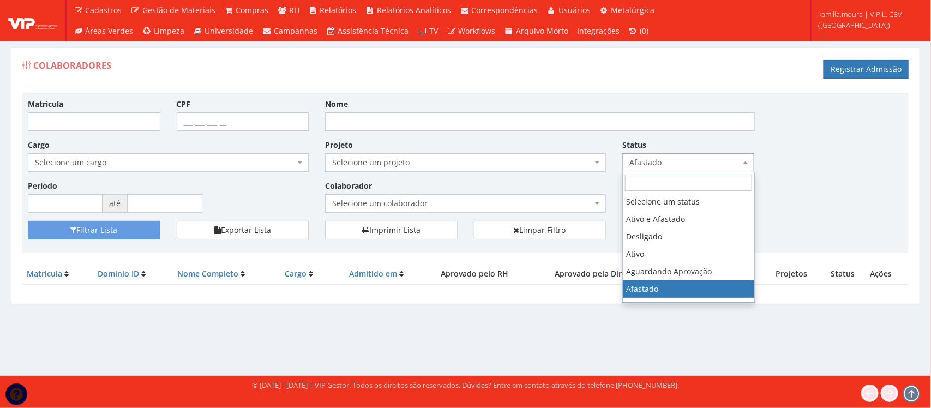
click at [806, 163] on div "Matrícula CPF Nome Cargo Selecione um cargo G1401 D0029 - 4110-05 - AGENTE DE A…" at bounding box center [466, 159] width 892 height 123
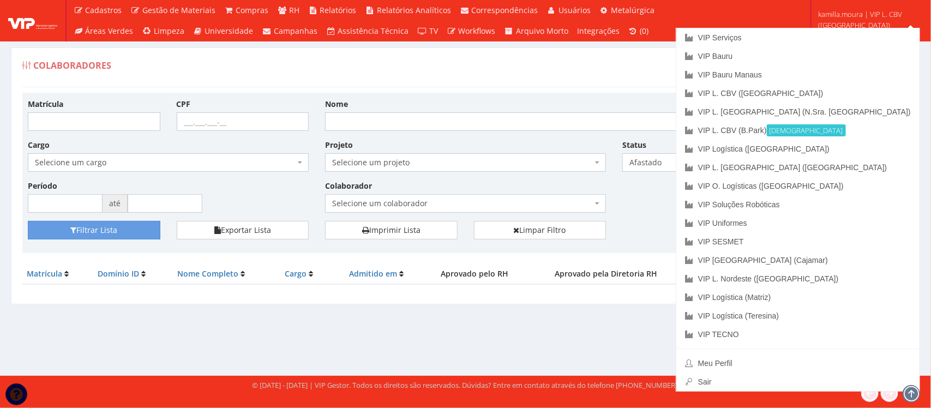
click at [858, 28] on ul "VIP Serviços VIP Bauru VIP Bauru Manaus VIP L. CBV (City Gate) VIP L. Sergipe (…" at bounding box center [798, 210] width 244 height 364
click at [849, 150] on link "VIP Logística ([GEOGRAPHIC_DATA])" at bounding box center [798, 149] width 243 height 19
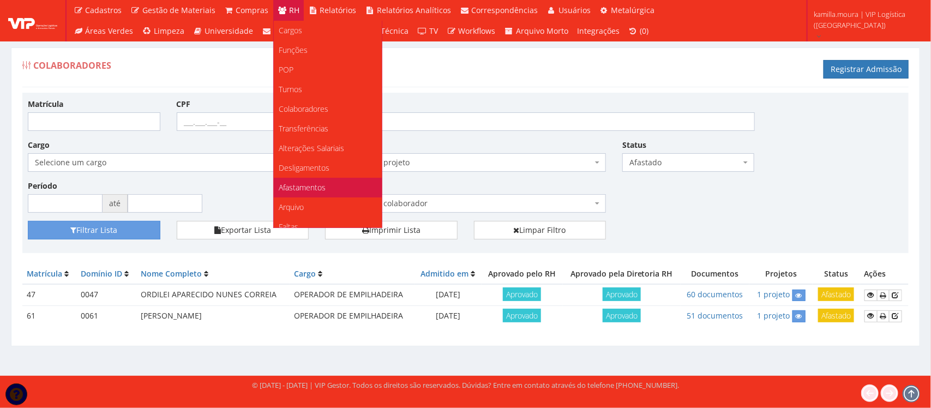
click at [304, 189] on span "Afastamentos" at bounding box center [302, 187] width 47 height 10
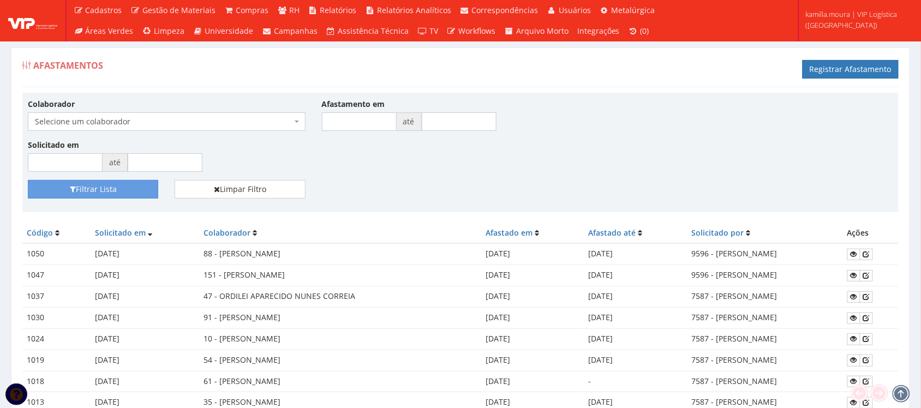
click at [278, 119] on span "Selecione um colaborador" at bounding box center [163, 121] width 257 height 11
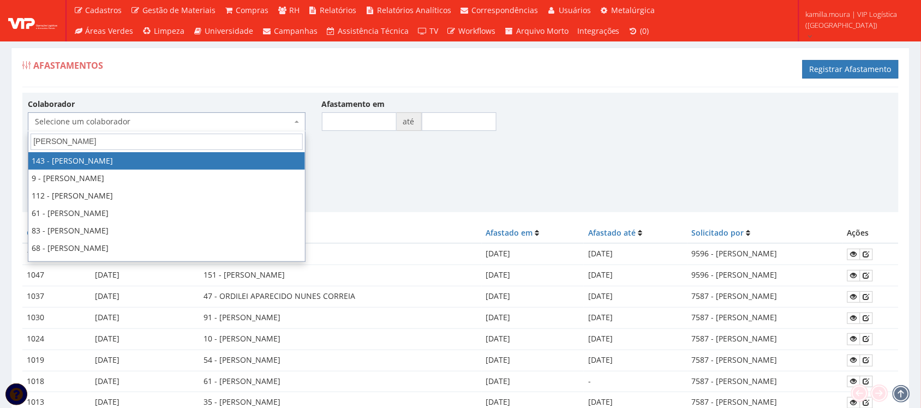
type input "LUCAS"
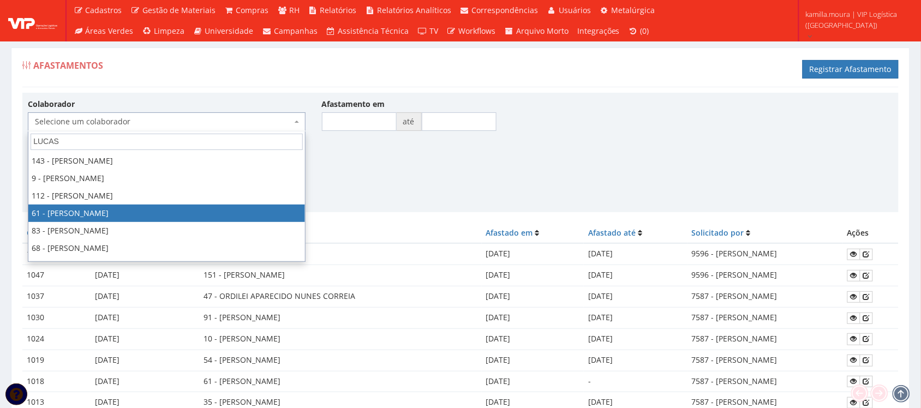
select select "2925"
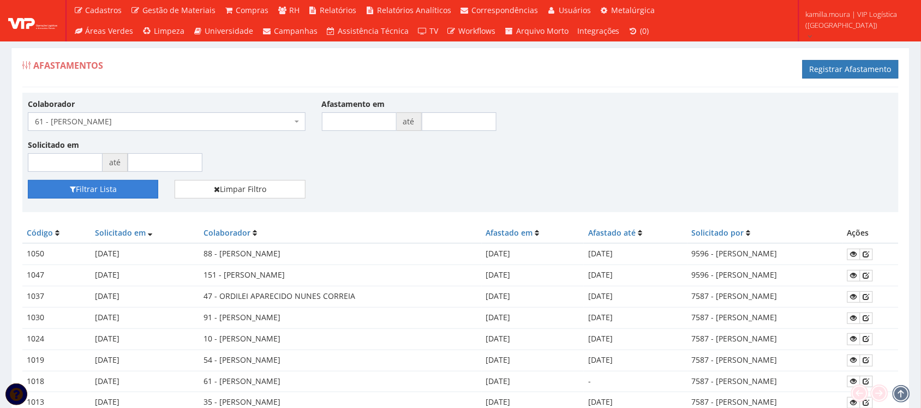
click at [122, 189] on button "Filtrar Lista" at bounding box center [93, 189] width 130 height 19
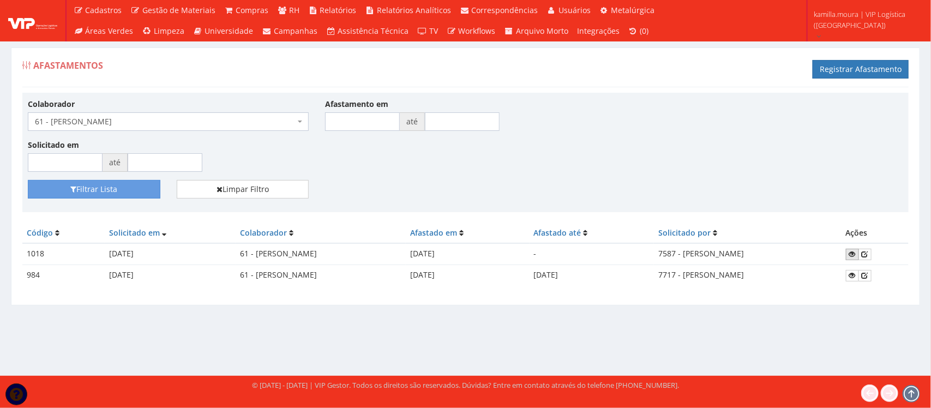
click at [856, 253] on icon at bounding box center [852, 254] width 7 height 8
click at [872, 253] on link at bounding box center [865, 254] width 13 height 11
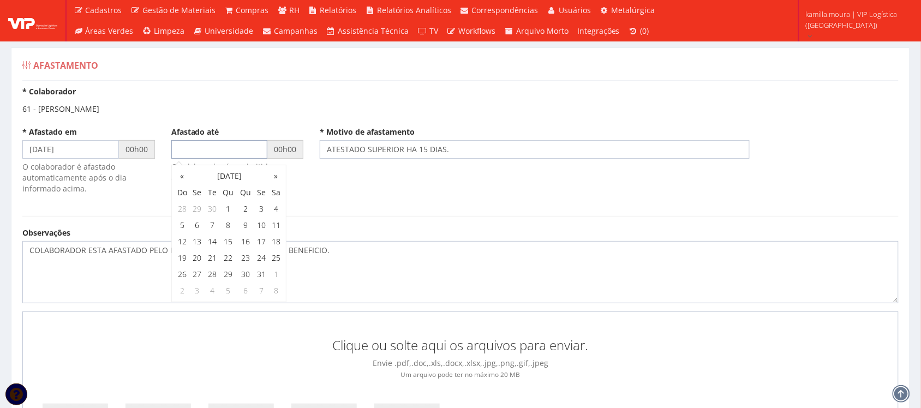
click at [196, 151] on input "text" at bounding box center [219, 149] width 97 height 19
type input "06/10/2025"
click at [429, 276] on textarea "COLABORADOR ESTA AFASTADO PELO INSS, PEDIU PRORROGAÇÃO DO BENEFICIO." at bounding box center [460, 272] width 876 height 62
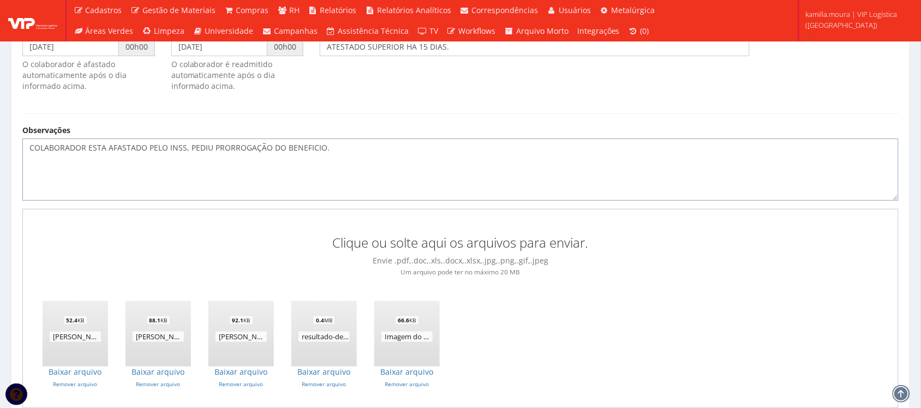
scroll to position [199, 0]
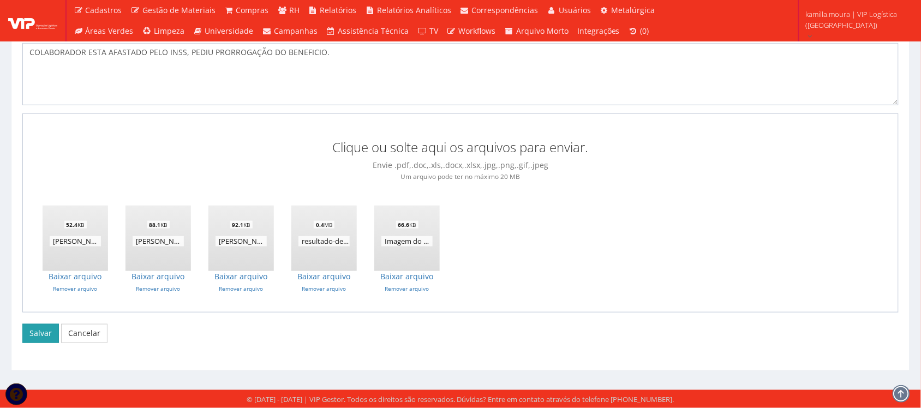
click at [41, 334] on button "Salvar" at bounding box center [40, 333] width 37 height 19
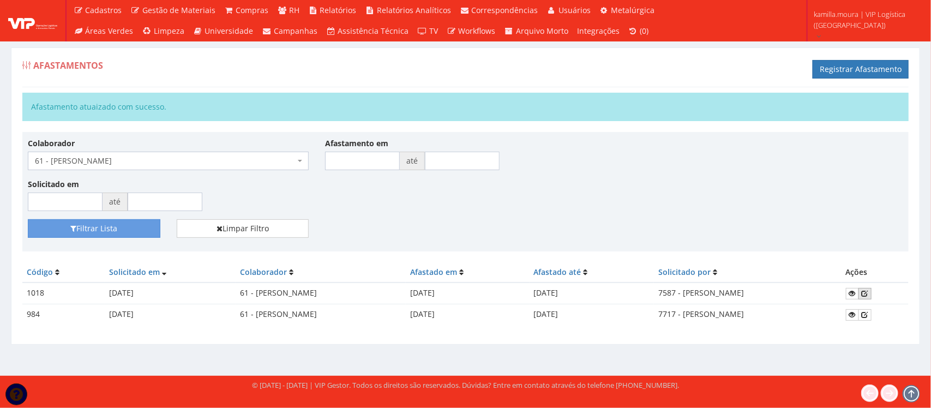
click at [869, 292] on icon at bounding box center [865, 294] width 7 height 8
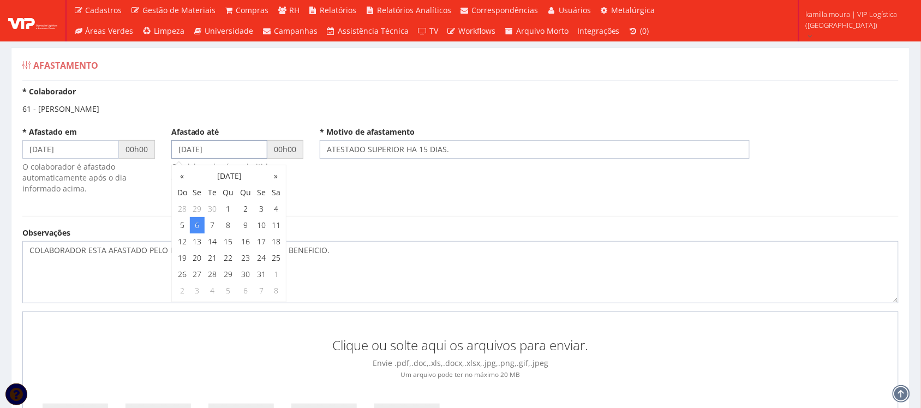
drag, startPoint x: 236, startPoint y: 151, endPoint x: 99, endPoint y: 149, distance: 137.0
click at [99, 149] on div "* Afastado em 01/07/2023 00h00 O colaborador é afastado automaticamente após o …" at bounding box center [460, 166] width 893 height 79
type input "01/10/2025"
click at [386, 178] on div "* Afastado em 01/07/2023 00h00 O colaborador é afastado automaticamente após o …" at bounding box center [460, 166] width 893 height 79
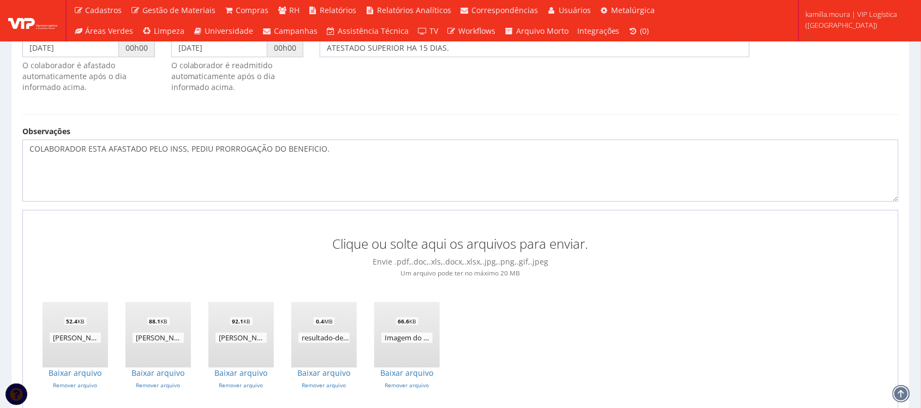
scroll to position [199, 0]
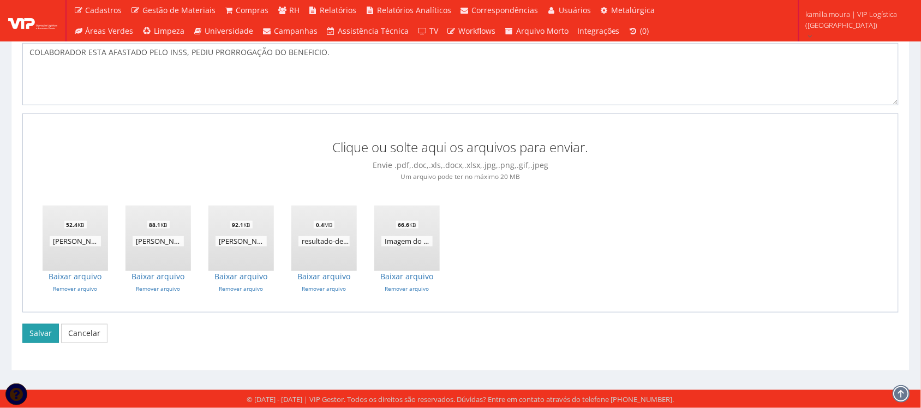
click at [42, 336] on button "Salvar" at bounding box center [40, 333] width 37 height 19
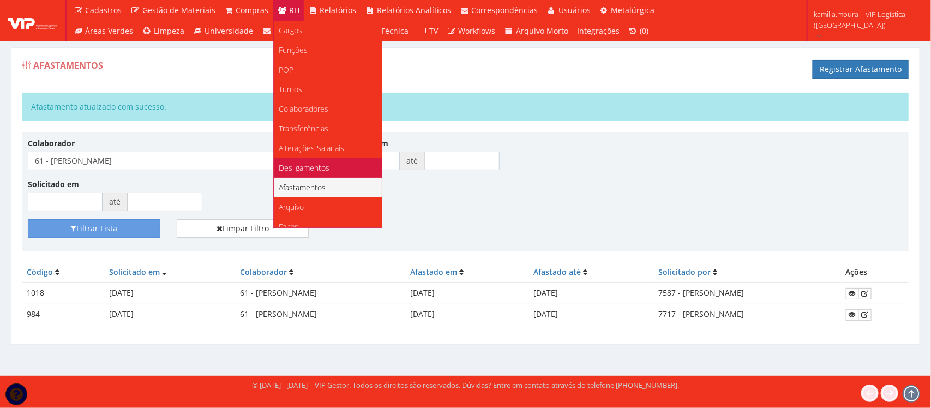
click at [303, 166] on span "Desligamentos" at bounding box center [304, 168] width 51 height 10
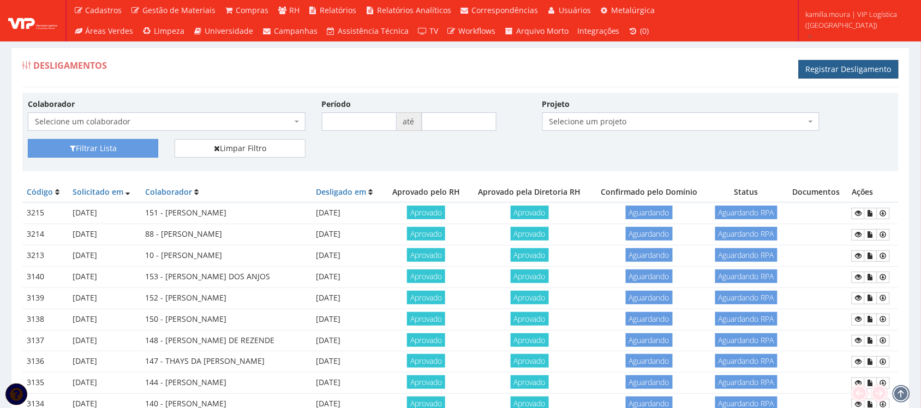
click at [830, 67] on link "Registrar Desligamento" at bounding box center [849, 69] width 100 height 19
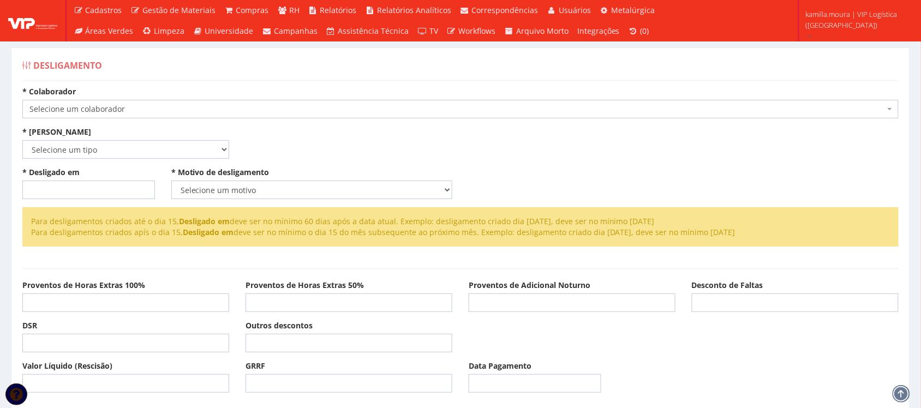
click at [162, 111] on span "Selecione um colaborador" at bounding box center [456, 109] width 855 height 11
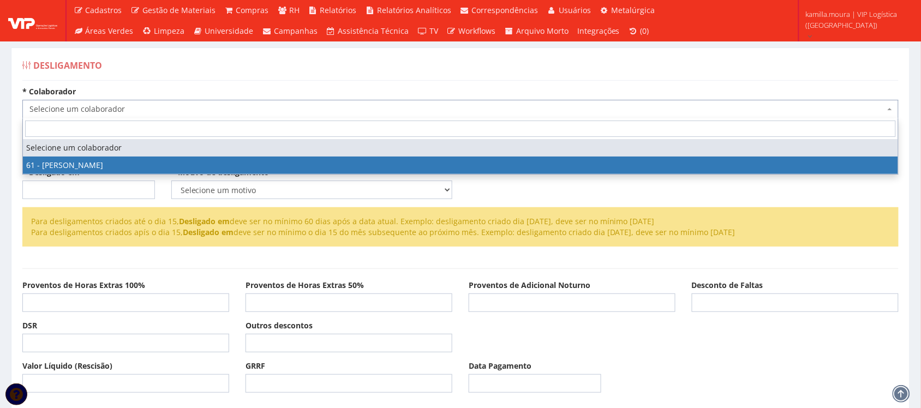
select select "2925"
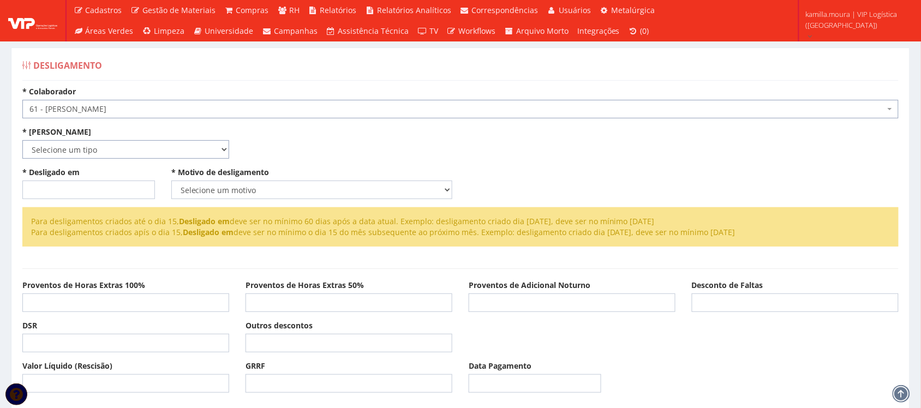
click at [122, 149] on select "Selecione um tipo Indenizado Trabalhando" at bounding box center [125, 149] width 207 height 19
select select "indenizado"
click at [22, 140] on select "Selecione um tipo Indenizado Trabalhando" at bounding box center [125, 149] width 207 height 19
click at [231, 194] on select "Selecione um motivo Com Justa Causa Sem Justa Causa Pedido de Demissão Término …" at bounding box center [311, 190] width 281 height 19
select select "termino_contrato"
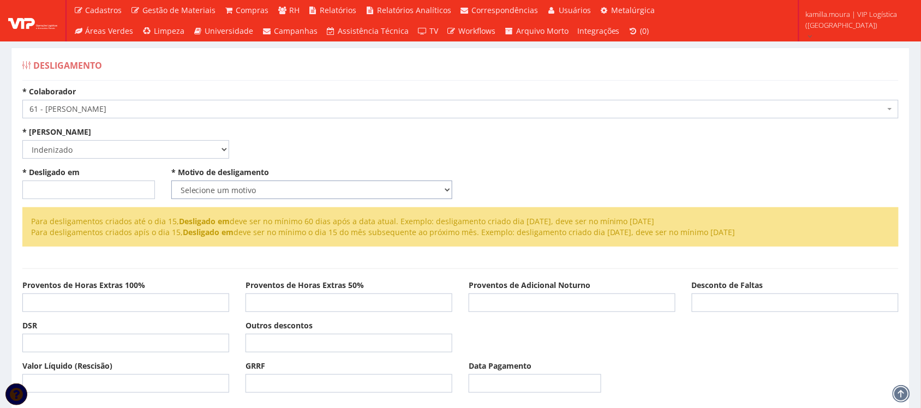
click at [171, 181] on select "Selecione um motivo Com Justa Causa Sem Justa Causa Pedido de Demissão Término …" at bounding box center [311, 190] width 281 height 19
click at [123, 188] on input "* Desligado em" at bounding box center [88, 190] width 133 height 19
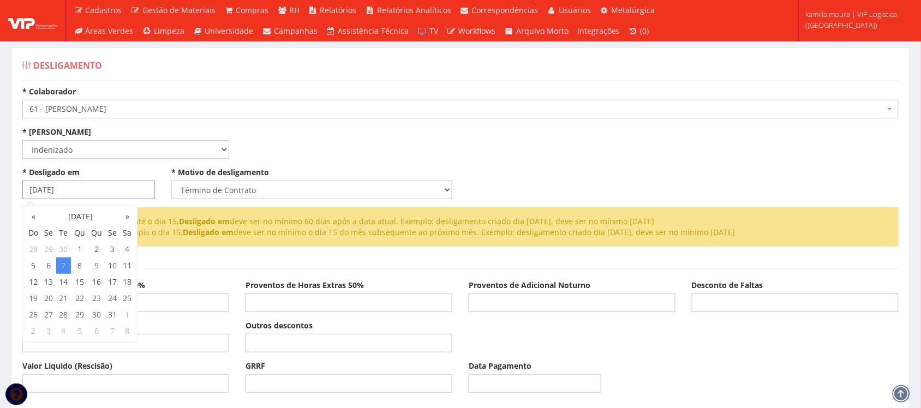
type input "[DATE]"
drag, startPoint x: 384, startPoint y: 99, endPoint x: 390, endPoint y: 115, distance: 17.6
click at [386, 104] on div "* Colaborador Selecione um colaborador 61 - LUCAS LIMA DE OLIVEIRA 61 - LUCAS L…" at bounding box center [460, 102] width 893 height 32
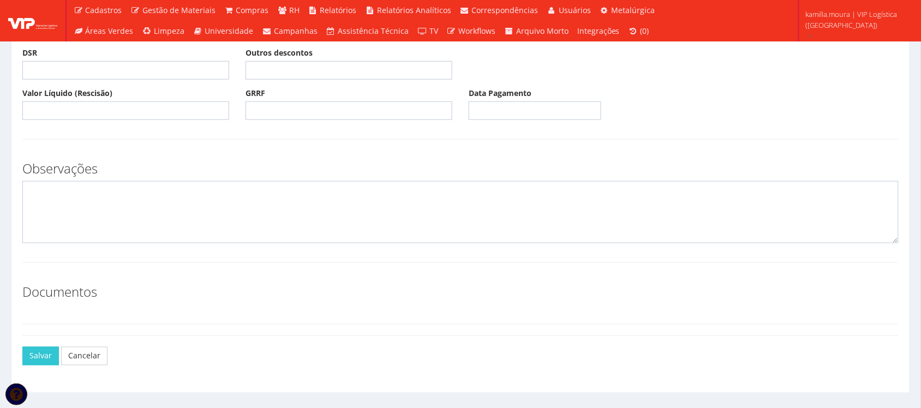
scroll to position [296, 0]
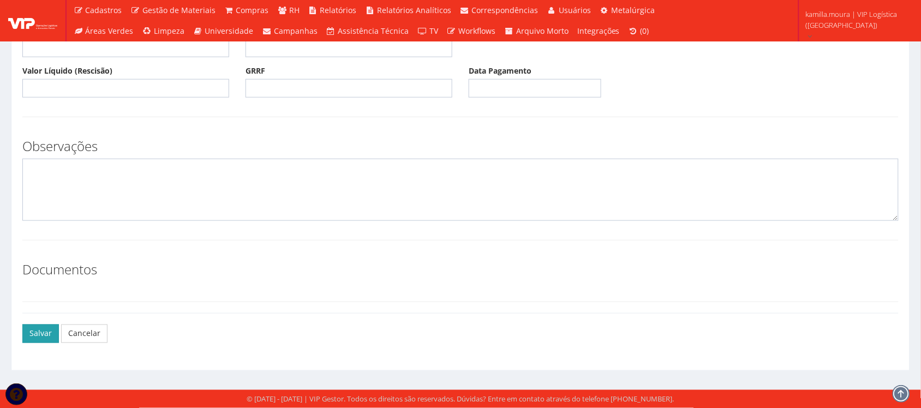
click at [49, 331] on button "Salvar" at bounding box center [40, 334] width 37 height 19
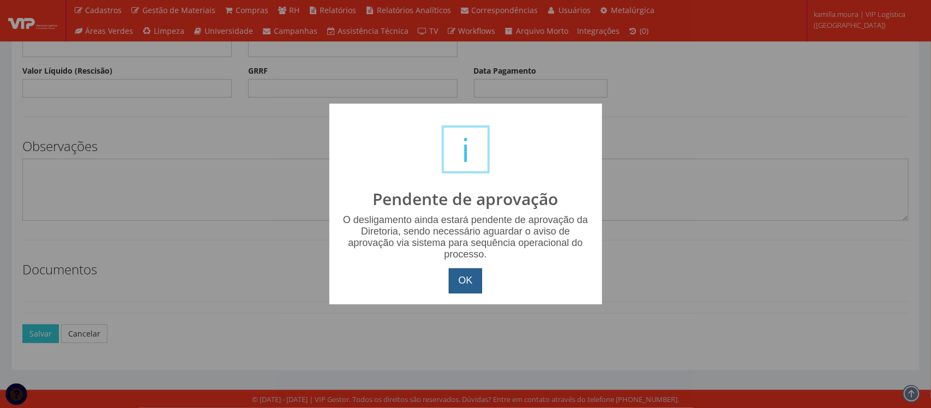
click at [462, 279] on button "OK" at bounding box center [465, 280] width 33 height 25
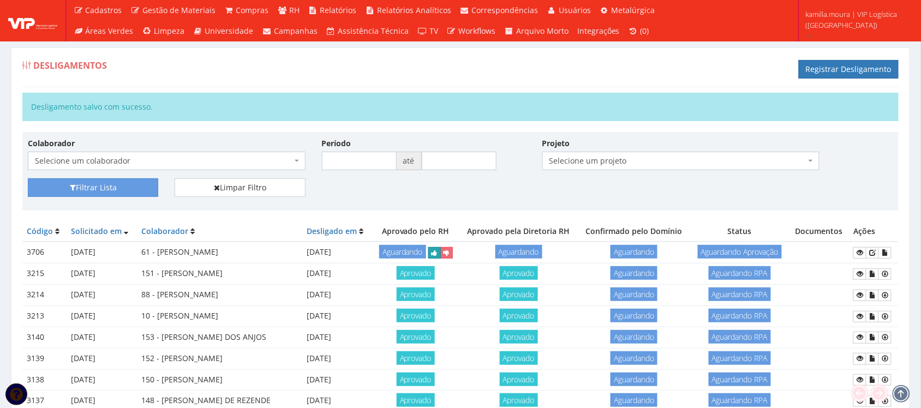
click at [438, 255] on icon "submit" at bounding box center [435, 253] width 6 height 8
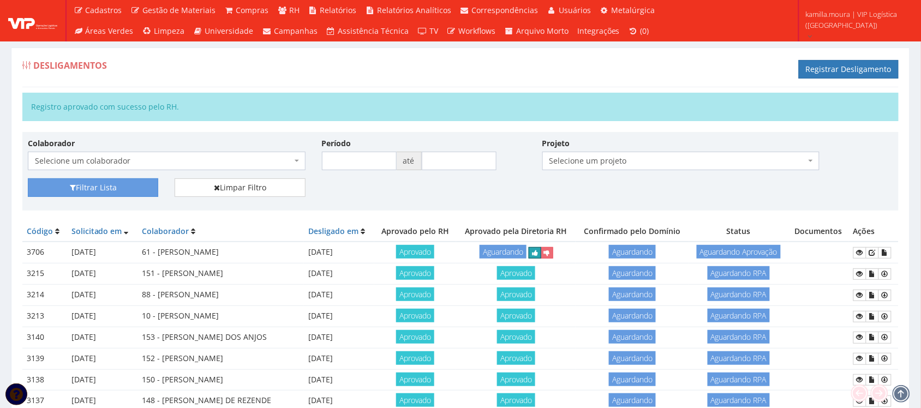
click at [538, 252] on icon "submit" at bounding box center [535, 253] width 6 height 8
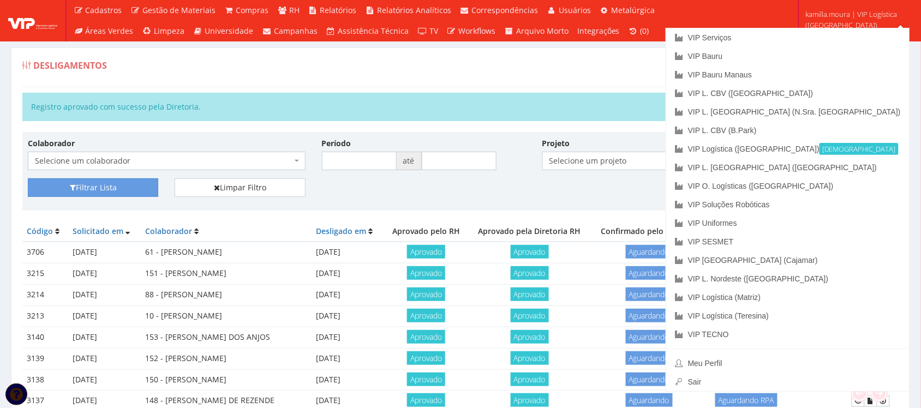
click at [852, 16] on span "kamilla.moura | VIP Logística ([GEOGRAPHIC_DATA])" at bounding box center [856, 20] width 101 height 22
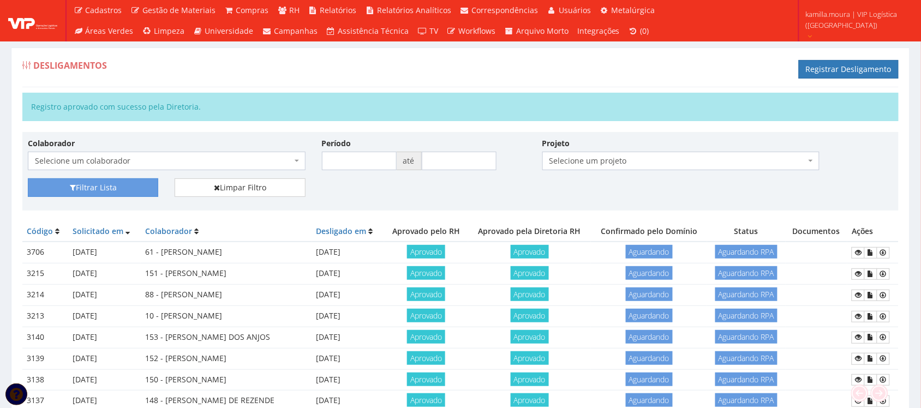
click at [852, 16] on span "kamilla.moura | VIP Logística ([GEOGRAPHIC_DATA])" at bounding box center [856, 20] width 101 height 22
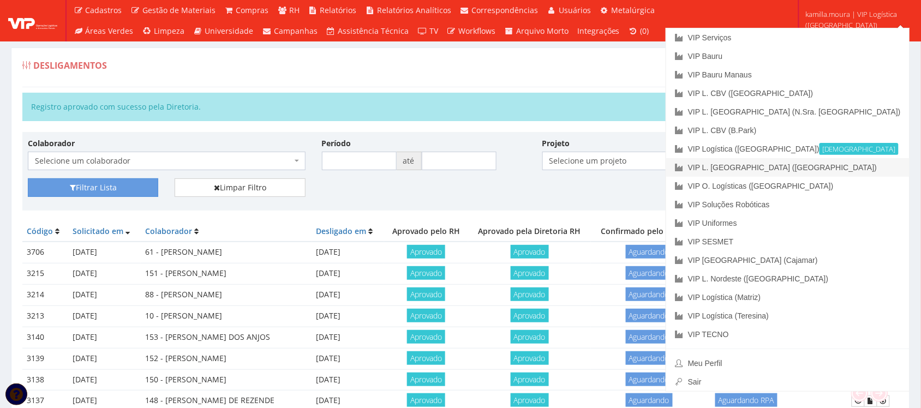
click at [840, 165] on link "VIP L. [GEOGRAPHIC_DATA] ([GEOGRAPHIC_DATA])" at bounding box center [787, 167] width 243 height 19
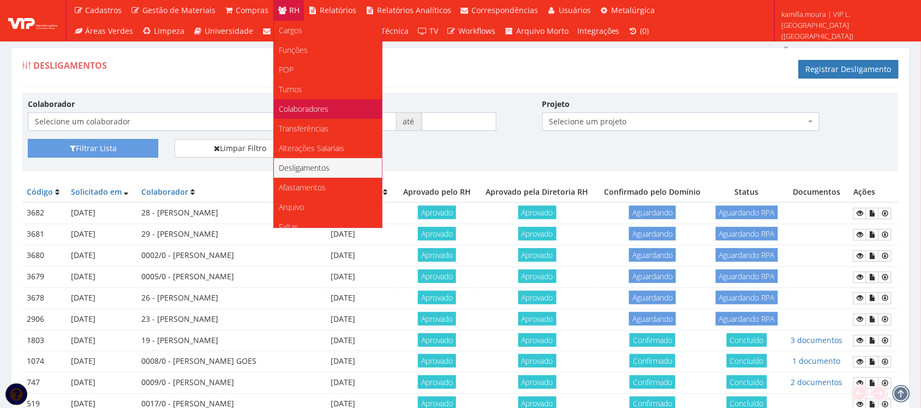
click at [304, 105] on span "Colaboradores" at bounding box center [304, 109] width 50 height 10
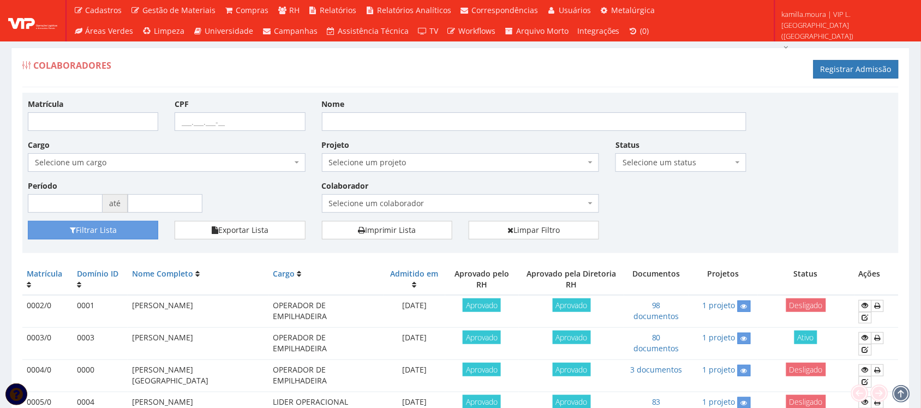
click at [659, 161] on span "Selecione um status" at bounding box center [678, 162] width 110 height 11
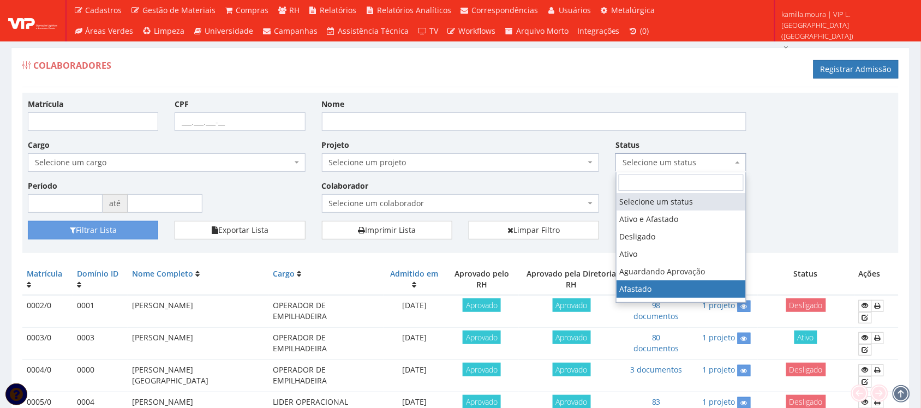
select select "3"
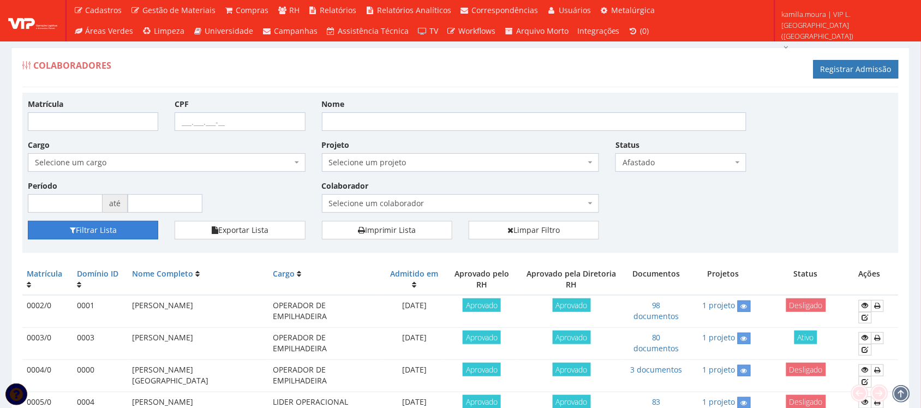
click at [142, 228] on button "Filtrar Lista" at bounding box center [93, 230] width 130 height 19
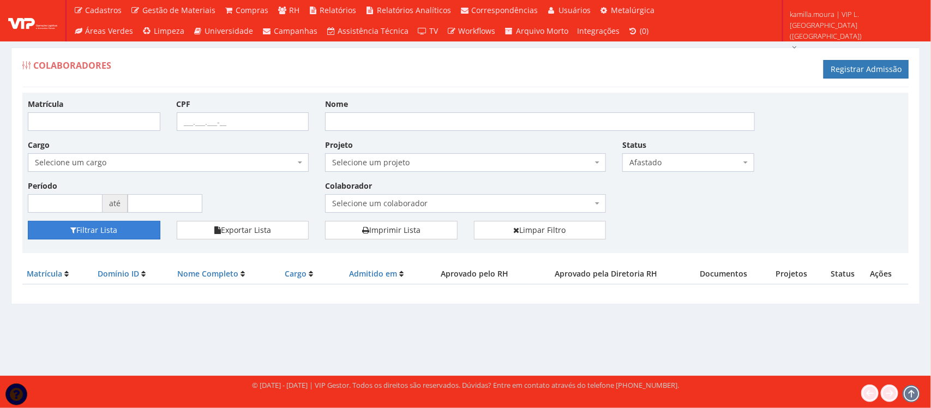
click at [115, 235] on button "Filtrar Lista" at bounding box center [94, 230] width 133 height 19
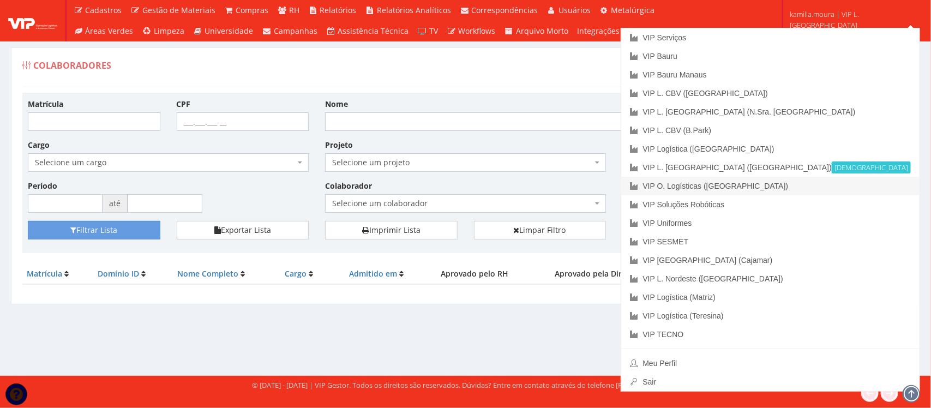
click at [852, 187] on link "VIP O. Logísticas ([GEOGRAPHIC_DATA])" at bounding box center [770, 186] width 298 height 19
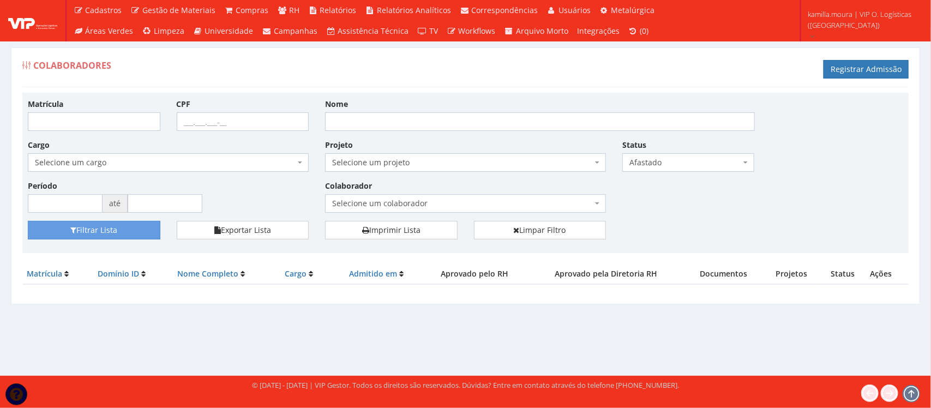
click at [656, 162] on span "Afastado" at bounding box center [686, 162] width 112 height 11
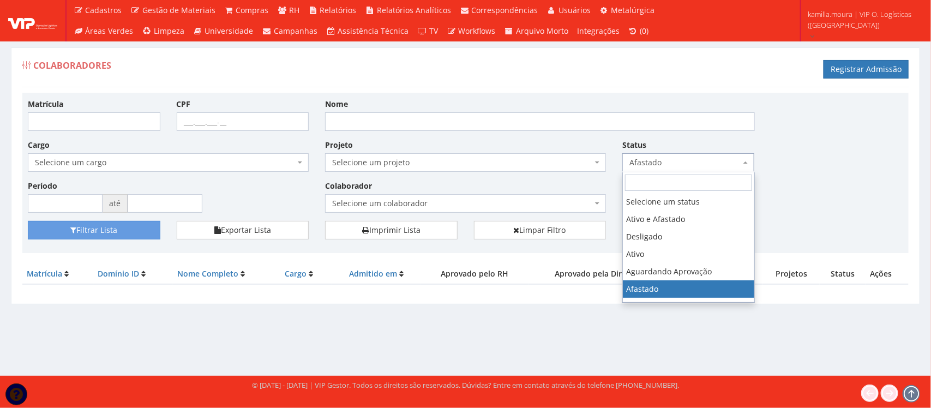
click at [656, 162] on span "Afastado" at bounding box center [686, 162] width 112 height 11
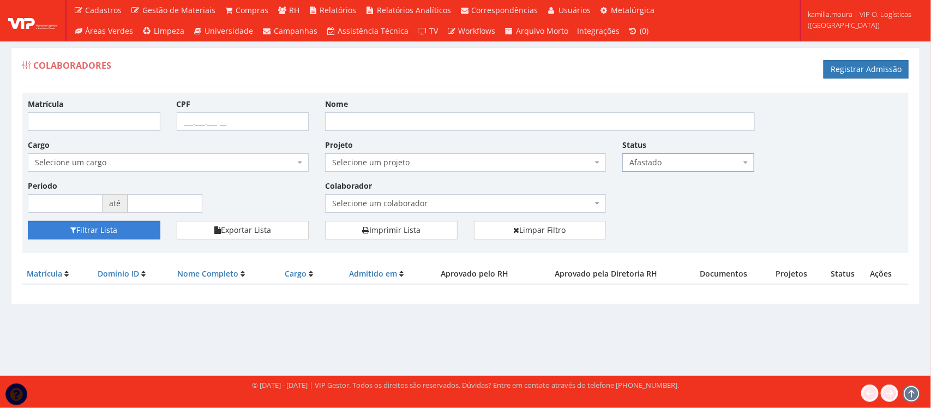
click at [121, 226] on button "Filtrar Lista" at bounding box center [94, 230] width 133 height 19
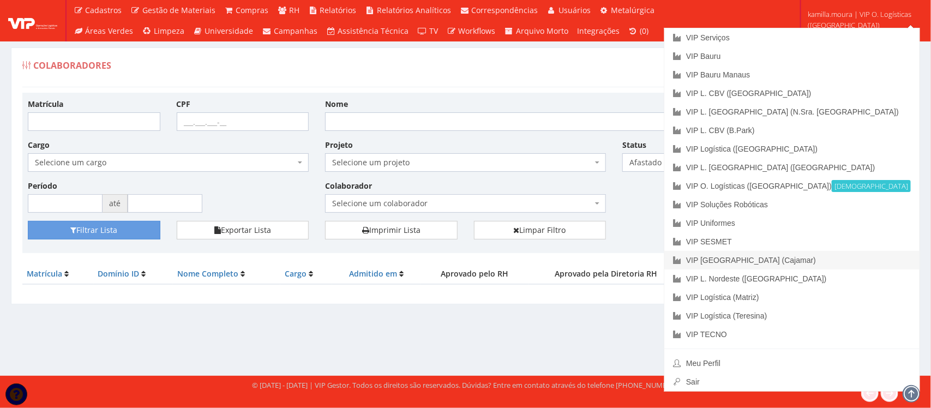
click at [809, 258] on link "VIP [GEOGRAPHIC_DATA] (Cajamar)" at bounding box center [792, 260] width 255 height 19
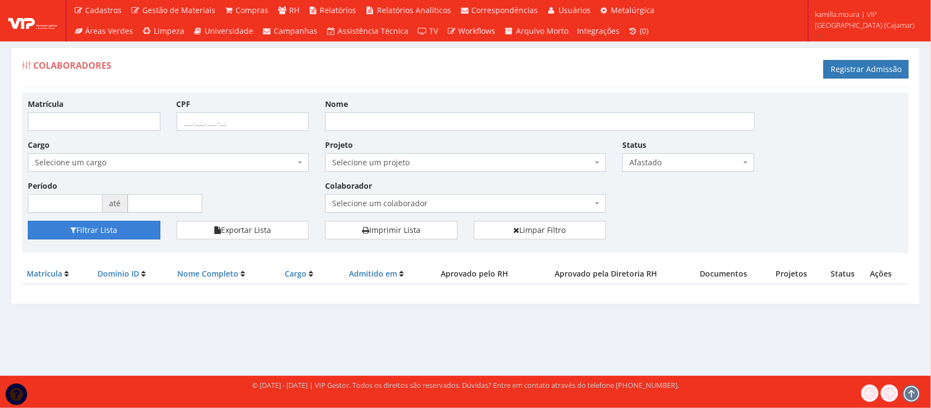
click at [133, 231] on button "Filtrar Lista" at bounding box center [94, 230] width 133 height 19
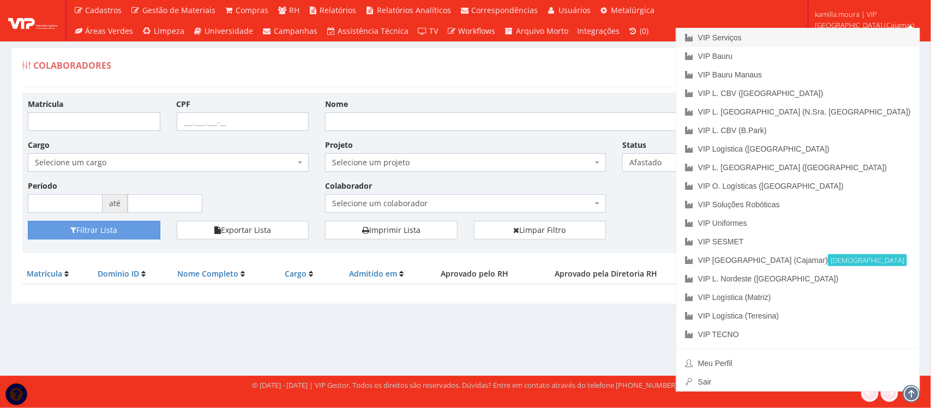
click at [828, 39] on link "VIP Serviços" at bounding box center [798, 37] width 243 height 19
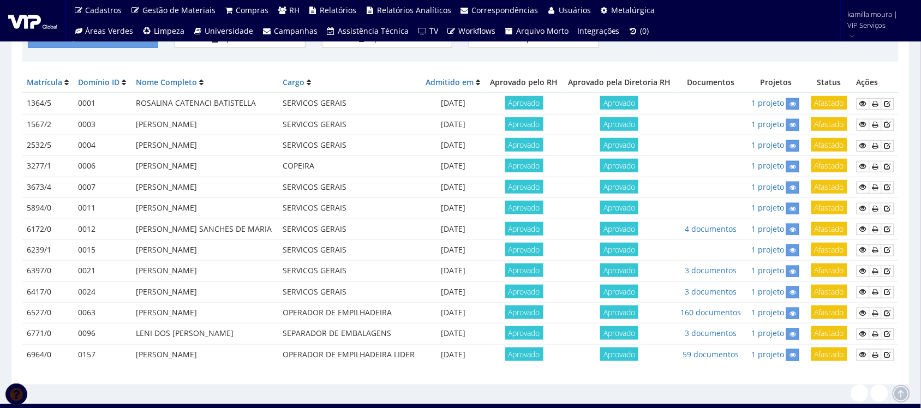
scroll to position [208, 0]
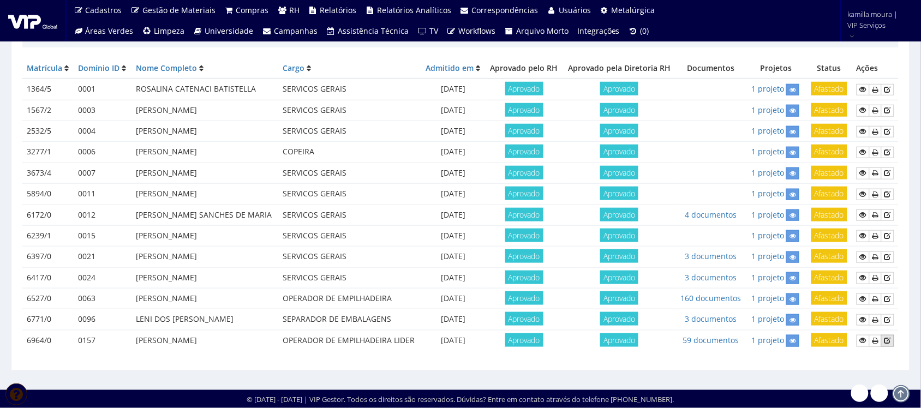
click at [890, 338] on icon at bounding box center [887, 341] width 7 height 8
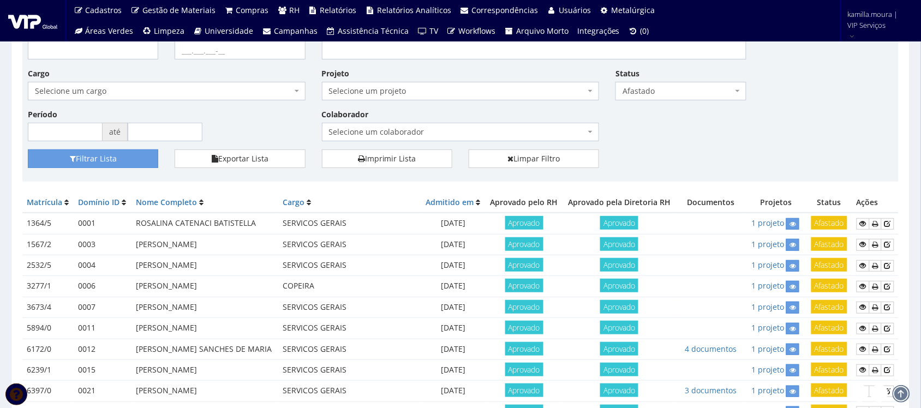
scroll to position [0, 0]
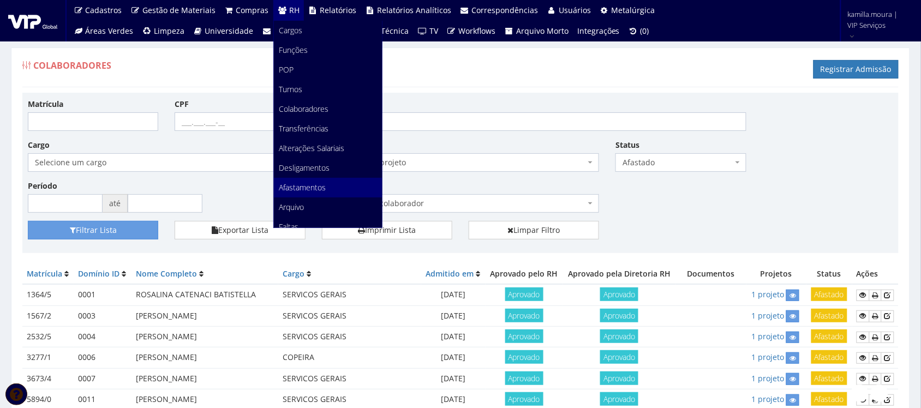
click at [314, 182] on span "Afastamentos" at bounding box center [302, 187] width 47 height 10
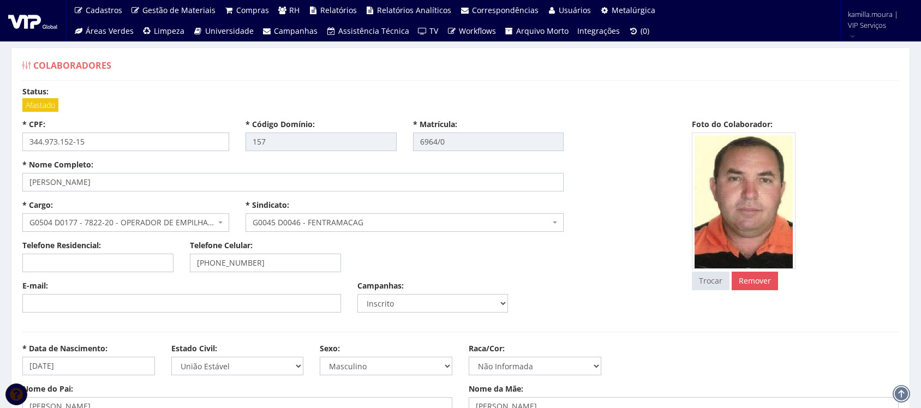
select select
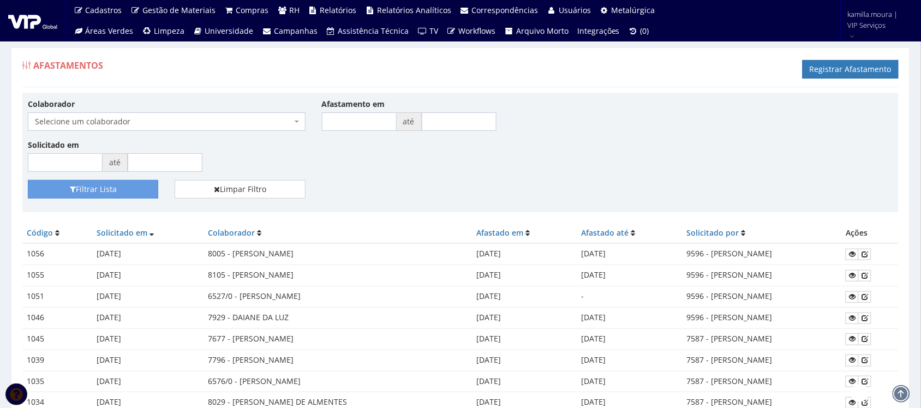
click at [201, 117] on span "Selecione um colaborador" at bounding box center [163, 121] width 257 height 11
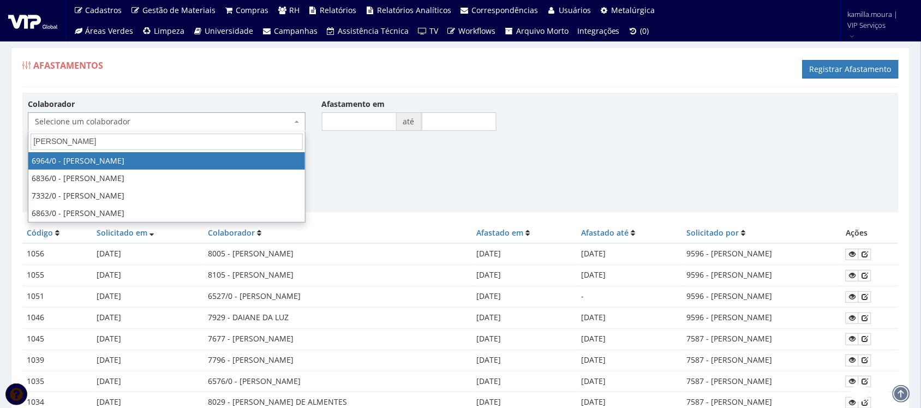
type input "ANTONIO FEL"
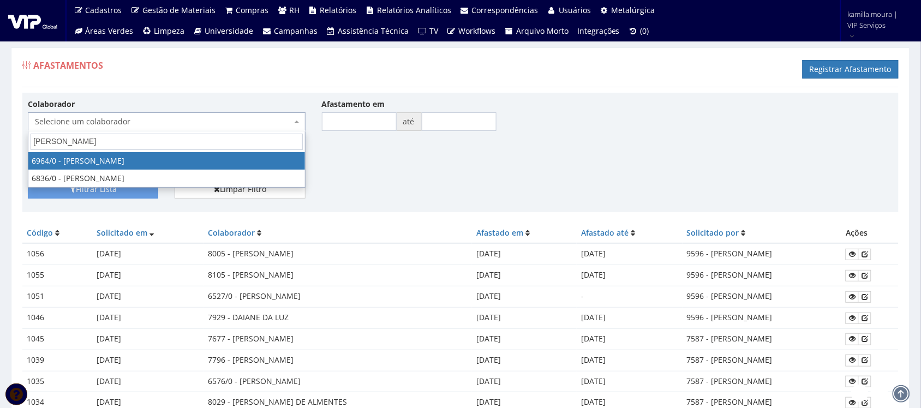
select select "283"
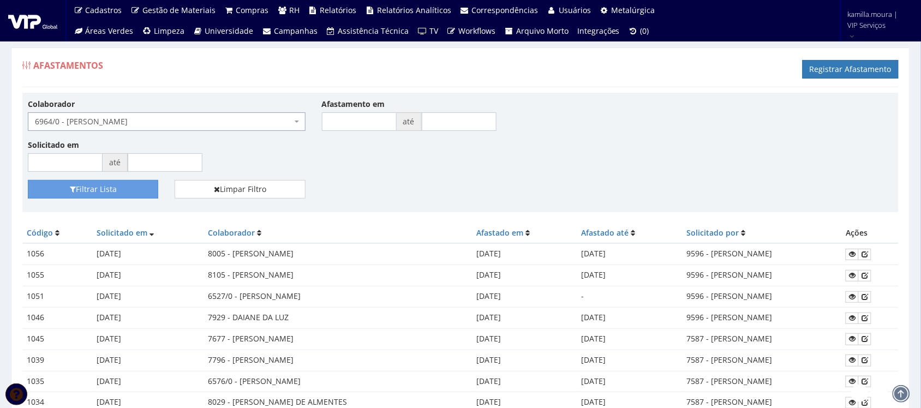
click at [201, 117] on span "6964/0 - [PERSON_NAME]" at bounding box center [163, 121] width 257 height 11
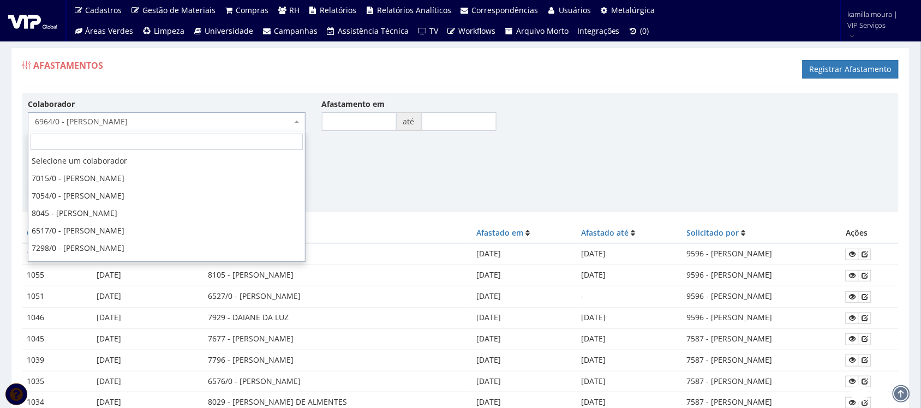
scroll to position [2461, 0]
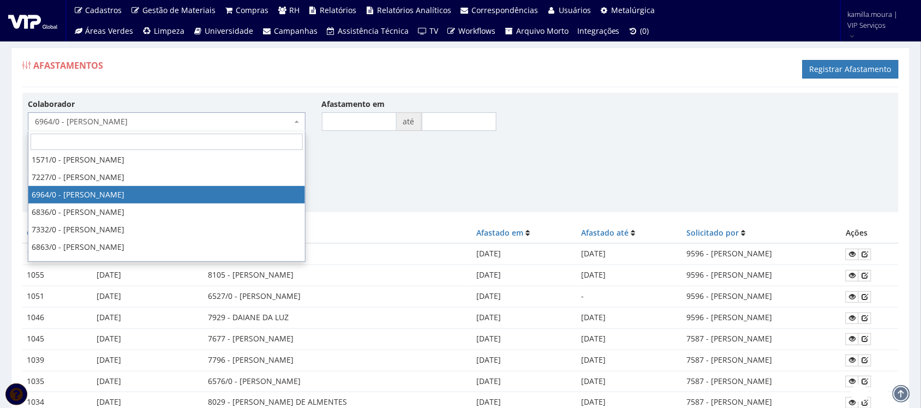
click at [201, 117] on span "6964/0 - [PERSON_NAME]" at bounding box center [163, 121] width 257 height 11
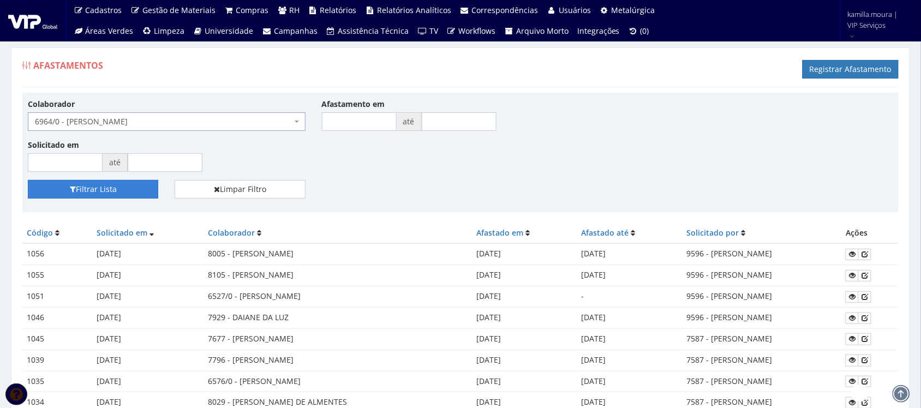
click at [80, 189] on button "Filtrar Lista" at bounding box center [93, 189] width 130 height 19
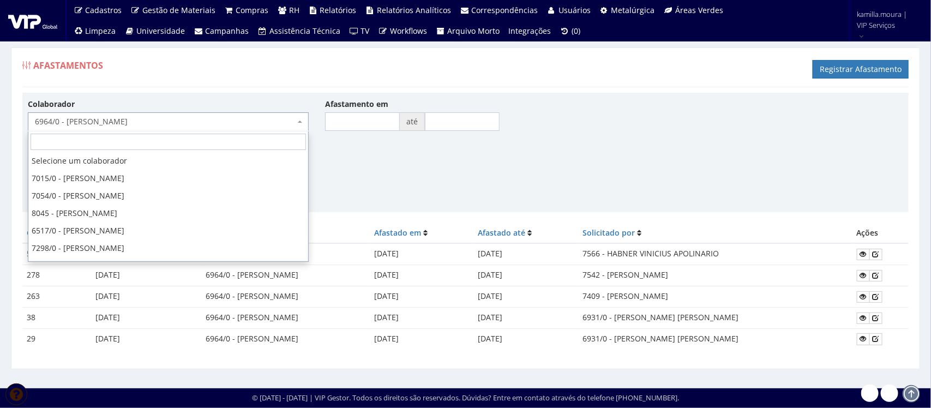
click at [290, 124] on span "6964/0 - [PERSON_NAME]" at bounding box center [165, 121] width 260 height 11
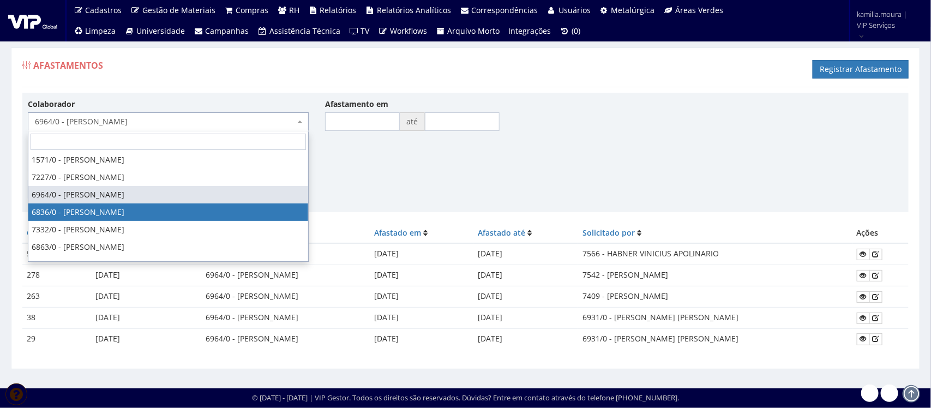
select select "203"
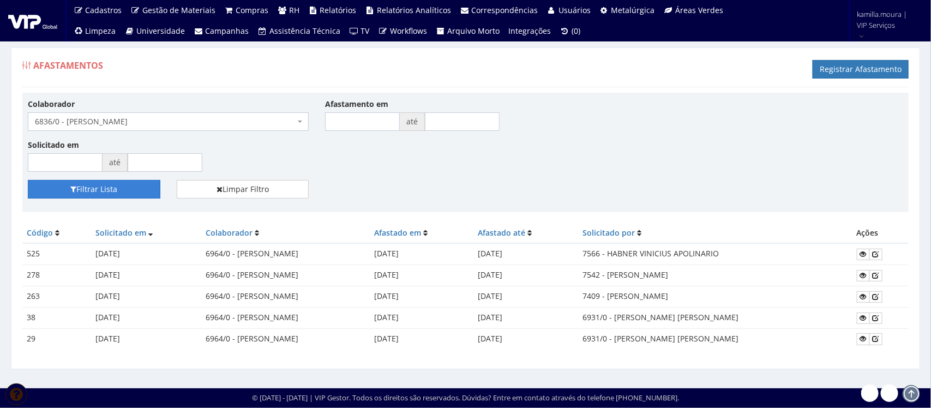
click at [111, 187] on button "Filtrar Lista" at bounding box center [94, 189] width 133 height 19
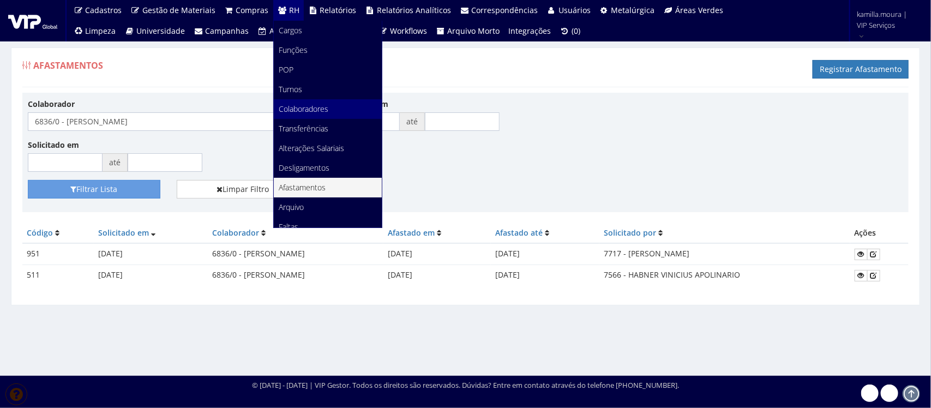
click at [323, 110] on span "Colaboradores" at bounding box center [304, 109] width 50 height 10
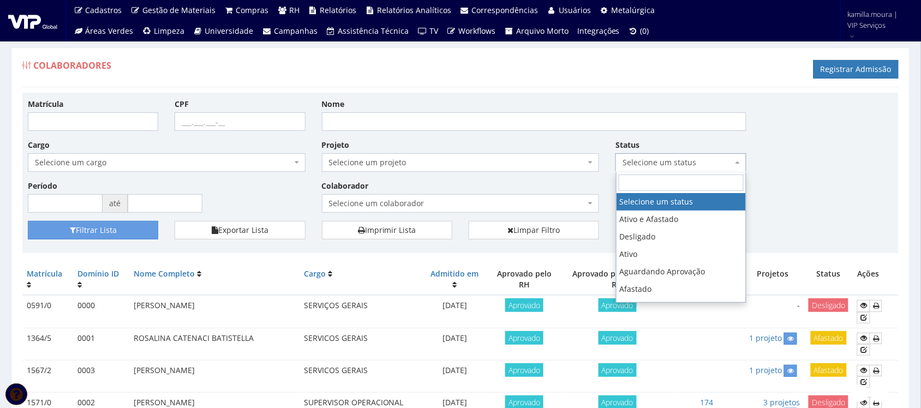
click at [647, 170] on span "Selecione um status" at bounding box center [680, 162] width 130 height 19
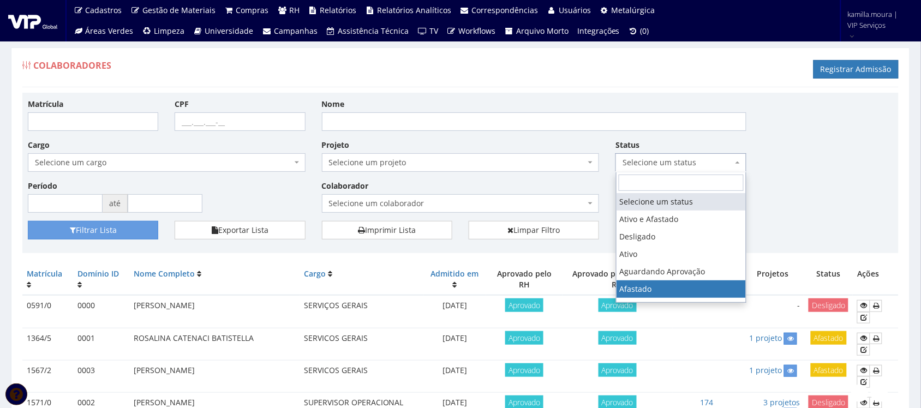
select select "3"
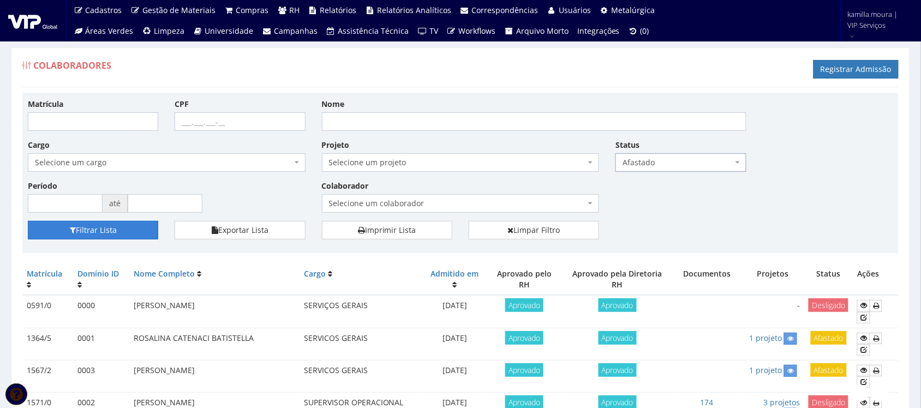
click at [147, 233] on button "Filtrar Lista" at bounding box center [93, 230] width 130 height 19
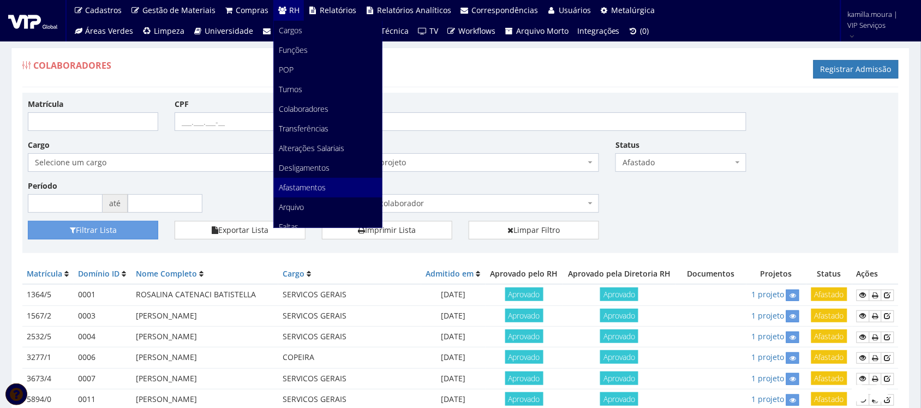
click at [320, 184] on span "Afastamentos" at bounding box center [302, 187] width 47 height 10
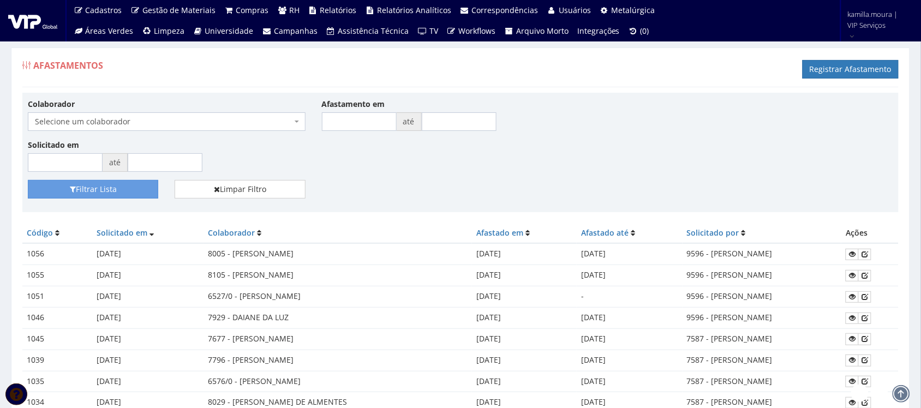
click at [289, 117] on span "Selecione um colaborador" at bounding box center [163, 121] width 257 height 11
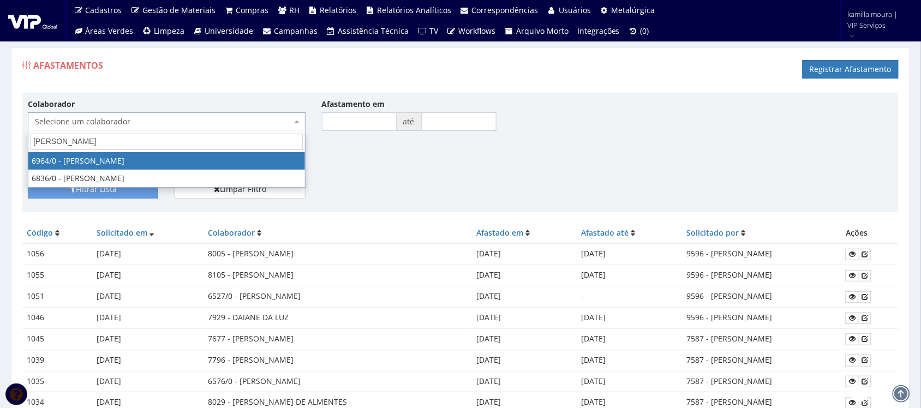
type input "antonio felix"
select select "283"
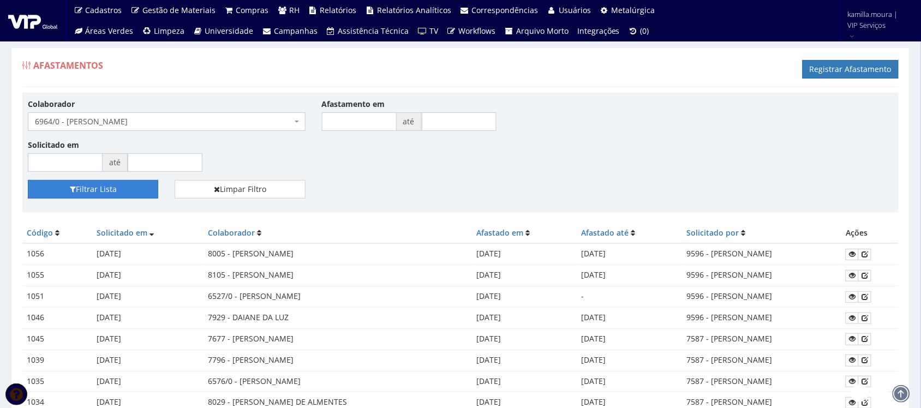
click at [131, 191] on button "Filtrar Lista" at bounding box center [93, 189] width 130 height 19
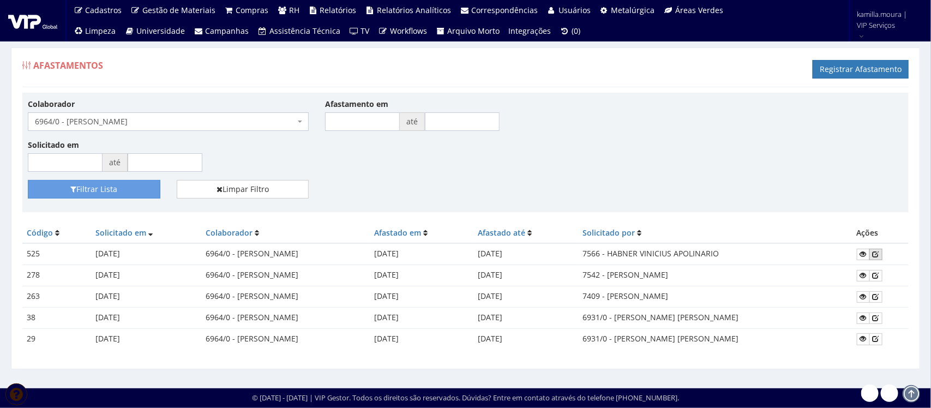
click at [879, 254] on icon at bounding box center [876, 254] width 7 height 8
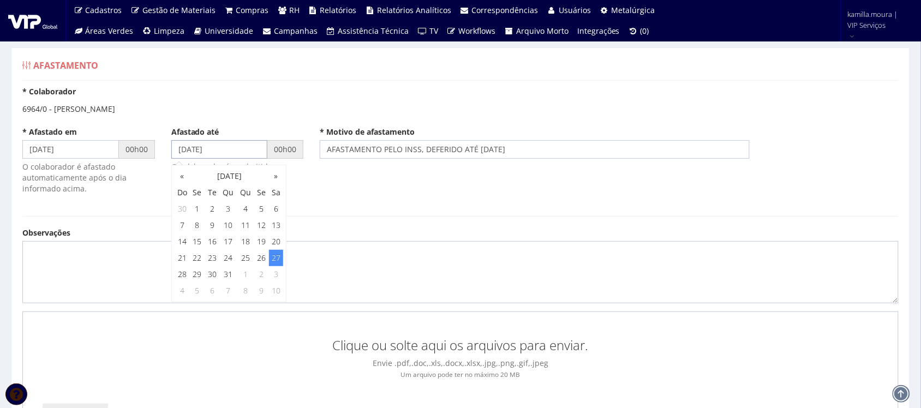
drag, startPoint x: 121, startPoint y: 149, endPoint x: 102, endPoint y: 151, distance: 18.7
click at [106, 151] on div "* Afastado em 28/05/2021 00h00 O colaborador é afastado automaticamente após o …" at bounding box center [460, 166] width 893 height 79
click at [505, 284] on textarea "Observações" at bounding box center [460, 272] width 876 height 62
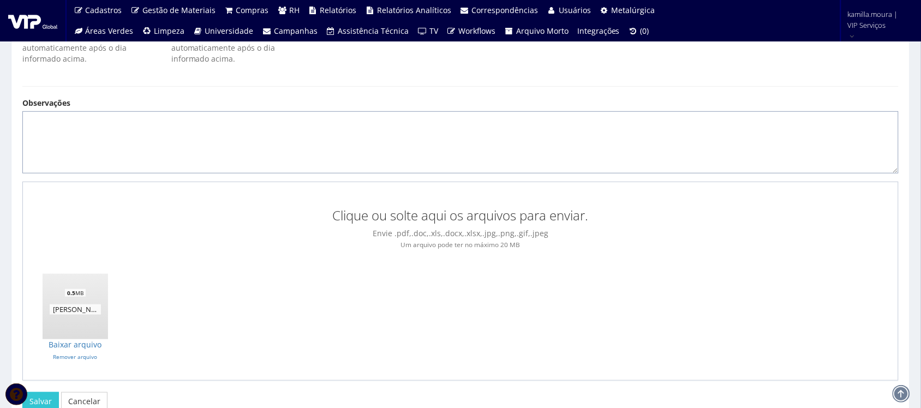
scroll to position [199, 0]
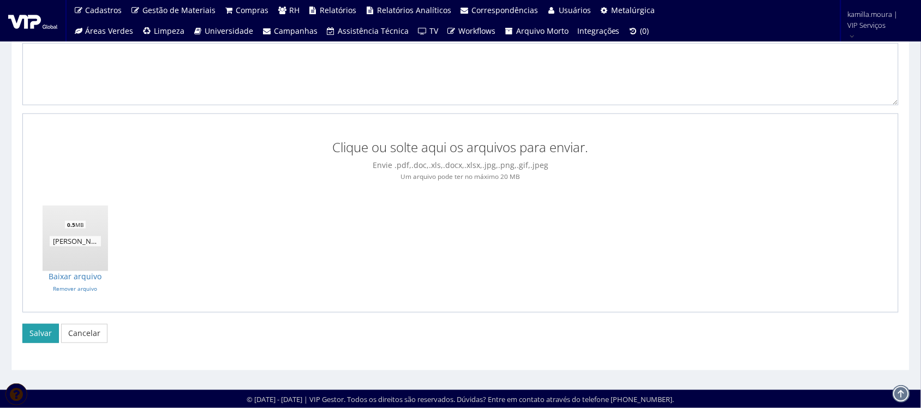
click at [49, 328] on button "Salvar" at bounding box center [40, 333] width 37 height 19
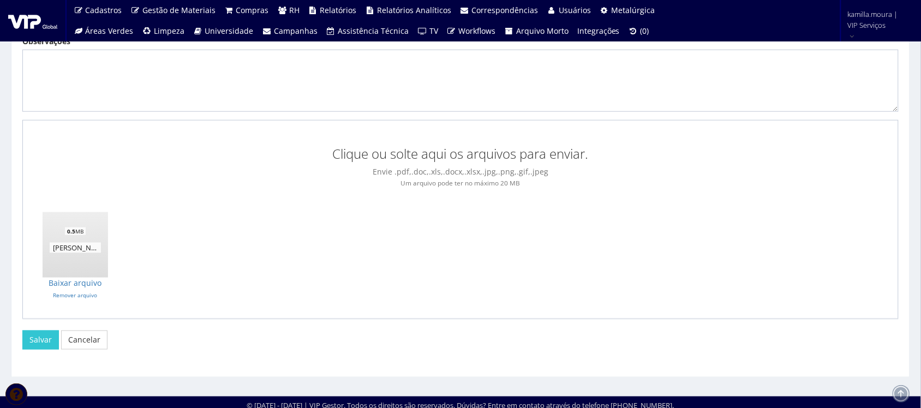
scroll to position [238, 0]
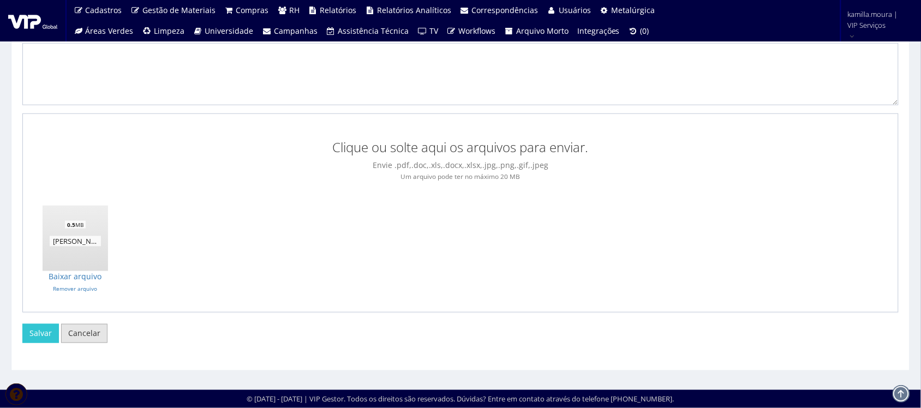
click at [80, 330] on link "Cancelar" at bounding box center [84, 333] width 46 height 19
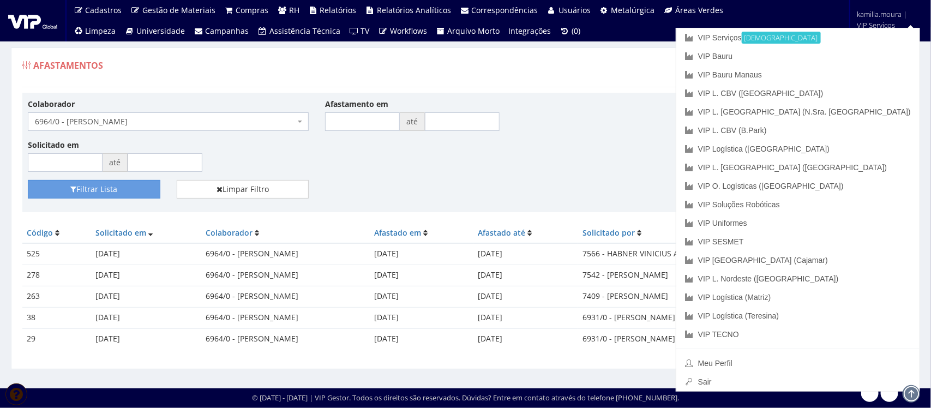
click at [719, 142] on div "Solicitado em até" at bounding box center [466, 159] width 892 height 41
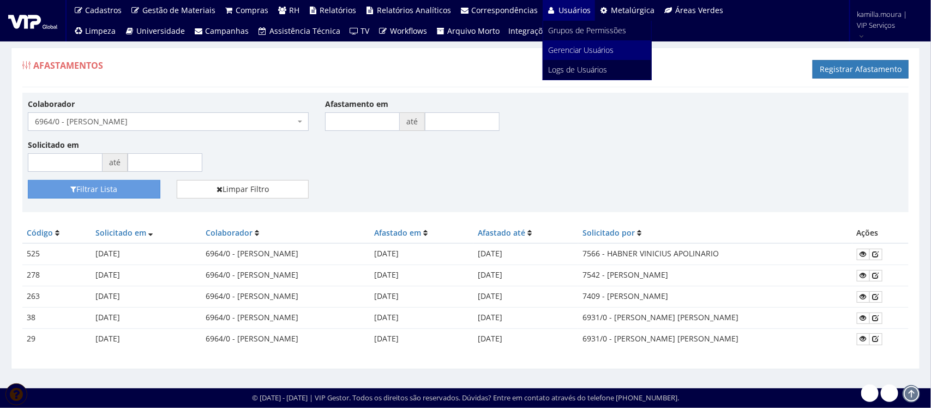
click at [561, 47] on span "Gerenciar Usuários" at bounding box center [581, 50] width 65 height 10
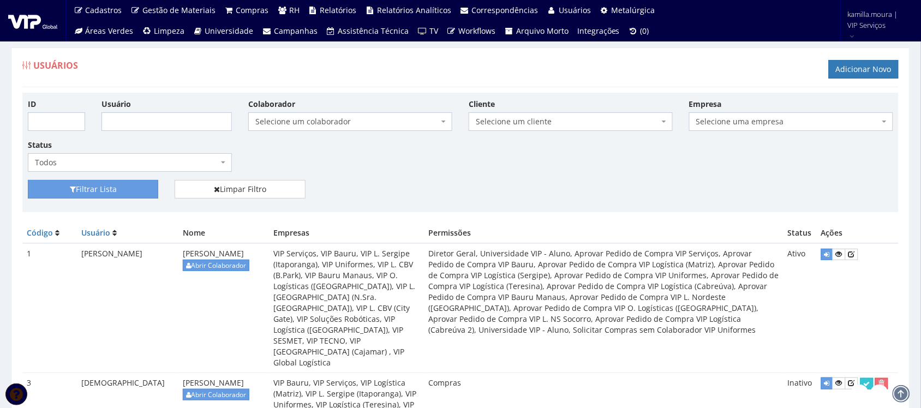
click at [364, 119] on span "Selecione um colaborador" at bounding box center [346, 121] width 183 height 11
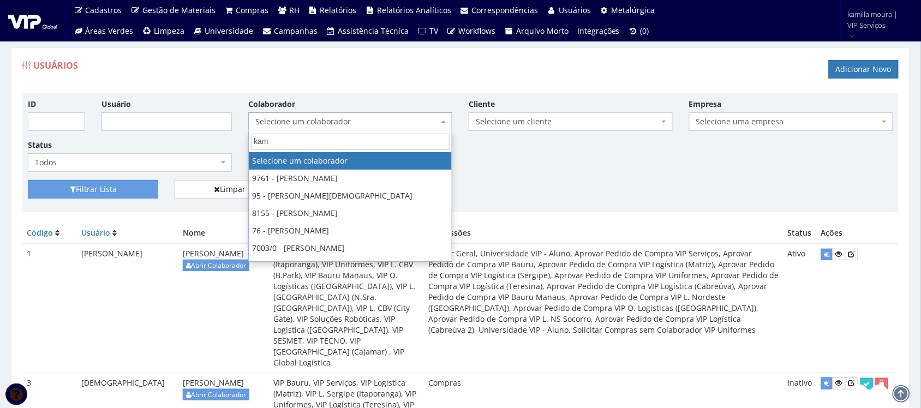
type input "kami"
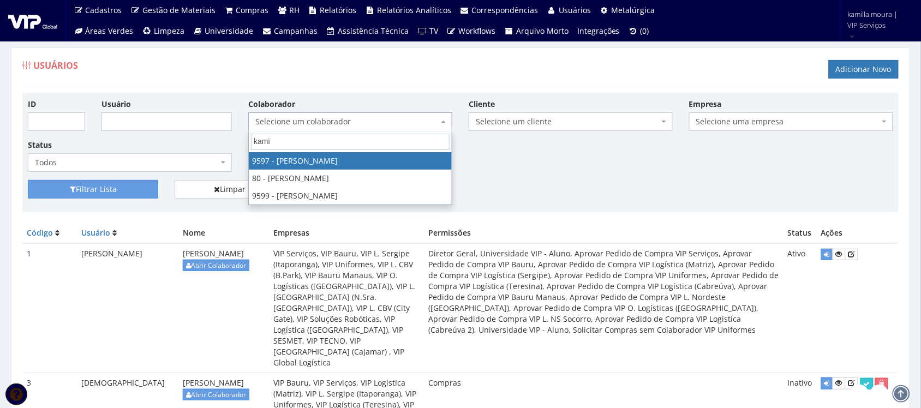
select select "3767"
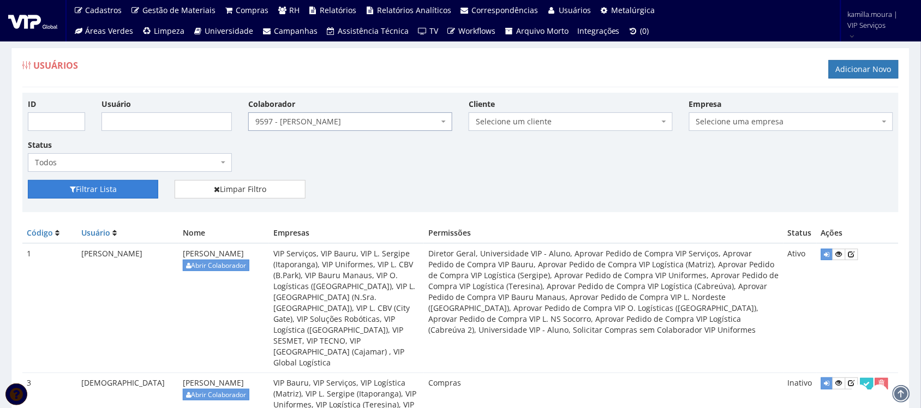
click at [104, 187] on button "Filtrar Lista" at bounding box center [93, 189] width 130 height 19
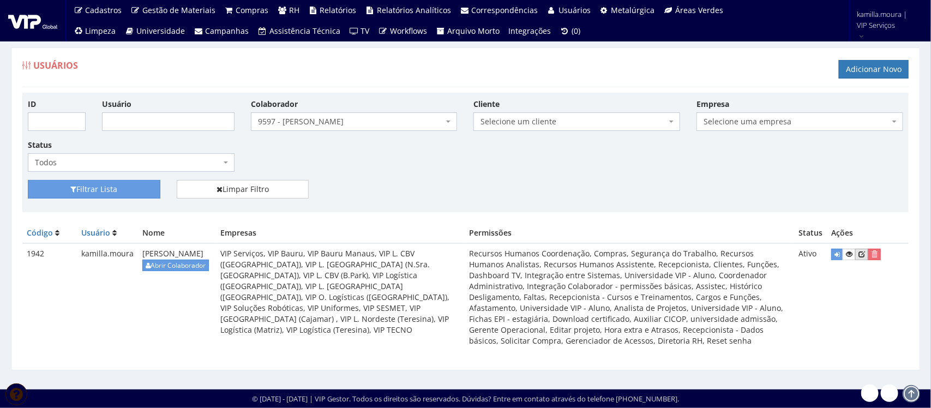
click at [861, 256] on icon at bounding box center [862, 254] width 7 height 8
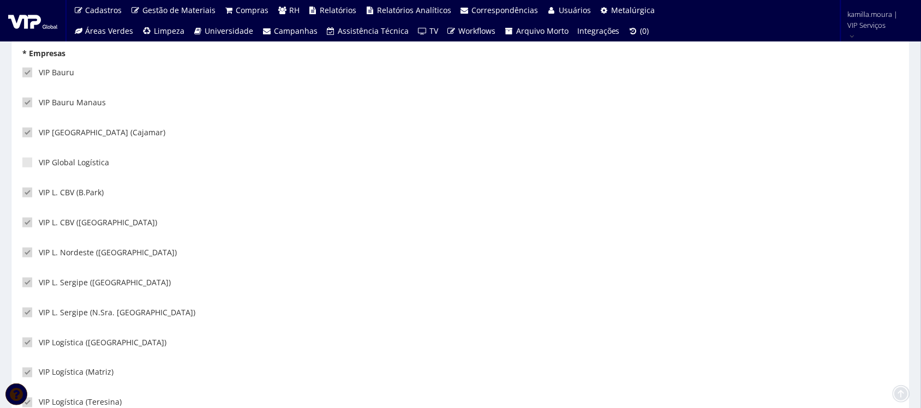
scroll to position [273, 0]
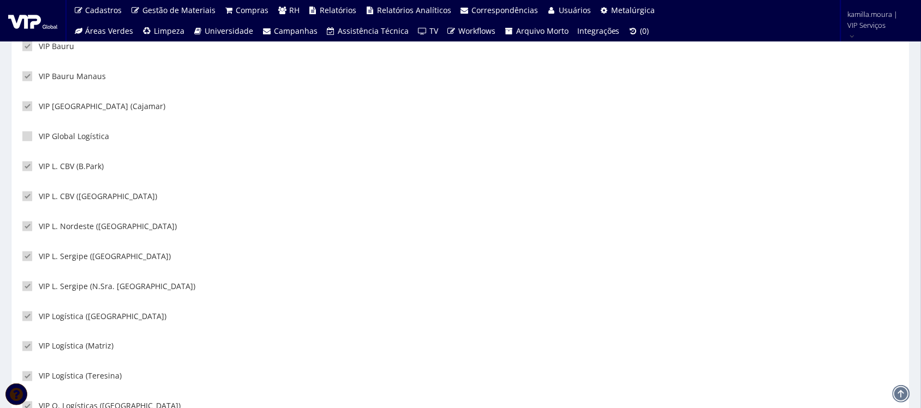
click at [22, 138] on span at bounding box center [27, 136] width 10 height 10
click at [39, 138] on input"] "VIP Global Logística" at bounding box center [42, 136] width 7 height 7
checkbox input"] "true"
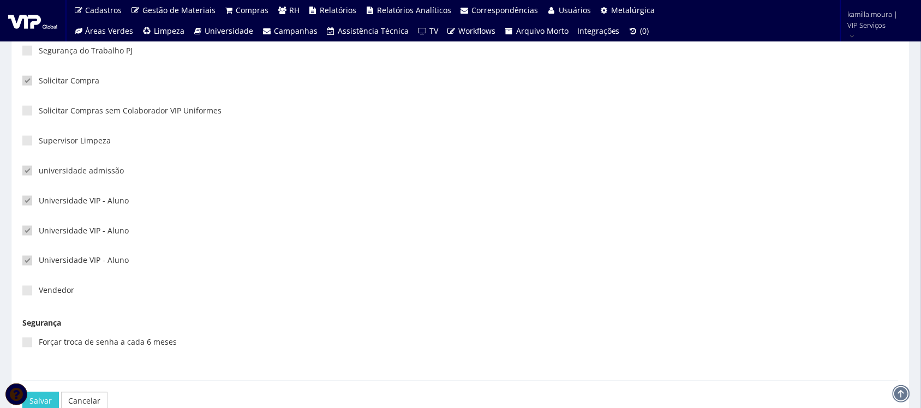
scroll to position [2879, 0]
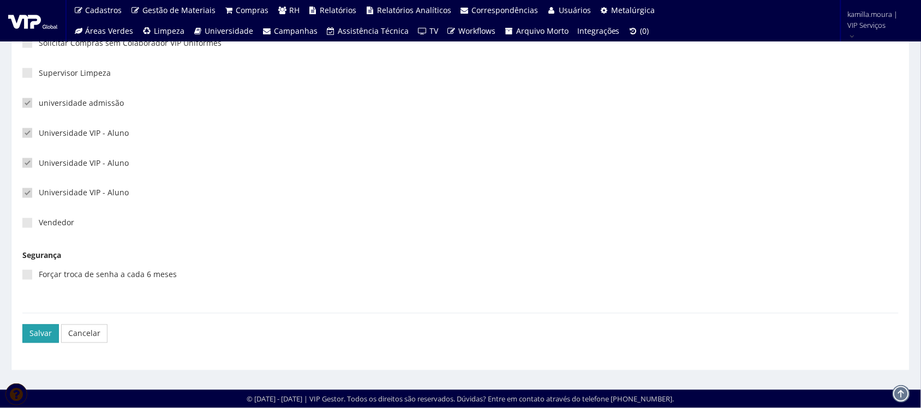
click at [47, 337] on button "Salvar" at bounding box center [40, 334] width 37 height 19
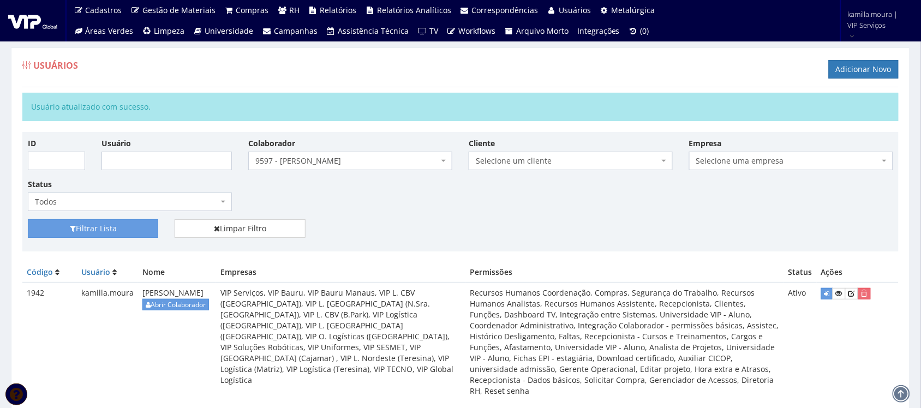
click at [324, 161] on span "9597 - [PERSON_NAME]" at bounding box center [346, 160] width 183 height 11
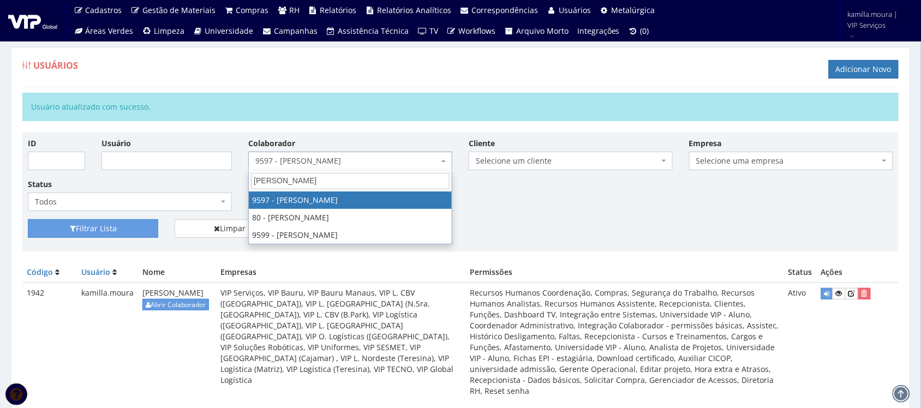
type input "kamill"
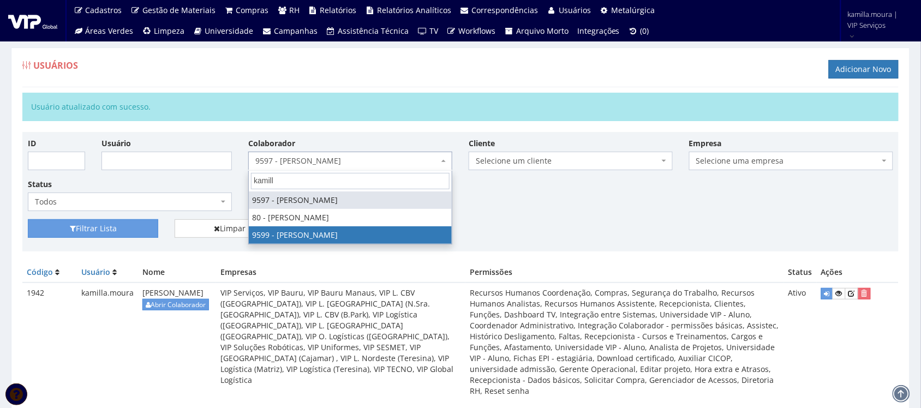
select select "3780"
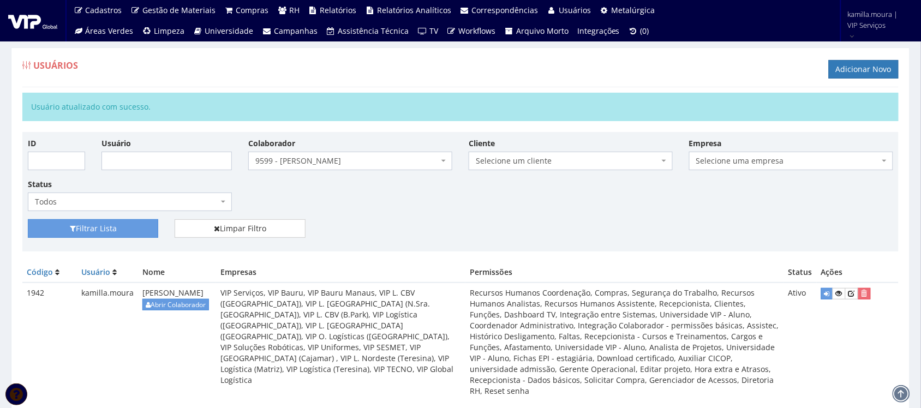
click at [115, 241] on div "Filtrar Lista Limpar Filtro" at bounding box center [461, 232] width 882 height 27
click at [115, 227] on button "Filtrar Lista" at bounding box center [93, 228] width 130 height 19
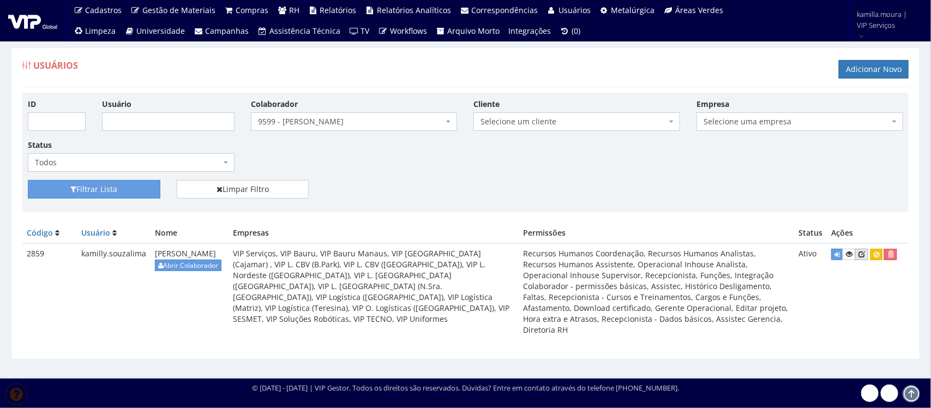
click at [863, 255] on icon at bounding box center [862, 254] width 7 height 8
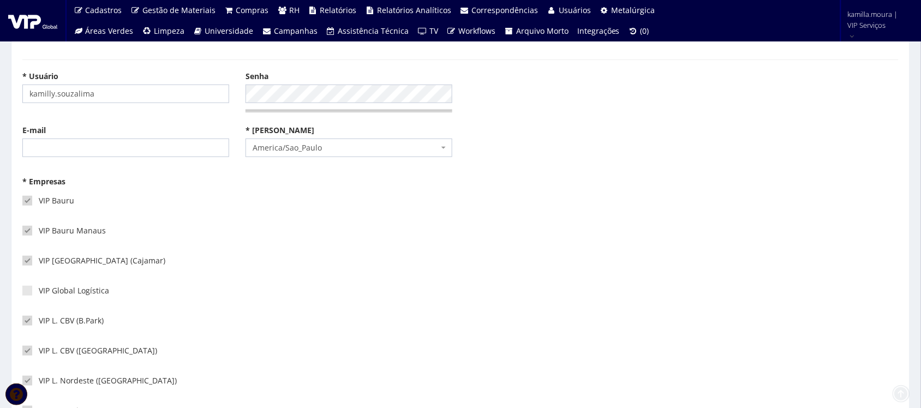
scroll to position [136, 0]
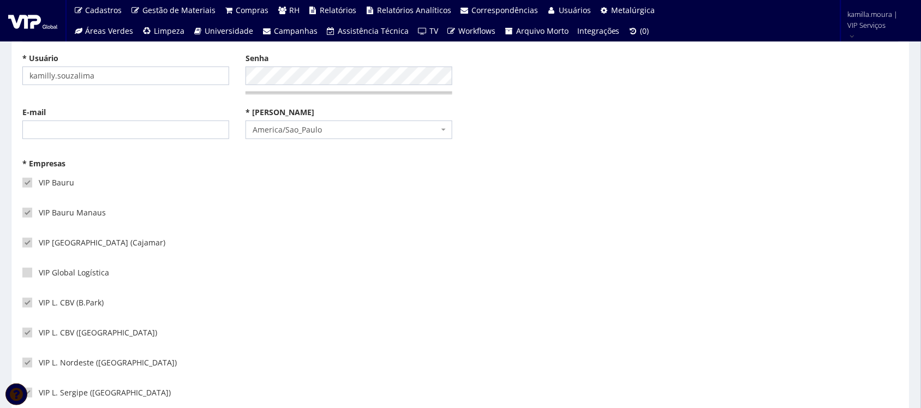
click at [76, 271] on label "VIP Global Logística" at bounding box center [65, 272] width 87 height 11
click at [46, 271] on input"] "VIP Global Logística" at bounding box center [42, 273] width 7 height 7
checkbox input"] "true"
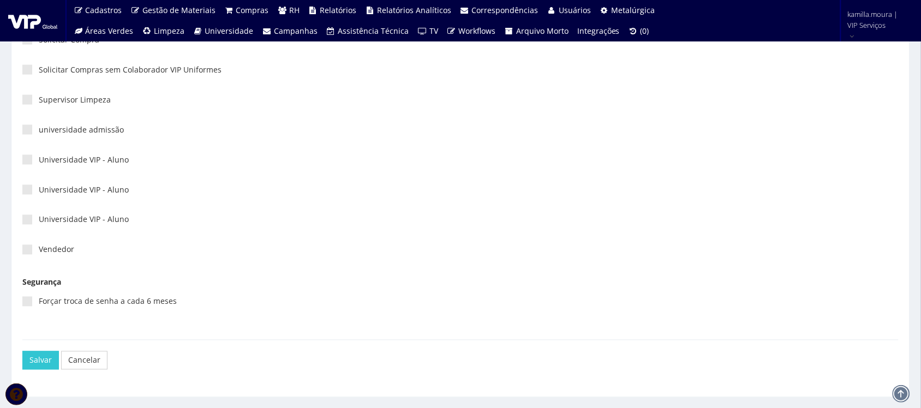
scroll to position [2879, 0]
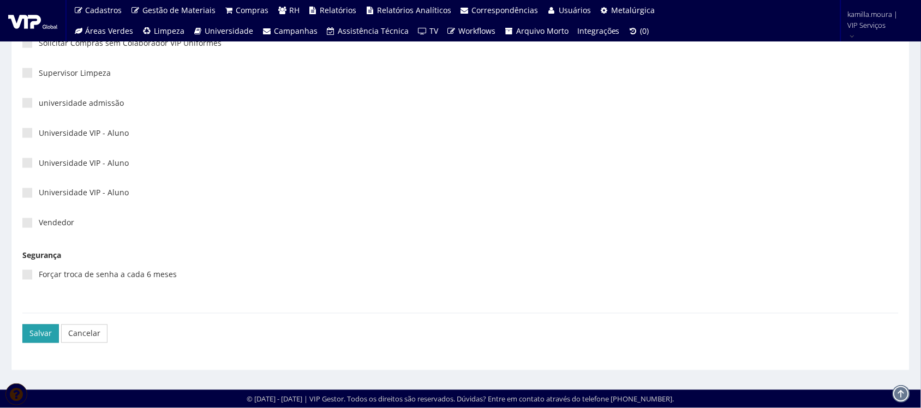
drag, startPoint x: 37, startPoint y: 334, endPoint x: 64, endPoint y: 334, distance: 27.8
click at [38, 334] on button "Salvar" at bounding box center [40, 334] width 37 height 19
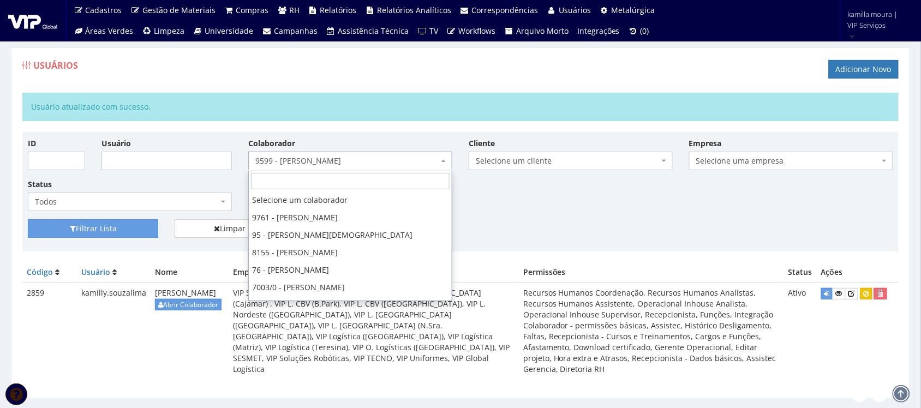
click at [369, 161] on span "9599 - [PERSON_NAME]" at bounding box center [346, 160] width 183 height 11
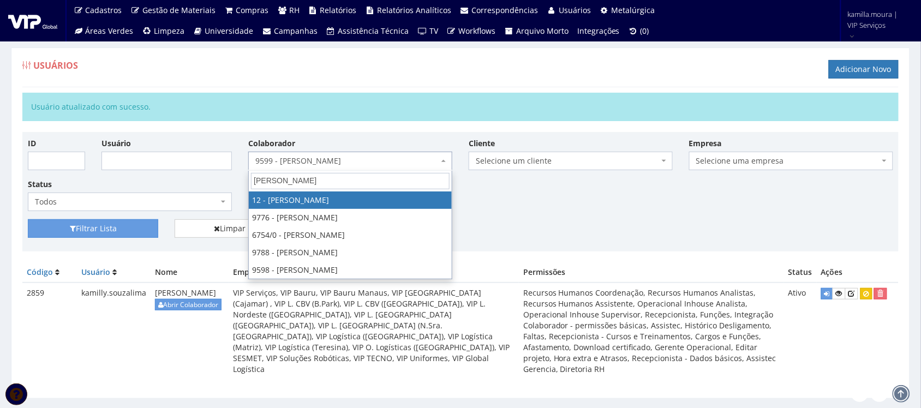
type input "danie"
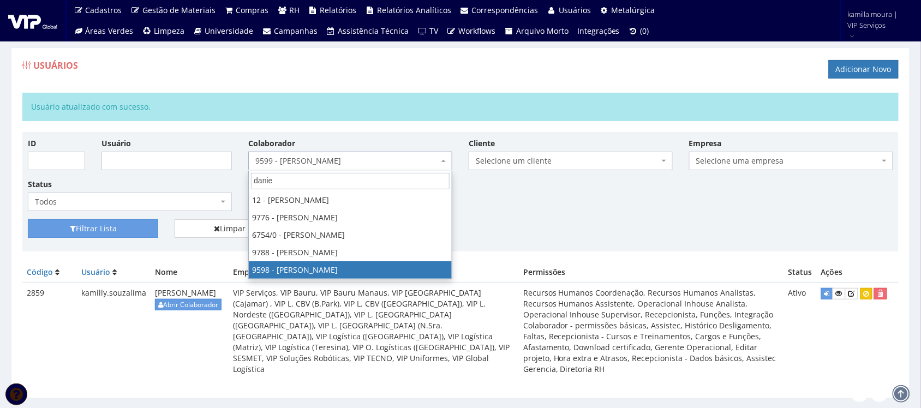
select select "3797"
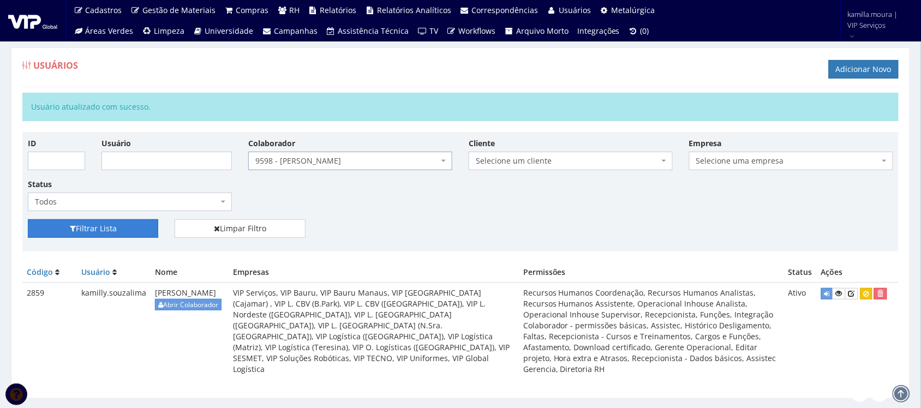
click at [150, 232] on button "Filtrar Lista" at bounding box center [93, 228] width 130 height 19
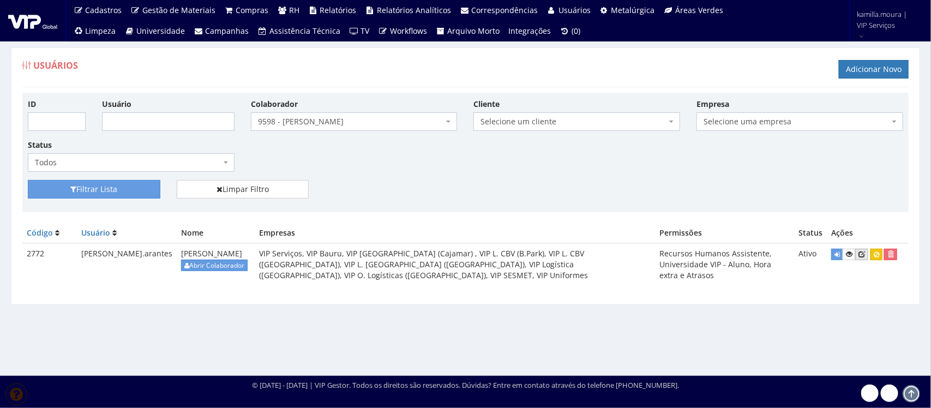
click at [862, 251] on icon at bounding box center [862, 254] width 7 height 8
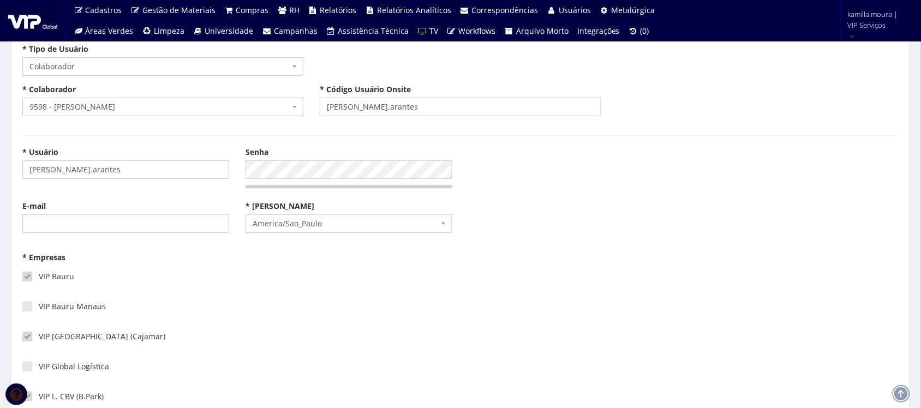
scroll to position [273, 0]
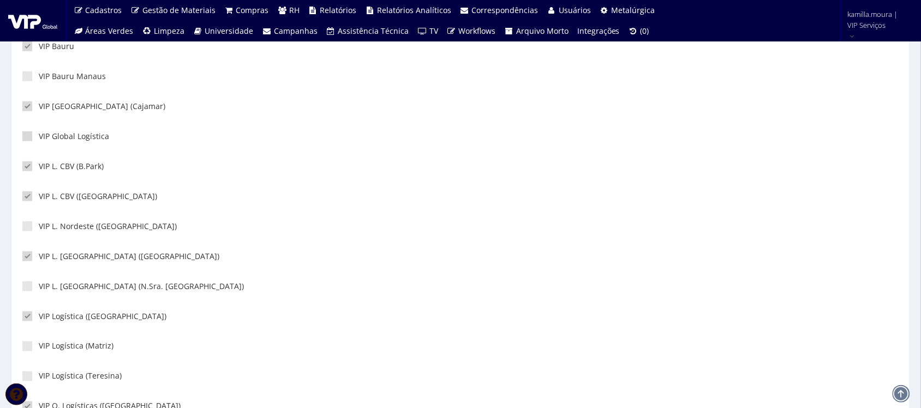
click at [78, 135] on label "VIP Global Logística" at bounding box center [65, 136] width 87 height 11
click at [46, 135] on input"] "VIP Global Logística" at bounding box center [42, 136] width 7 height 7
checkbox input"] "true"
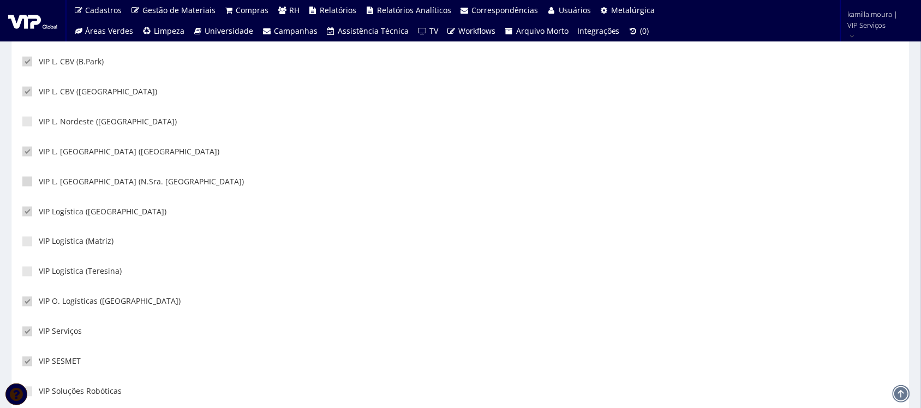
scroll to position [409, 0]
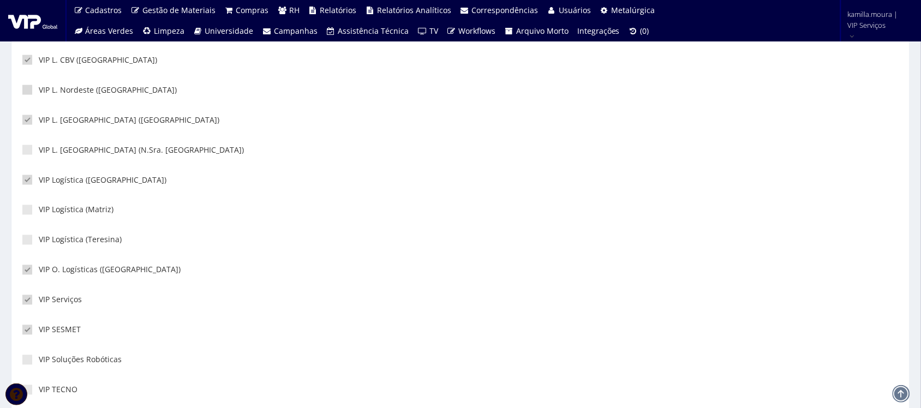
click at [77, 93] on label "VIP L. Nordeste ([GEOGRAPHIC_DATA])" at bounding box center [99, 90] width 154 height 11
click at [46, 93] on input"] "VIP L. Nordeste ([GEOGRAPHIC_DATA])" at bounding box center [42, 90] width 7 height 7
checkbox input"] "true"
click at [56, 151] on label "VIP L. [GEOGRAPHIC_DATA] (N.Sra. [GEOGRAPHIC_DATA])" at bounding box center [133, 150] width 222 height 11
click at [46, 151] on input"] "VIP L. [GEOGRAPHIC_DATA] (N.Sra. [GEOGRAPHIC_DATA])" at bounding box center [42, 150] width 7 height 7
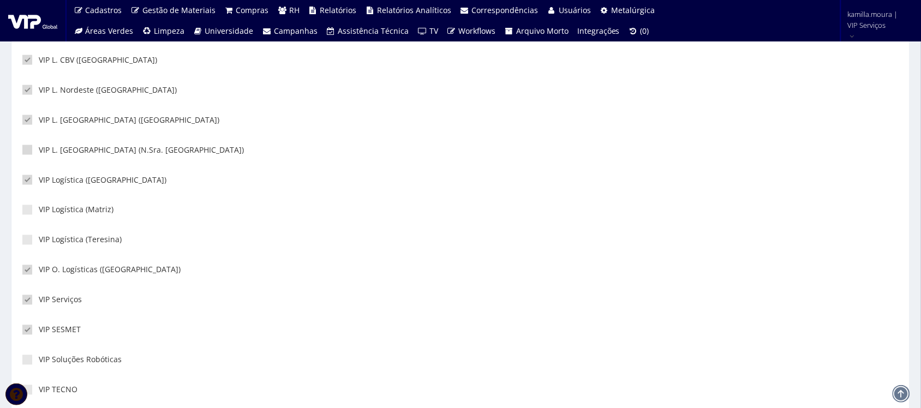
checkbox input"] "true"
click at [57, 208] on label "VIP Logística (Matriz)" at bounding box center [67, 210] width 91 height 11
click at [46, 208] on input"] "VIP Logística (Matriz)" at bounding box center [42, 210] width 7 height 7
checkbox input"] "true"
click at [63, 241] on label "VIP Logística (Teresina)" at bounding box center [71, 240] width 99 height 11
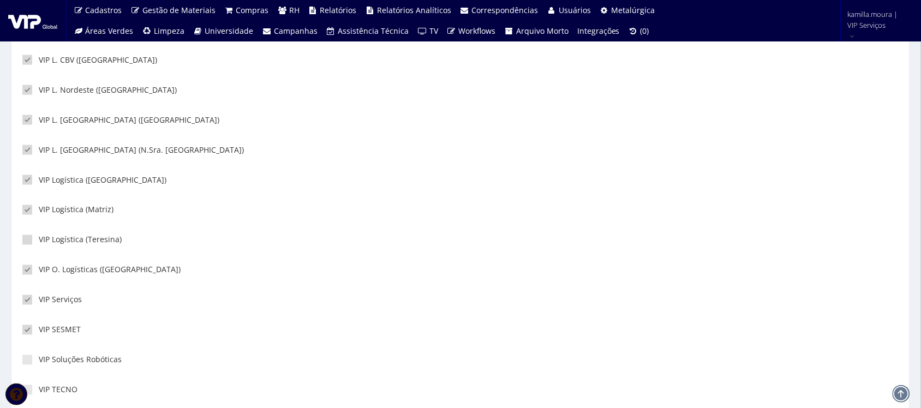
click at [46, 241] on input"] "VIP Logística (Teresina)" at bounding box center [42, 240] width 7 height 7
checkbox input"] "true"
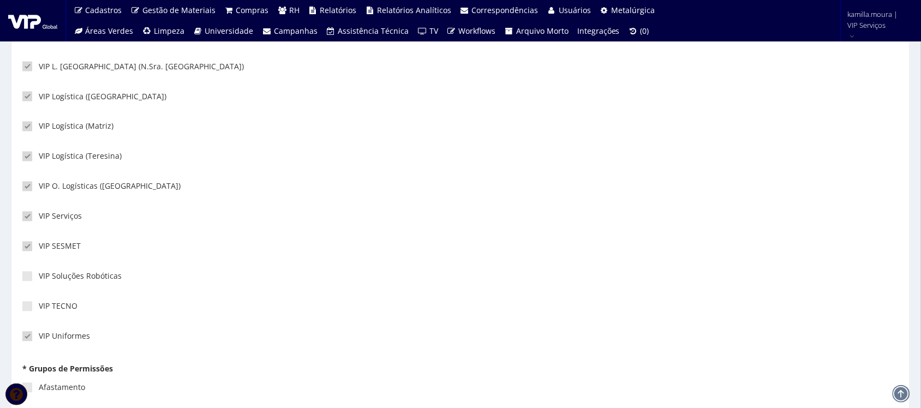
scroll to position [546, 0]
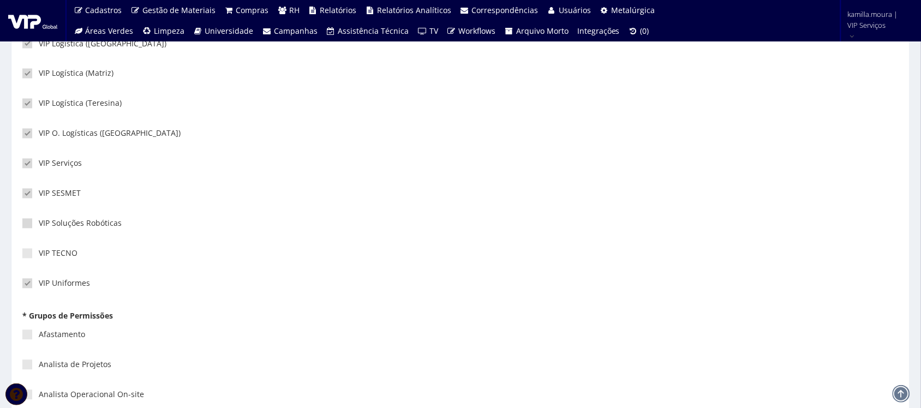
click at [61, 223] on label "VIP Soluções Robóticas" at bounding box center [71, 223] width 99 height 11
click at [46, 223] on input"] "VIP Soluções Robóticas" at bounding box center [42, 223] width 7 height 7
checkbox input"] "true"
click at [65, 251] on label "VIP TECNO" at bounding box center [49, 253] width 55 height 11
click at [46, 251] on input"] "VIP TECNO" at bounding box center [42, 253] width 7 height 7
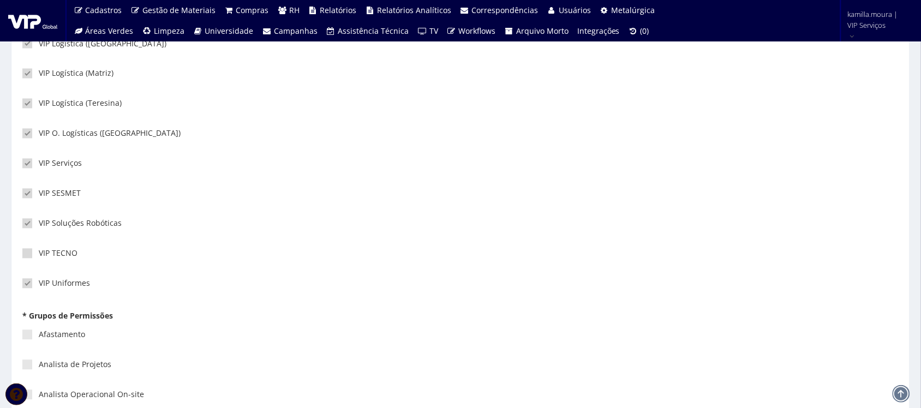
checkbox input"] "true"
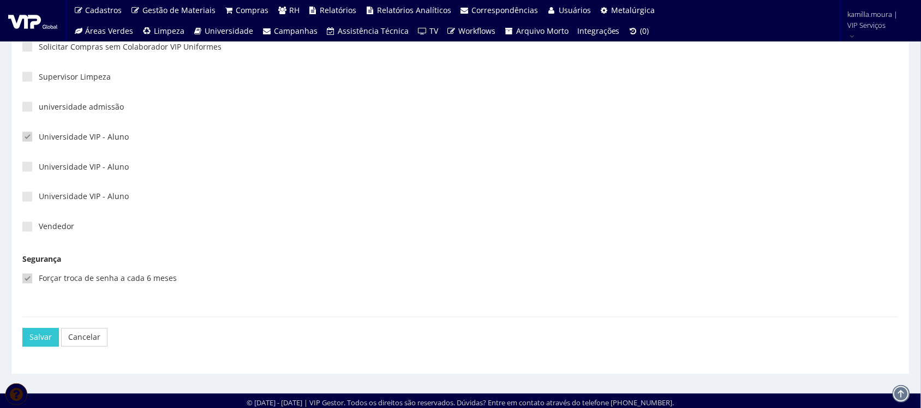
scroll to position [2879, 0]
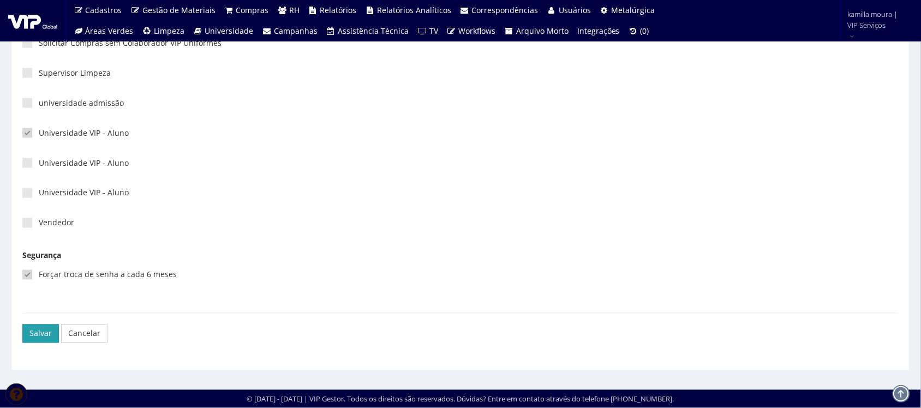
drag, startPoint x: 39, startPoint y: 334, endPoint x: 52, endPoint y: 334, distance: 13.1
click at [41, 334] on button "Salvar" at bounding box center [40, 334] width 37 height 19
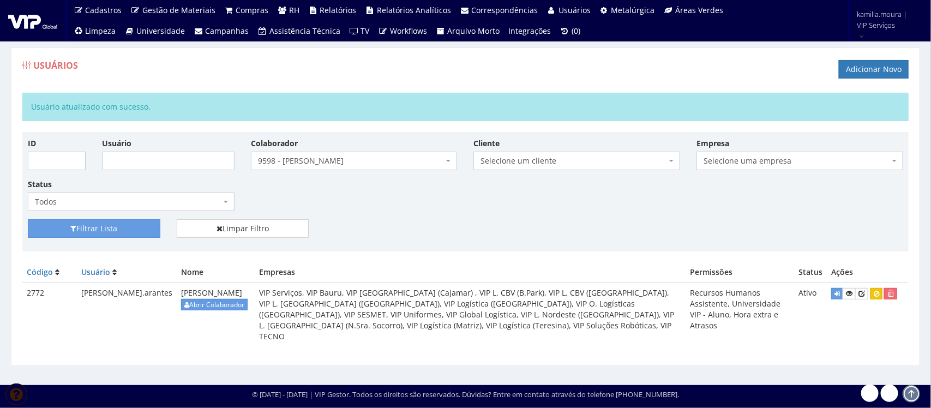
click at [340, 162] on span "9598 - [PERSON_NAME]" at bounding box center [351, 160] width 186 height 11
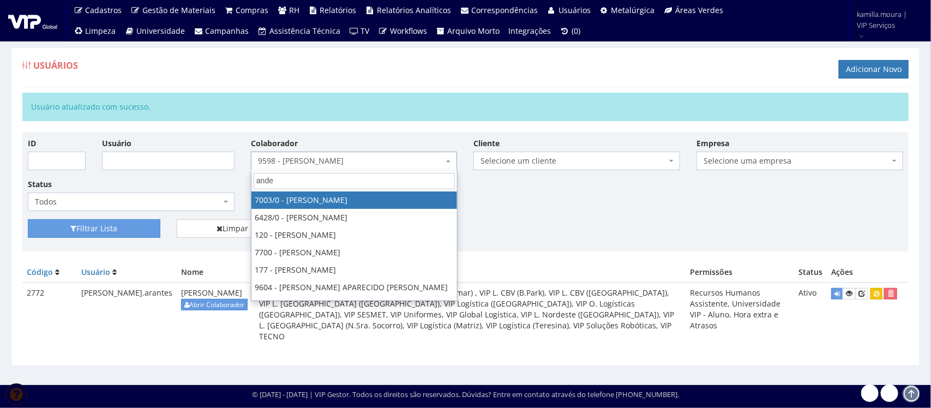
type input "ander"
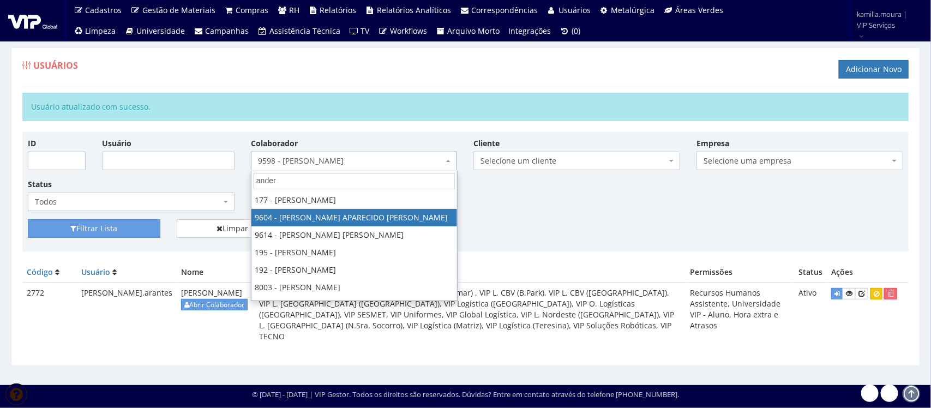
select select "3771"
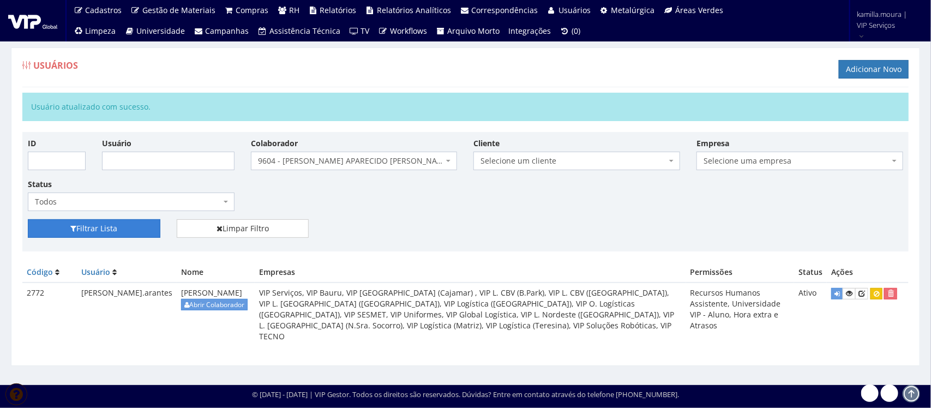
click at [132, 235] on button "Filtrar Lista" at bounding box center [94, 228] width 133 height 19
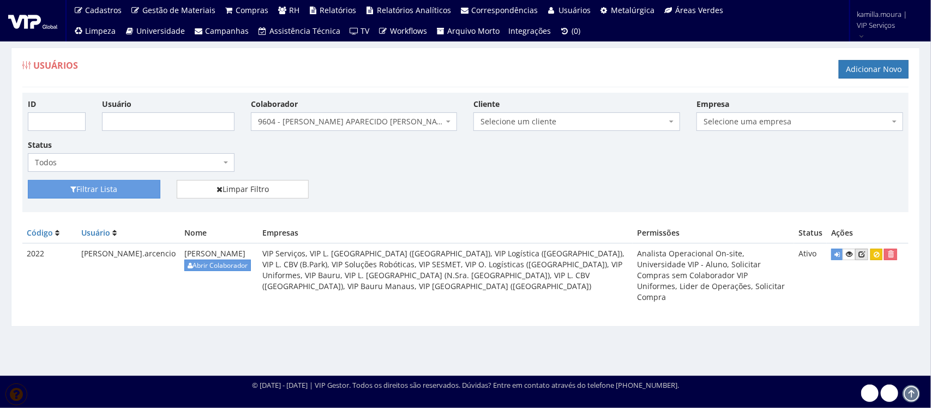
click at [862, 254] on icon at bounding box center [862, 254] width 7 height 8
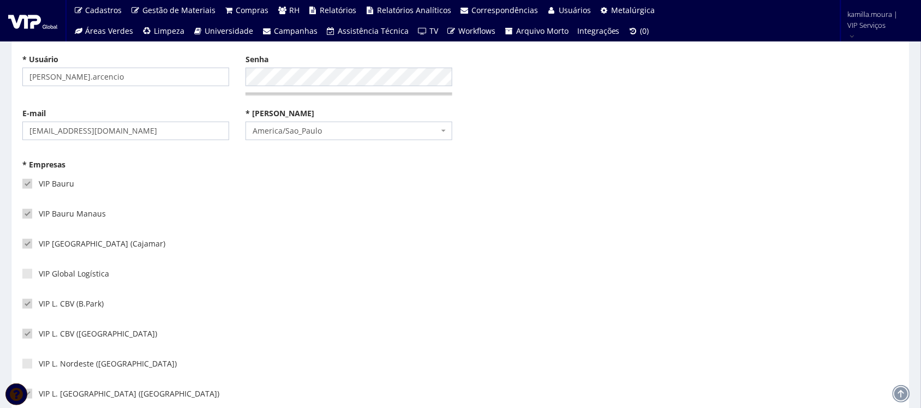
scroll to position [136, 0]
click at [48, 272] on label "VIP Global Logística" at bounding box center [65, 272] width 87 height 11
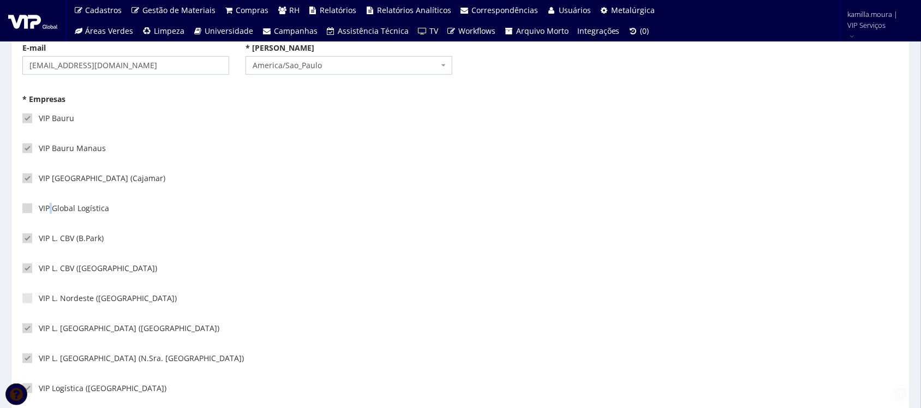
scroll to position [273, 0]
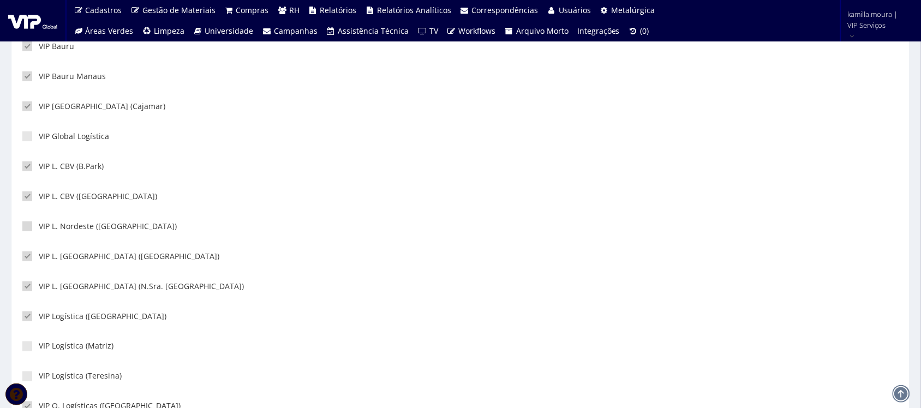
click at [86, 224] on label "VIP L. Nordeste ([GEOGRAPHIC_DATA])" at bounding box center [99, 226] width 154 height 11
click at [46, 224] on input"] "VIP L. Nordeste ([GEOGRAPHIC_DATA])" at bounding box center [42, 226] width 7 height 7
checkbox input"] "true"
click at [67, 342] on label "VIP Logística (Matriz)" at bounding box center [67, 346] width 91 height 11
click at [46, 343] on input"] "VIP Logística (Matriz)" at bounding box center [42, 346] width 7 height 7
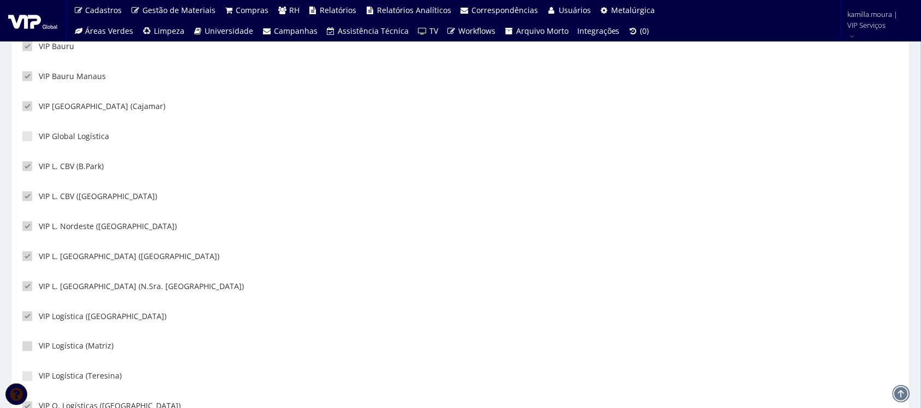
checkbox input"] "true"
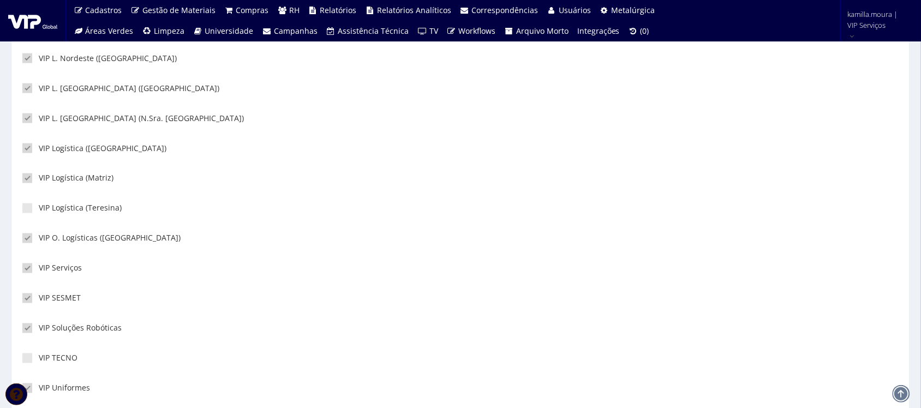
scroll to position [477, 0]
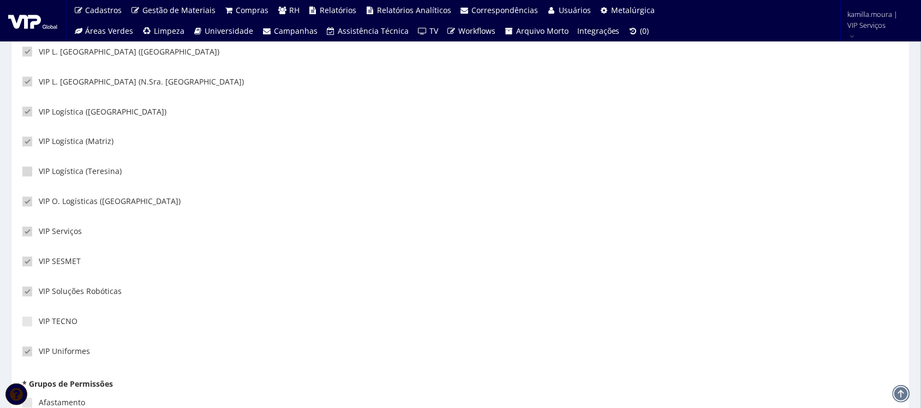
click at [47, 175] on label "VIP Logística (Teresina)" at bounding box center [71, 171] width 99 height 11
click at [46, 175] on input"] "VIP Logística (Teresina)" at bounding box center [42, 172] width 7 height 7
checkbox input"] "true"
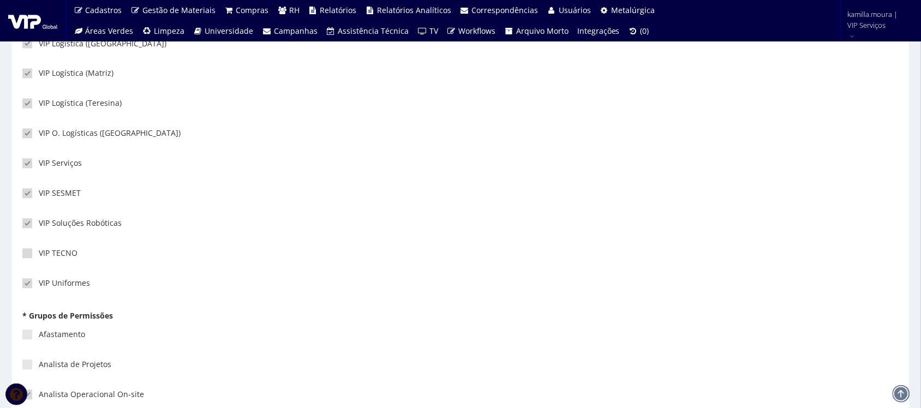
click at [63, 252] on label "VIP TECNO" at bounding box center [49, 253] width 55 height 11
click at [46, 252] on input"] "VIP TECNO" at bounding box center [42, 253] width 7 height 7
checkbox input"] "true"
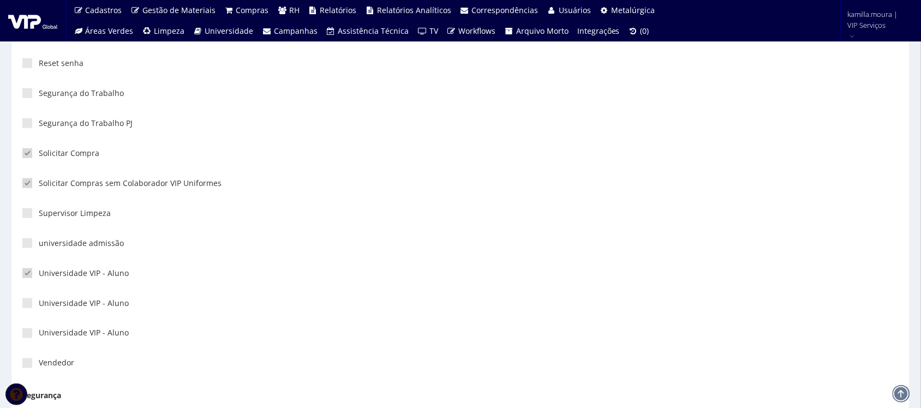
scroll to position [2879, 0]
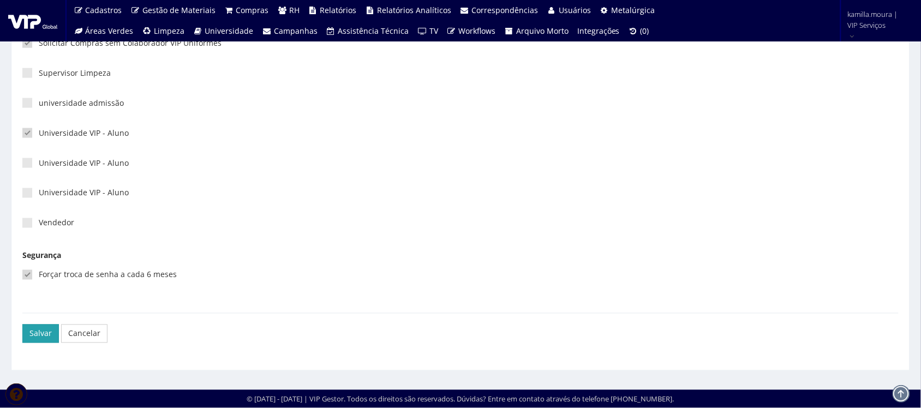
click at [56, 333] on button "Salvar" at bounding box center [40, 334] width 37 height 19
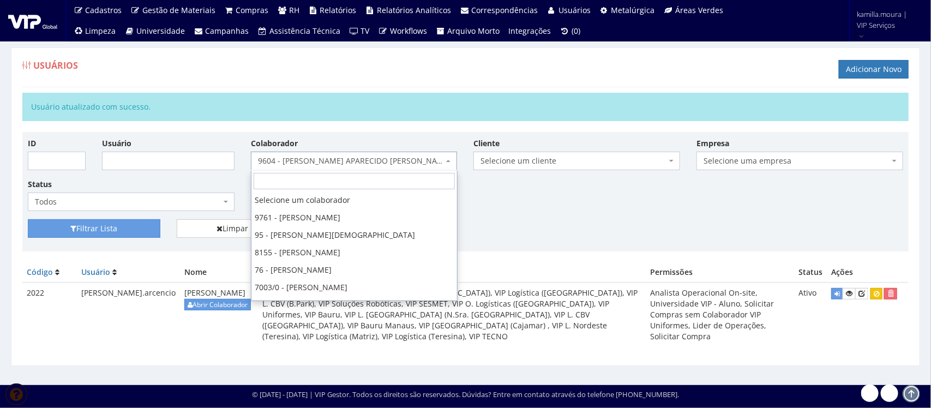
click at [320, 160] on span "9604 - [PERSON_NAME] APARECIDO [PERSON_NAME]" at bounding box center [351, 160] width 186 height 11
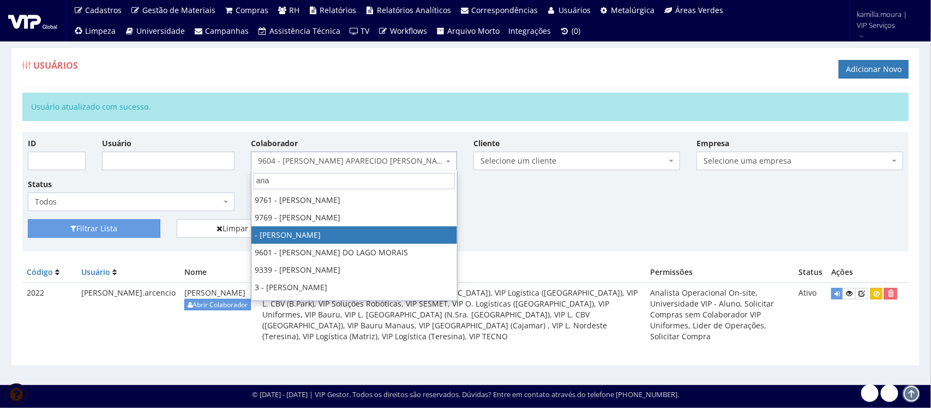
type input "ana"
select select "3671"
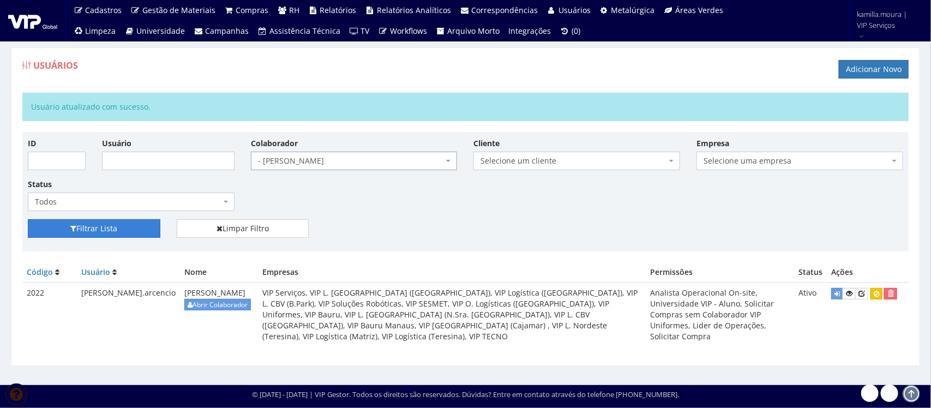
click at [135, 230] on button "Filtrar Lista" at bounding box center [94, 228] width 133 height 19
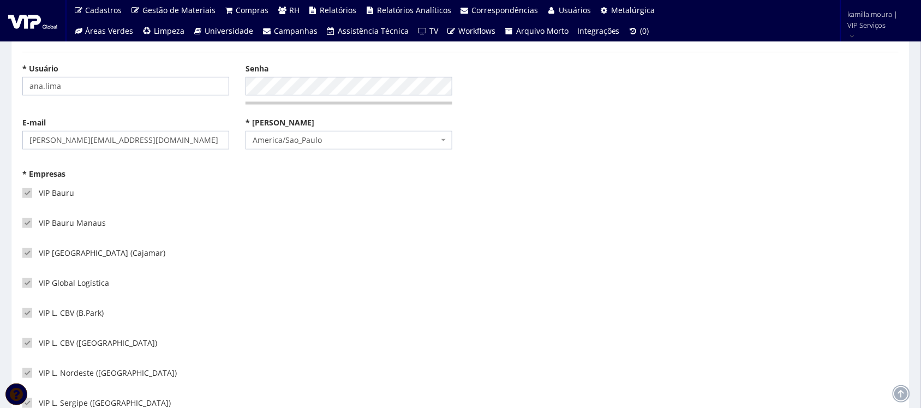
scroll to position [136, 0]
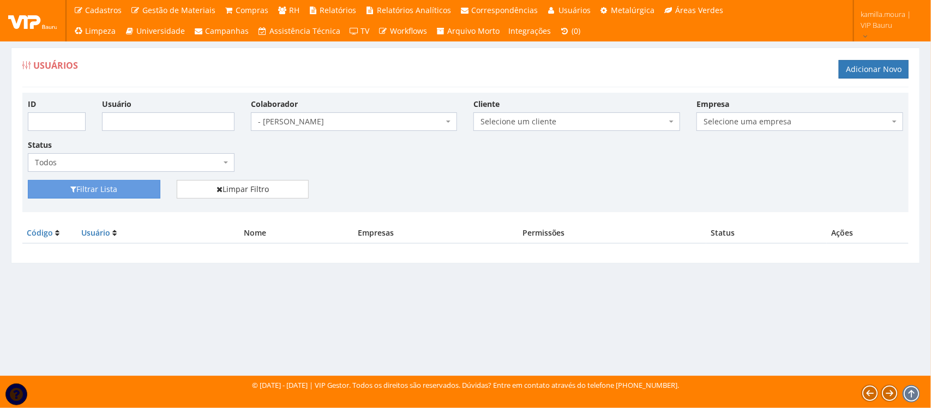
click at [297, 124] on span "- [PERSON_NAME]" at bounding box center [351, 121] width 186 height 11
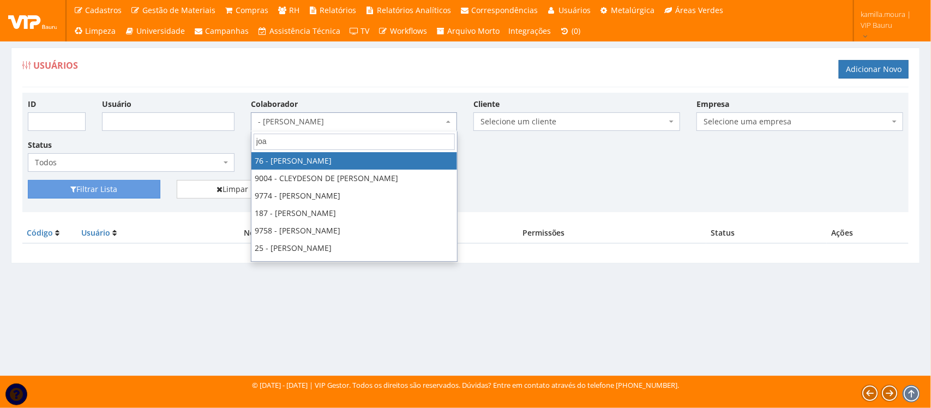
type input "joao"
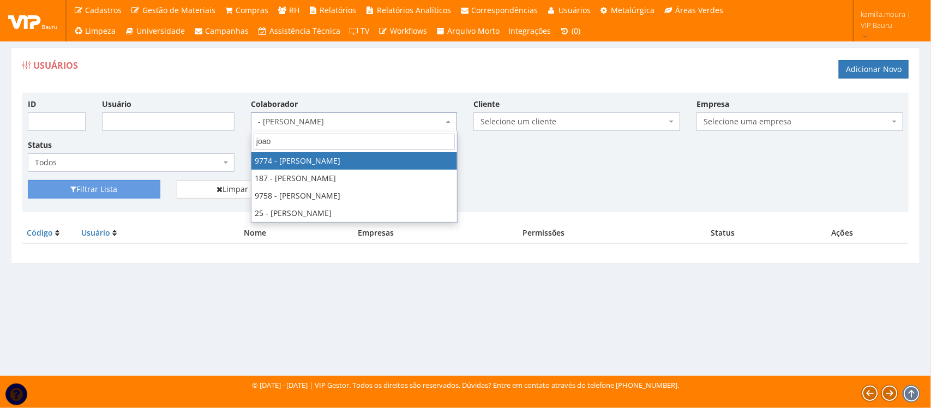
select select "4079"
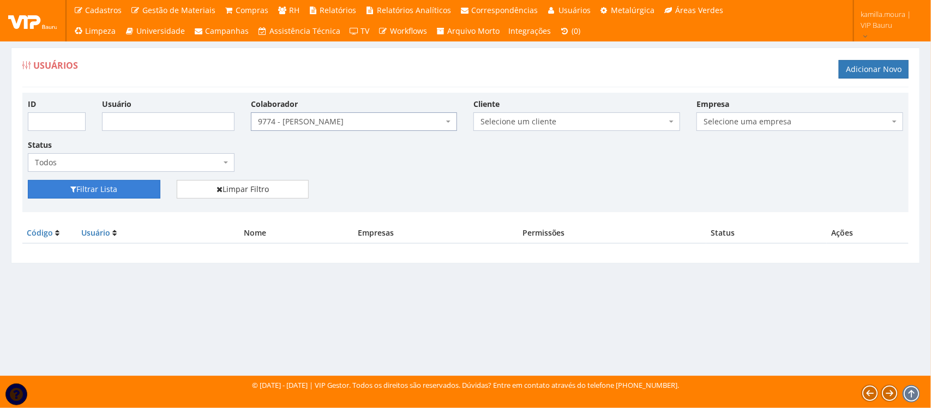
click at [133, 187] on button "Filtrar Lista" at bounding box center [94, 189] width 133 height 19
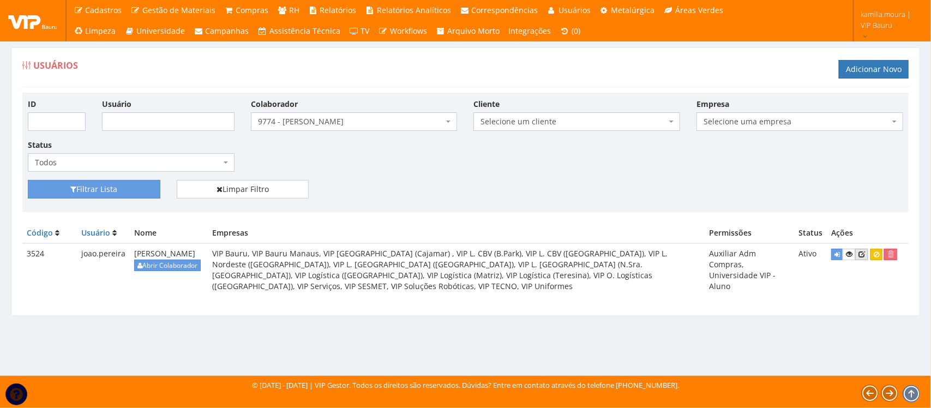
drag, startPoint x: 864, startPoint y: 255, endPoint x: 834, endPoint y: 259, distance: 30.3
click at [864, 255] on icon at bounding box center [862, 254] width 7 height 8
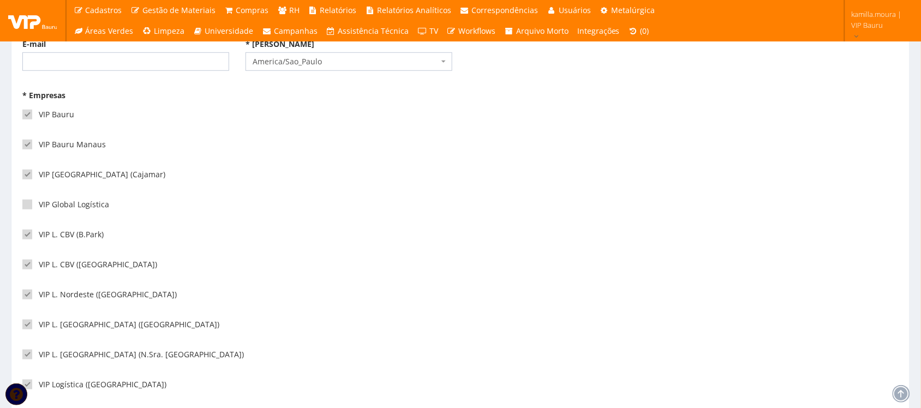
click at [43, 206] on label "VIP Global Logística" at bounding box center [65, 204] width 87 height 11
click at [43, 206] on input"] "VIP Global Logística" at bounding box center [42, 204] width 7 height 7
checkbox input"] "true"
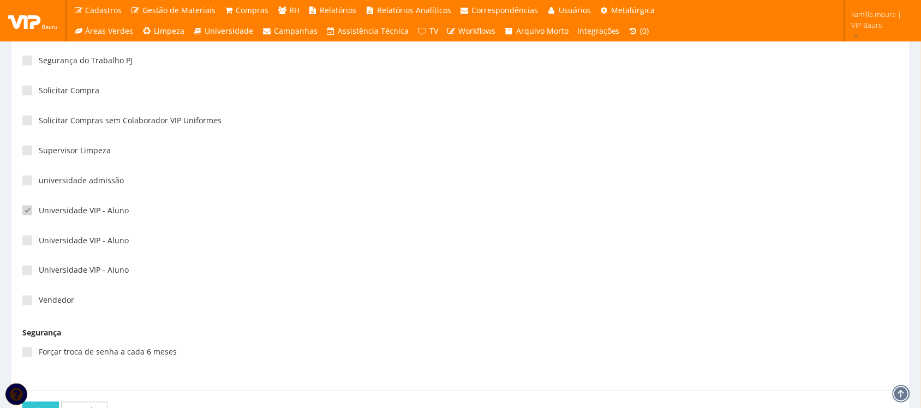
scroll to position [2879, 0]
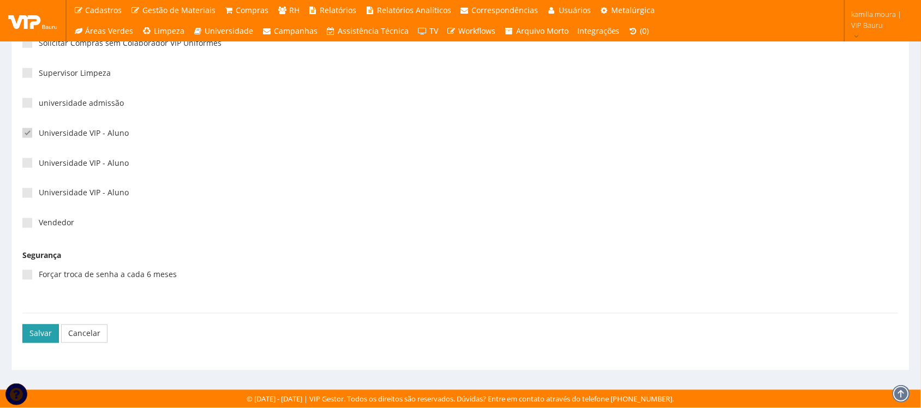
click at [35, 334] on button "Salvar" at bounding box center [40, 334] width 37 height 19
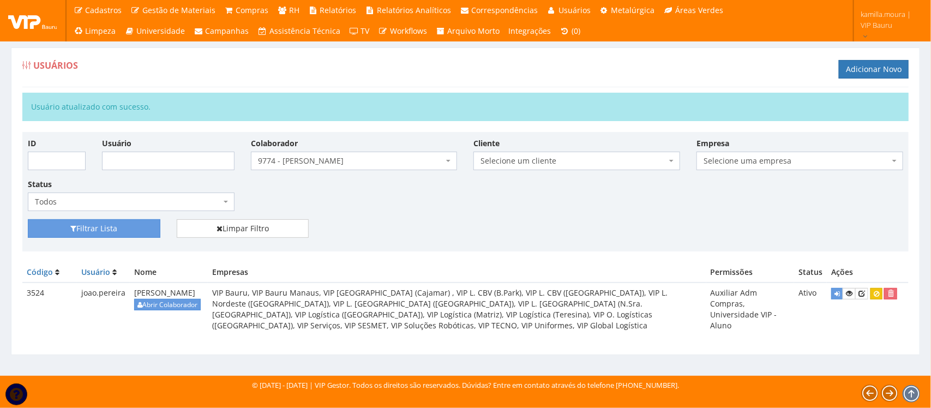
click at [388, 166] on span "9774 - [PERSON_NAME]" at bounding box center [351, 160] width 186 height 11
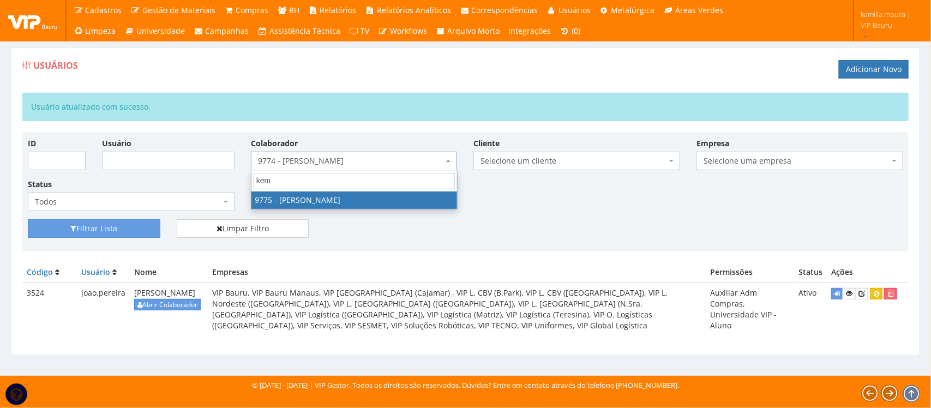
type input "kemi"
select select "4090"
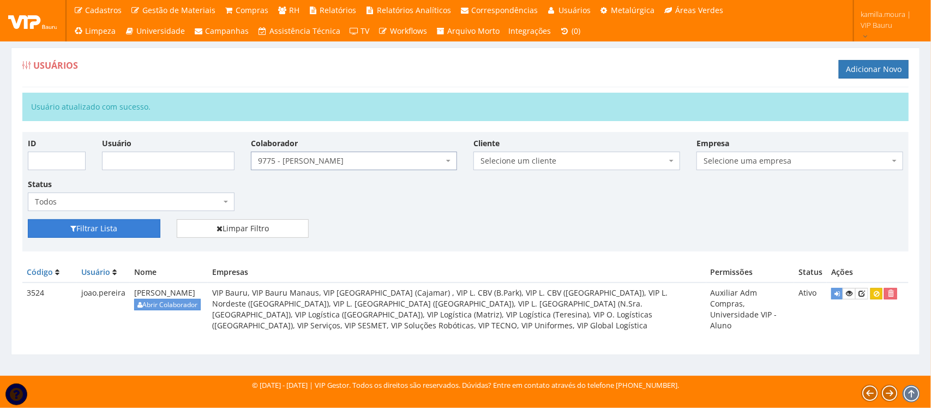
click at [131, 225] on button "Filtrar Lista" at bounding box center [94, 228] width 133 height 19
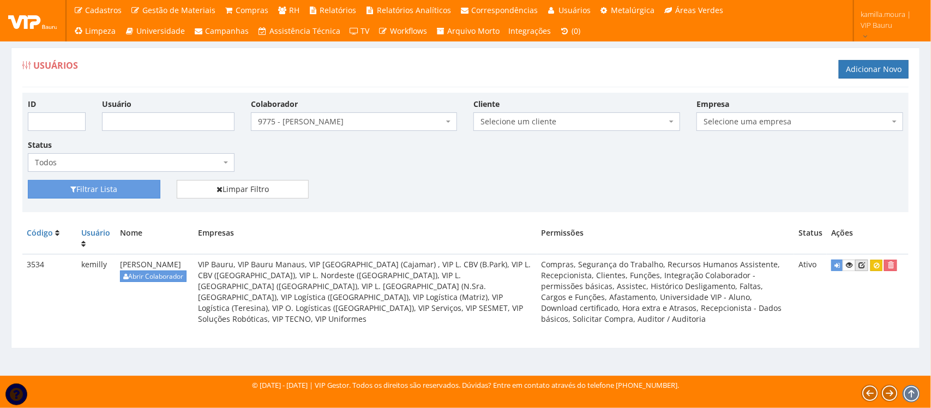
click at [862, 265] on icon at bounding box center [862, 265] width 7 height 8
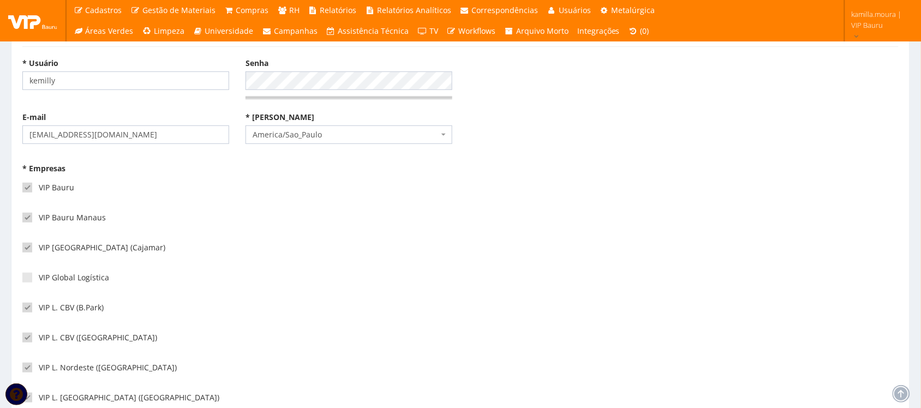
scroll to position [136, 0]
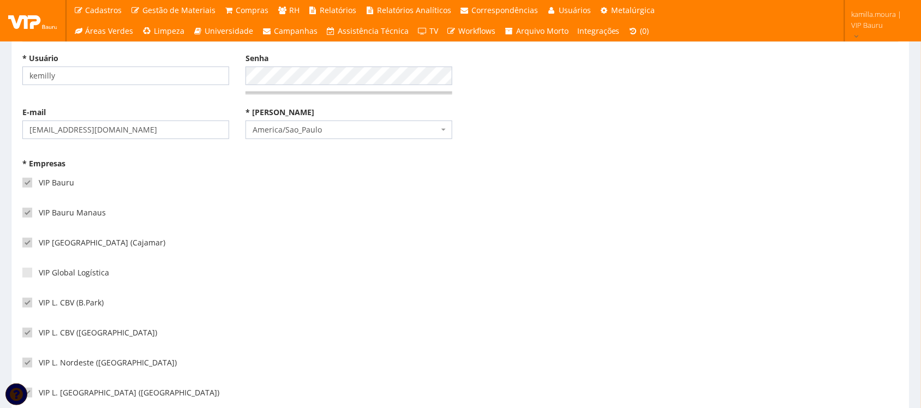
click at [64, 266] on div "VIP Global Logística" at bounding box center [237, 277] width 430 height 30
click at [68, 272] on label "VIP Global Logística" at bounding box center [65, 272] width 87 height 11
click at [46, 272] on input"] "VIP Global Logística" at bounding box center [42, 273] width 7 height 7
checkbox input"] "true"
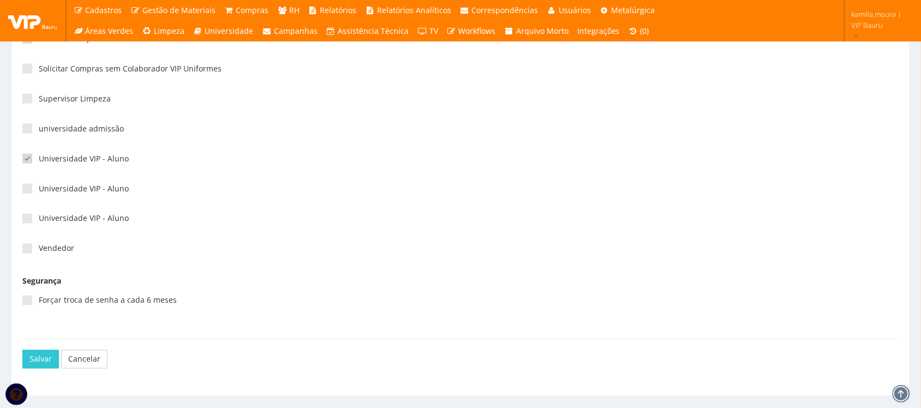
scroll to position [2879, 0]
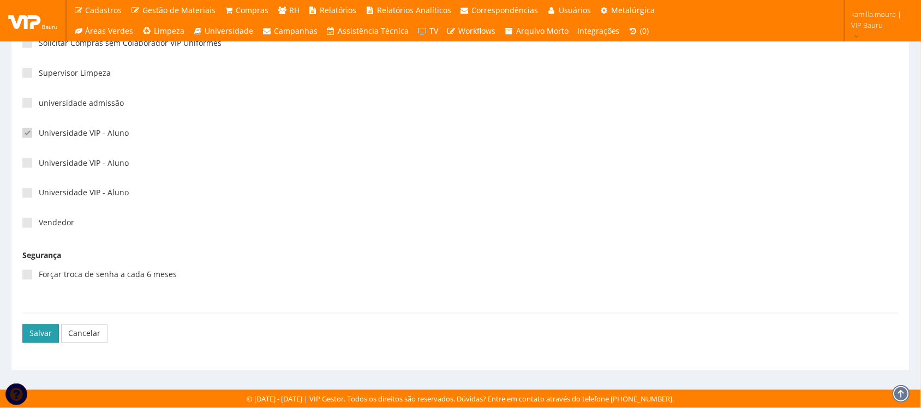
click at [46, 332] on button "Salvar" at bounding box center [40, 334] width 37 height 19
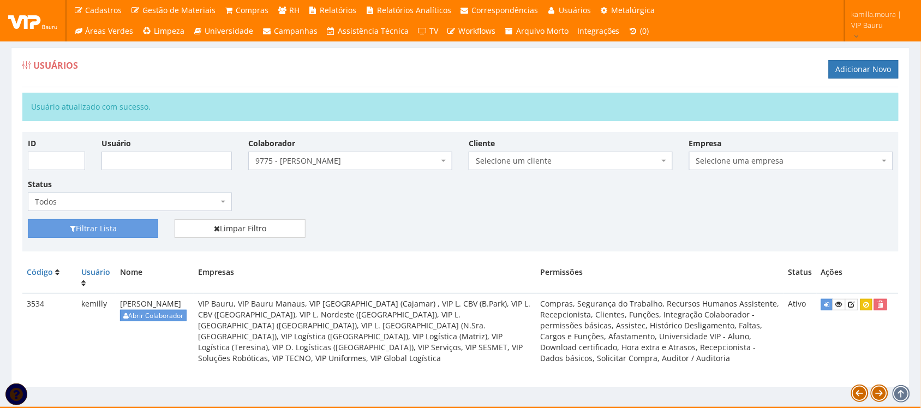
click at [388, 161] on span "9775 - [PERSON_NAME]" at bounding box center [346, 160] width 183 height 11
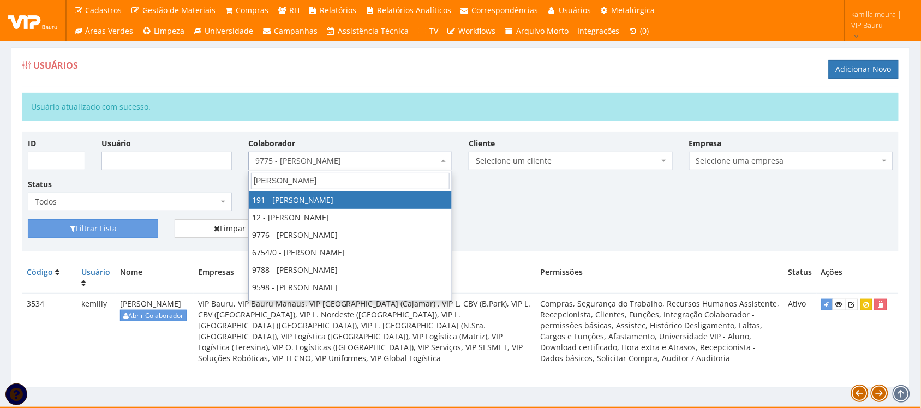
type input "danie"
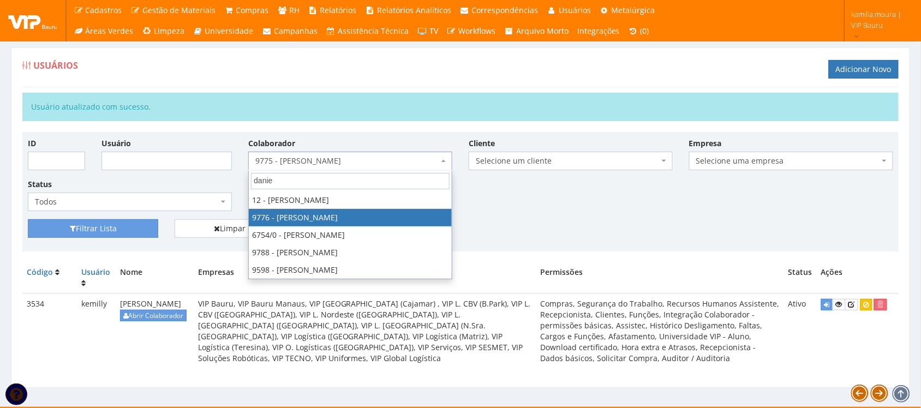
select select "4097"
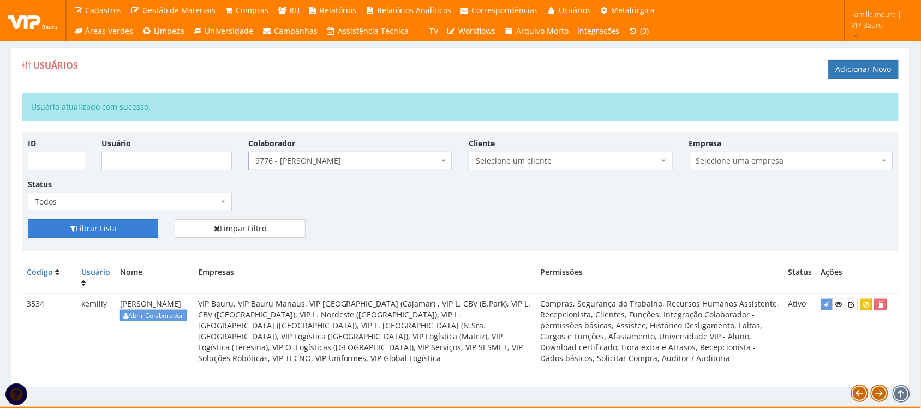
click at [76, 238] on button "Filtrar Lista" at bounding box center [93, 228] width 130 height 19
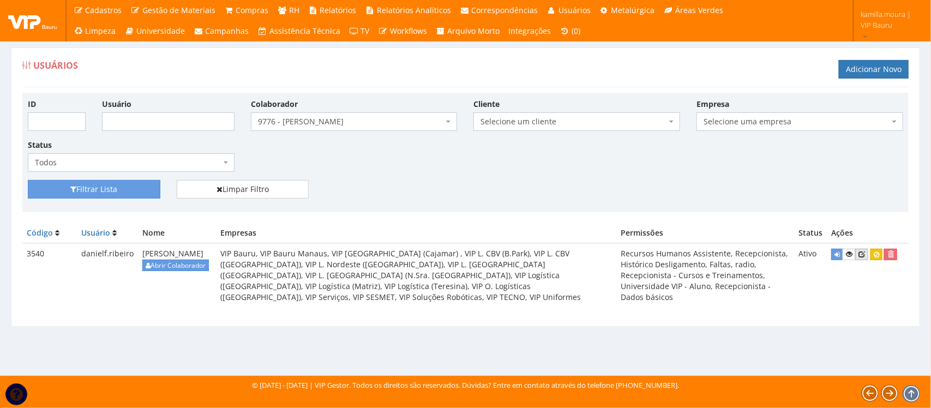
click at [865, 252] on icon at bounding box center [862, 254] width 7 height 8
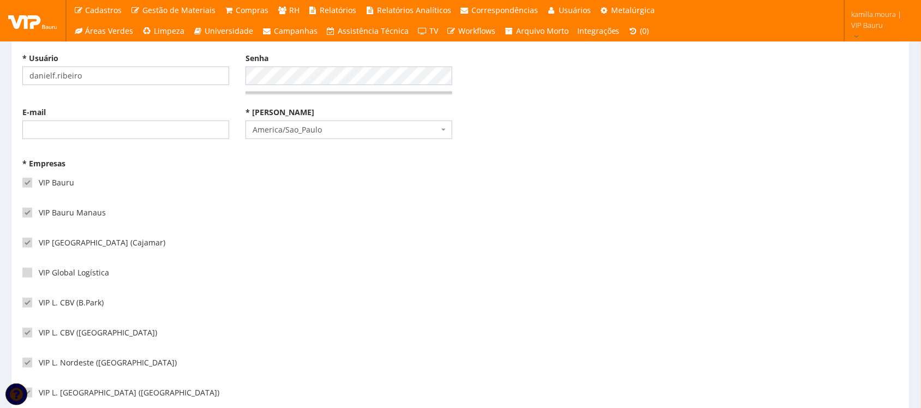
click at [67, 273] on label "VIP Global Logística" at bounding box center [65, 272] width 87 height 11
click at [46, 273] on input"] "VIP Global Logística" at bounding box center [42, 273] width 7 height 7
checkbox input"] "true"
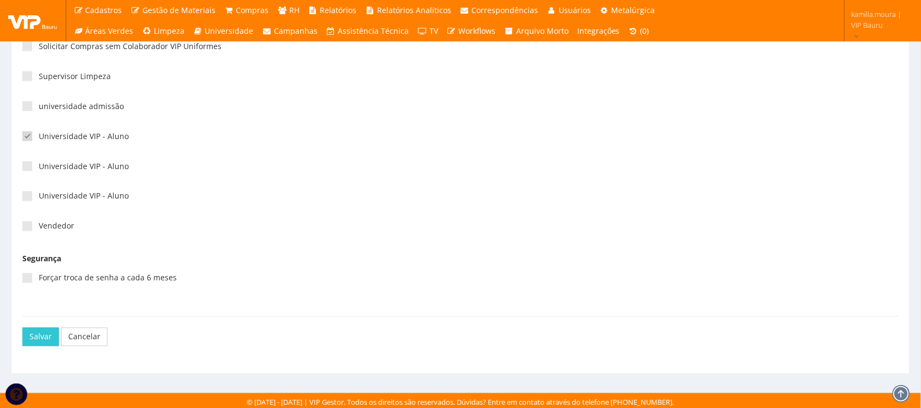
scroll to position [2879, 0]
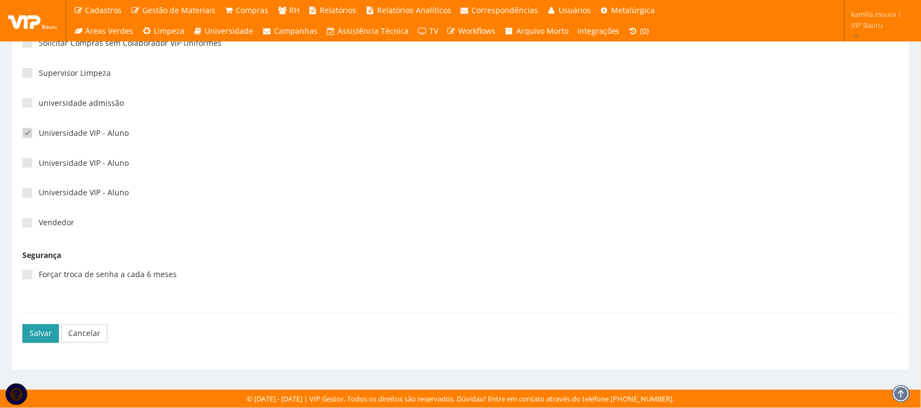
click at [38, 333] on button "Salvar" at bounding box center [40, 334] width 37 height 19
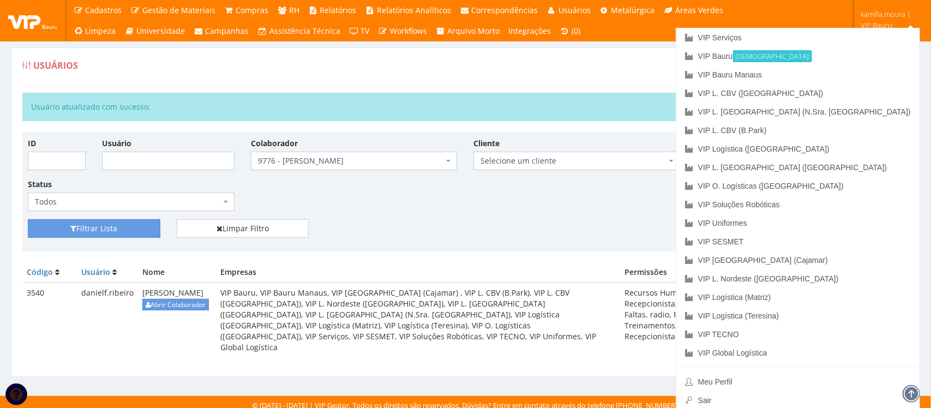
click at [592, 189] on div "ID Usuário [PERSON_NAME] um colaborador 9761 - [PERSON_NAME] 95 - [PERSON_NAME]…" at bounding box center [466, 178] width 892 height 82
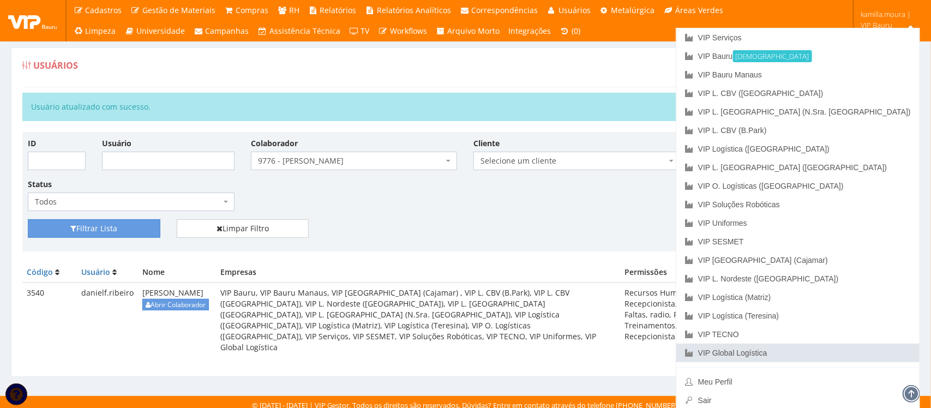
click at [846, 350] on link "VIP Global Logística" at bounding box center [798, 353] width 243 height 19
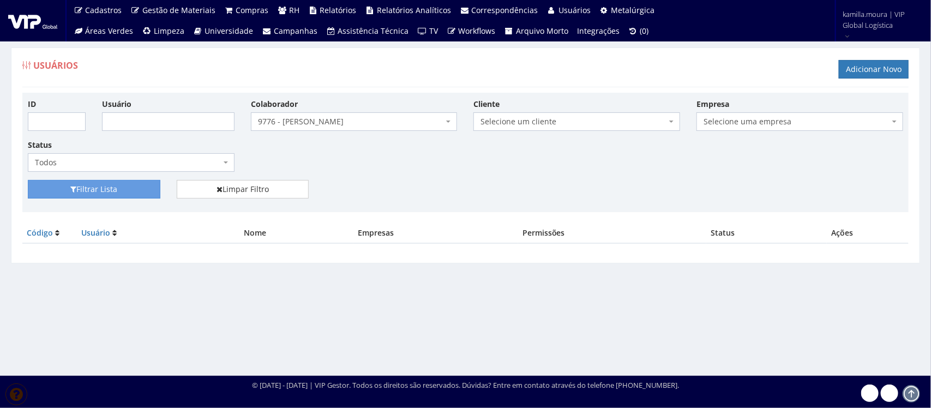
drag, startPoint x: 712, startPoint y: 4, endPoint x: 506, endPoint y: 175, distance: 267.3
click at [508, 176] on div "ID Usuário [PERSON_NAME] um colaborador 9761 - [PERSON_NAME] 95 - [PERSON_NAME]…" at bounding box center [466, 139] width 892 height 82
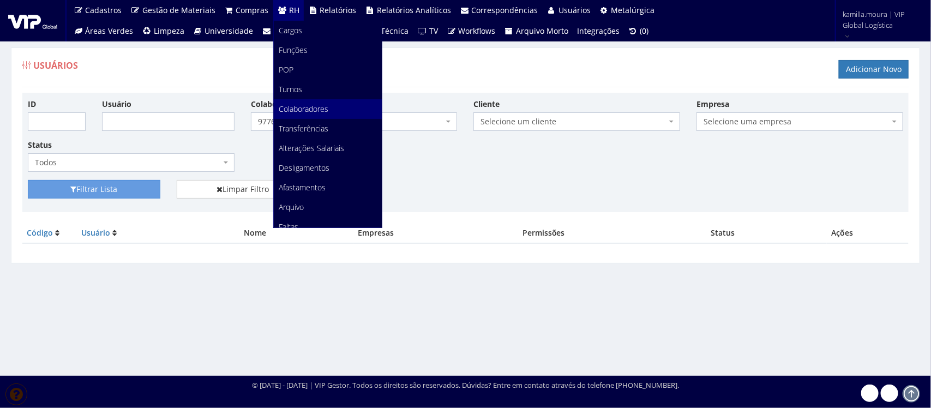
click at [296, 109] on span "Colaboradores" at bounding box center [304, 109] width 50 height 10
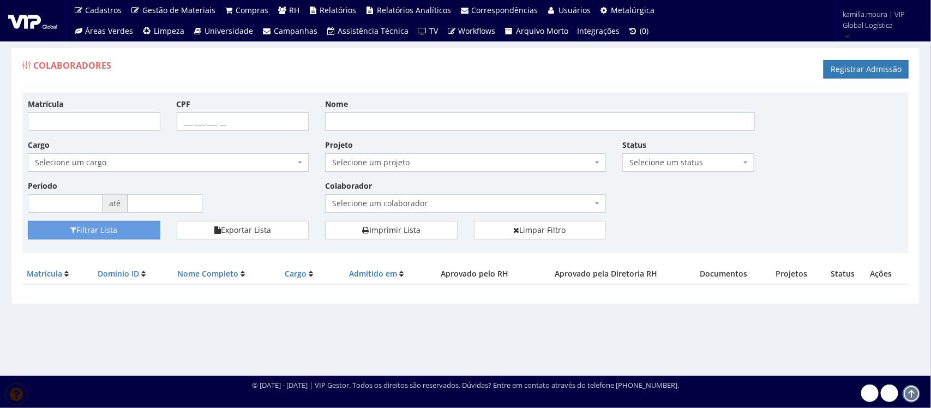
click at [885, 376] on div "© [DATE] - [DATE] | VIP Gestor. Todos os direitos são reservados. Dúvidas? Entr…" at bounding box center [465, 385] width 931 height 18
click at [864, 393] on icon at bounding box center [870, 393] width 15 height 15
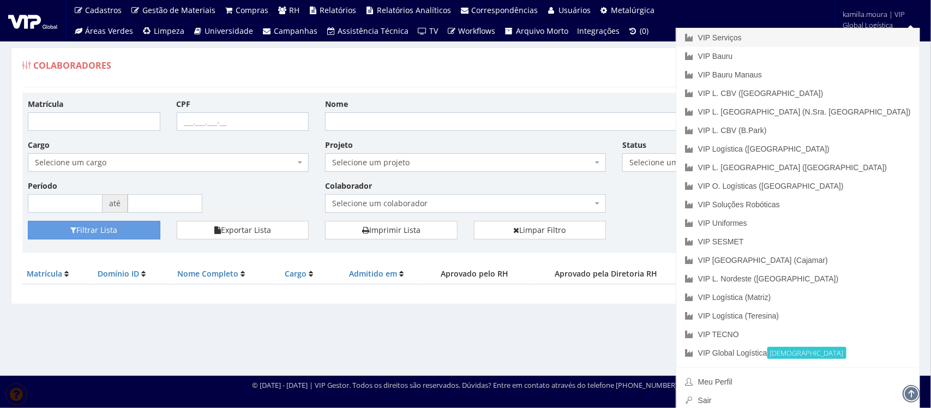
click at [831, 40] on link "VIP Serviços" at bounding box center [798, 37] width 243 height 19
